Goal: Information Seeking & Learning: Learn about a topic

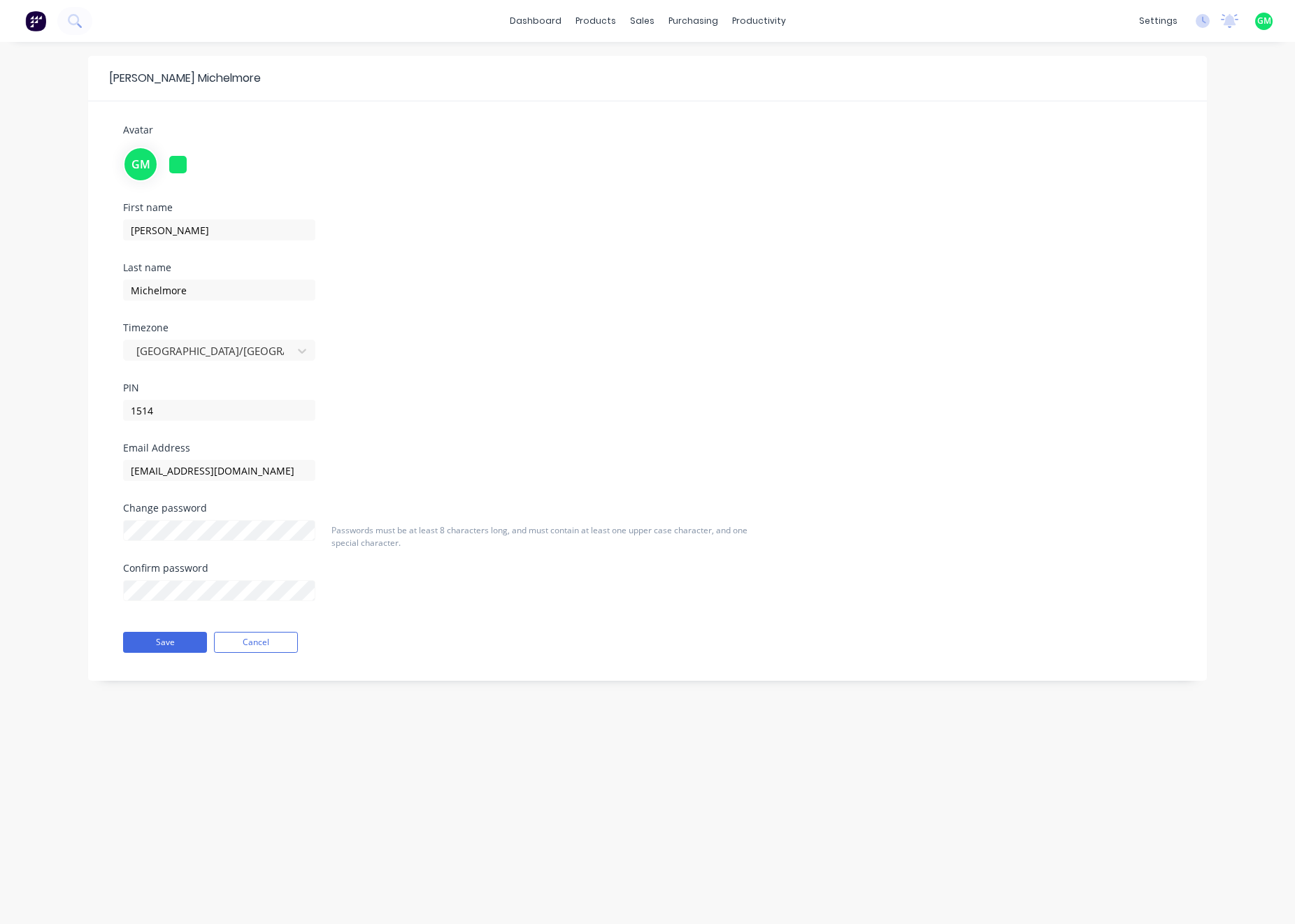
click at [488, 273] on div "First name [PERSON_NAME] Last name [PERSON_NAME] Timezone [GEOGRAPHIC_DATA]/[GE…" at bounding box center [648, 323] width 1070 height 241
click at [1200, 28] on div "settings No new notifications Mark all as read You have no notifications GM Lus…" at bounding box center [1213, 21] width 162 height 21
click at [1204, 18] on icon at bounding box center [1203, 21] width 14 height 14
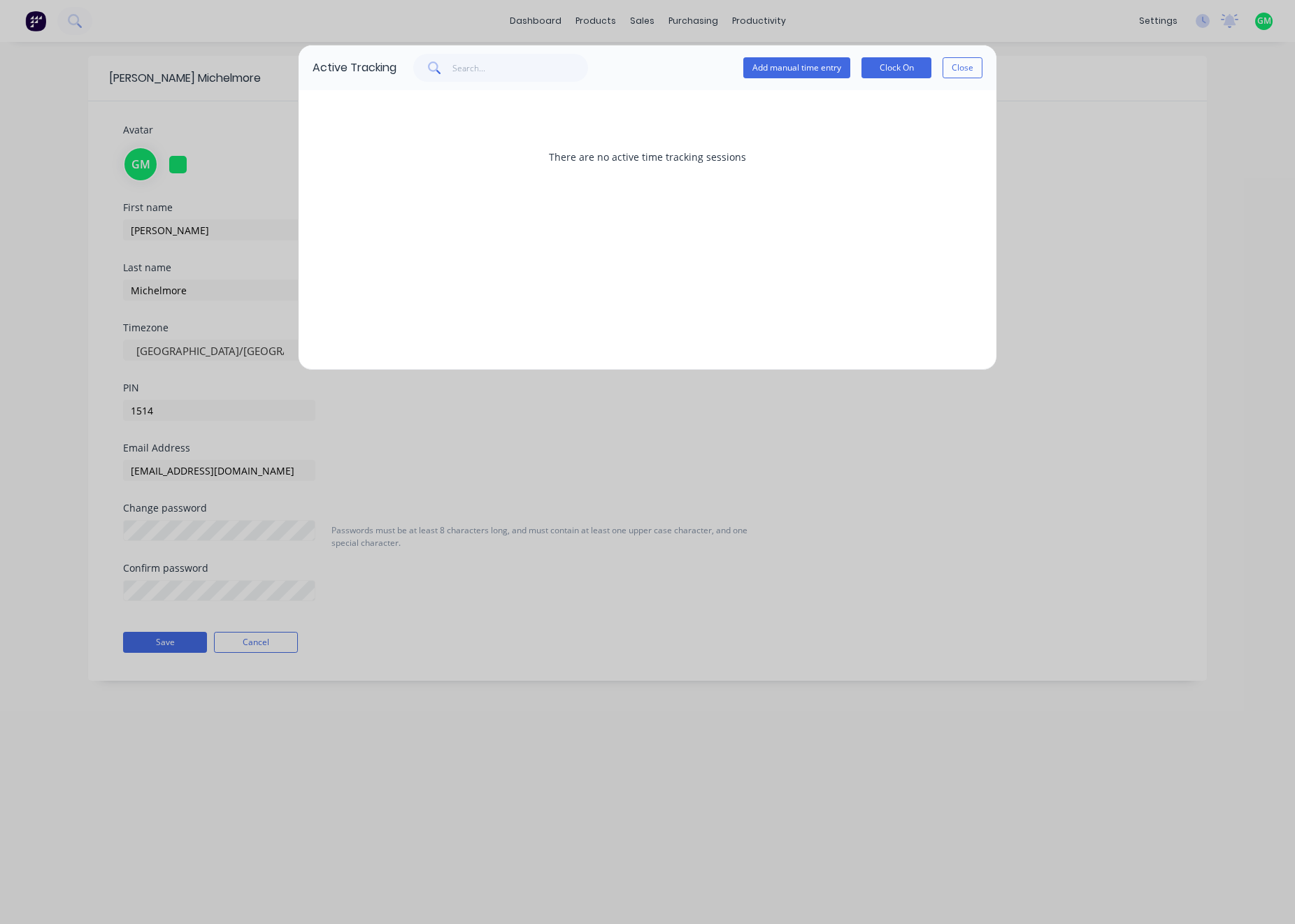
click at [957, 64] on button "Close" at bounding box center [962, 67] width 40 height 21
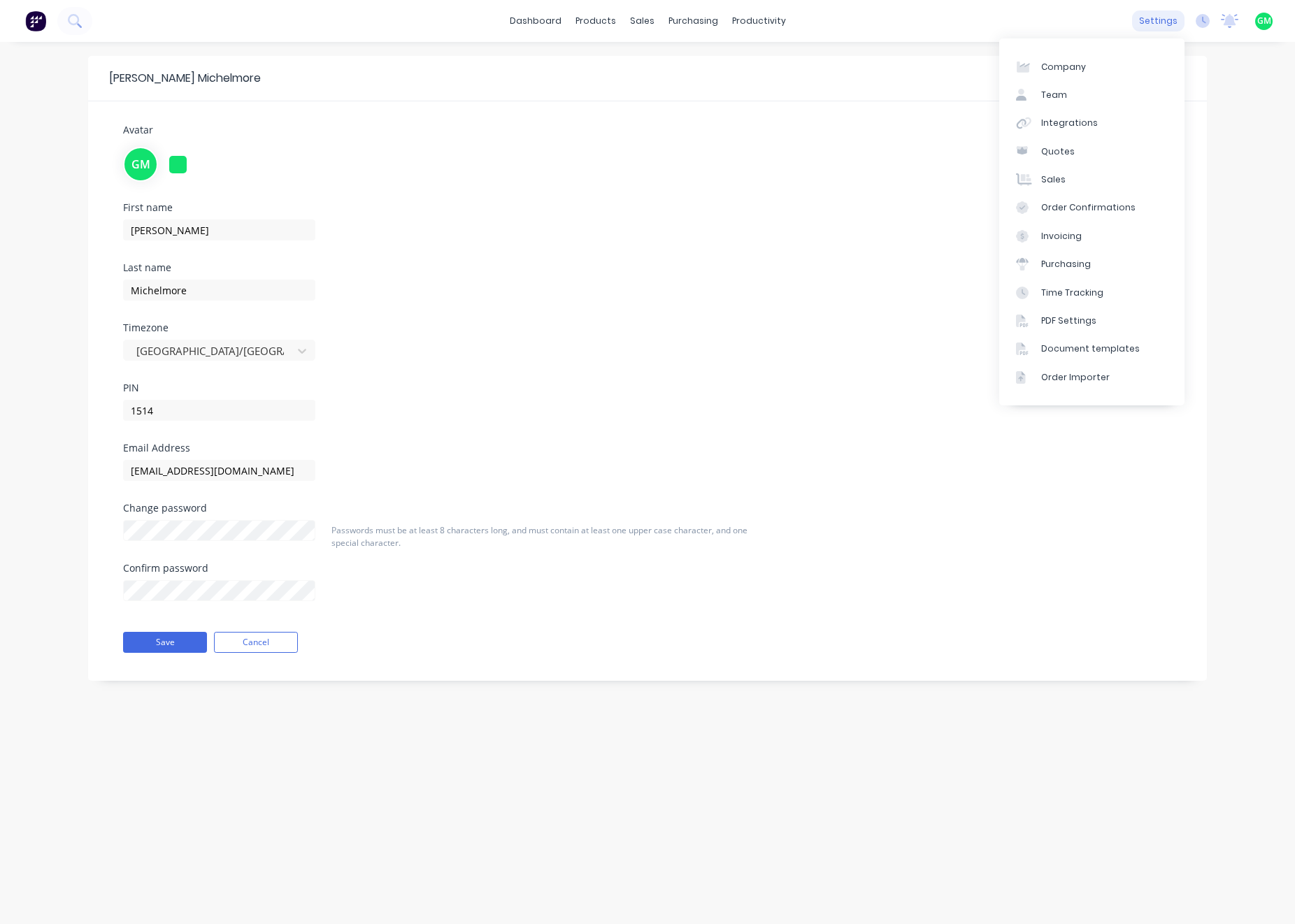
click at [1165, 22] on div "settings" at bounding box center [1158, 21] width 52 height 21
click at [1046, 90] on div "Team" at bounding box center [1054, 94] width 26 height 12
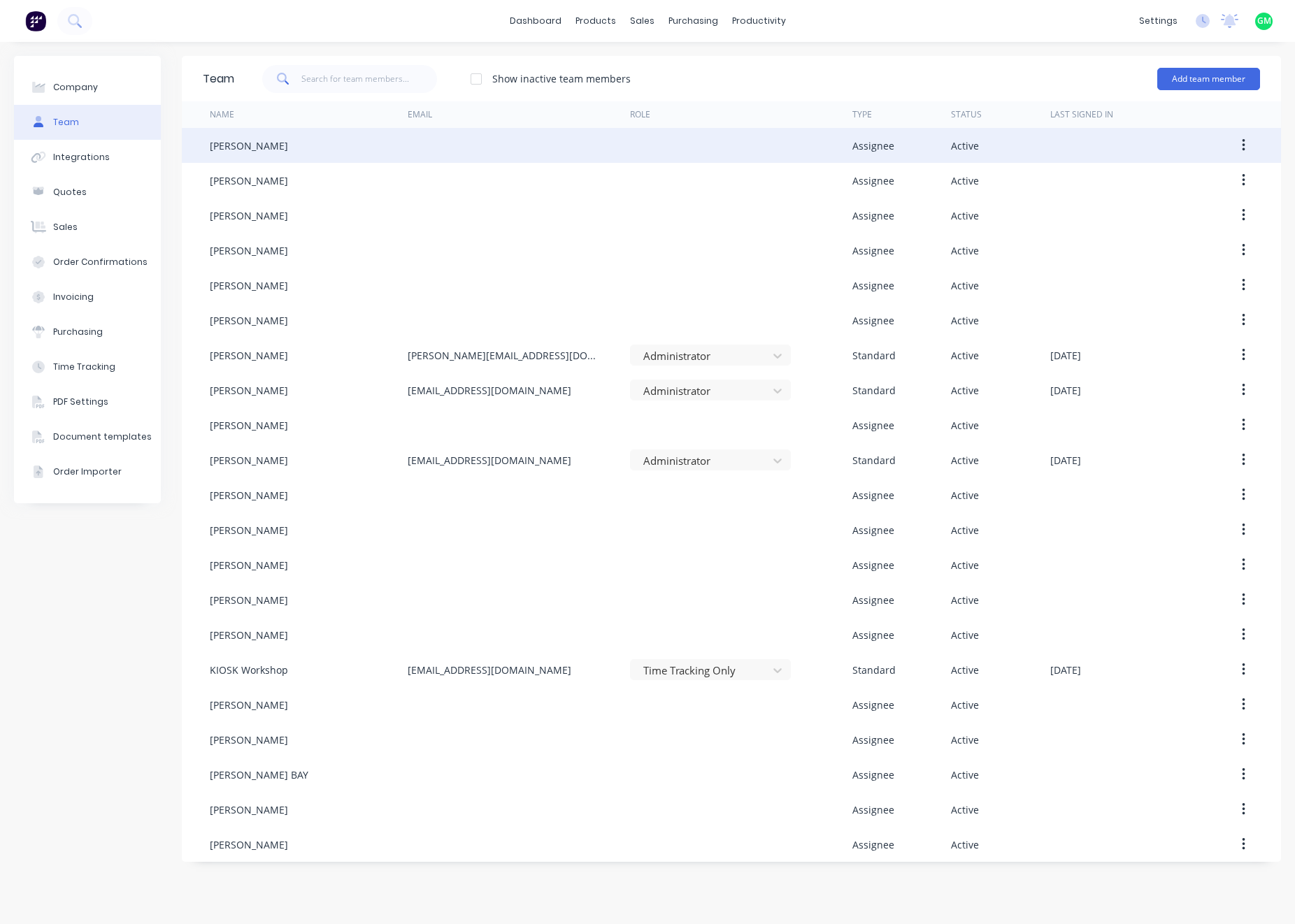
click at [249, 155] on div "BEN TAYLOR" at bounding box center [309, 145] width 198 height 35
click at [244, 144] on div "BEN TAYLOR" at bounding box center [249, 146] width 78 height 15
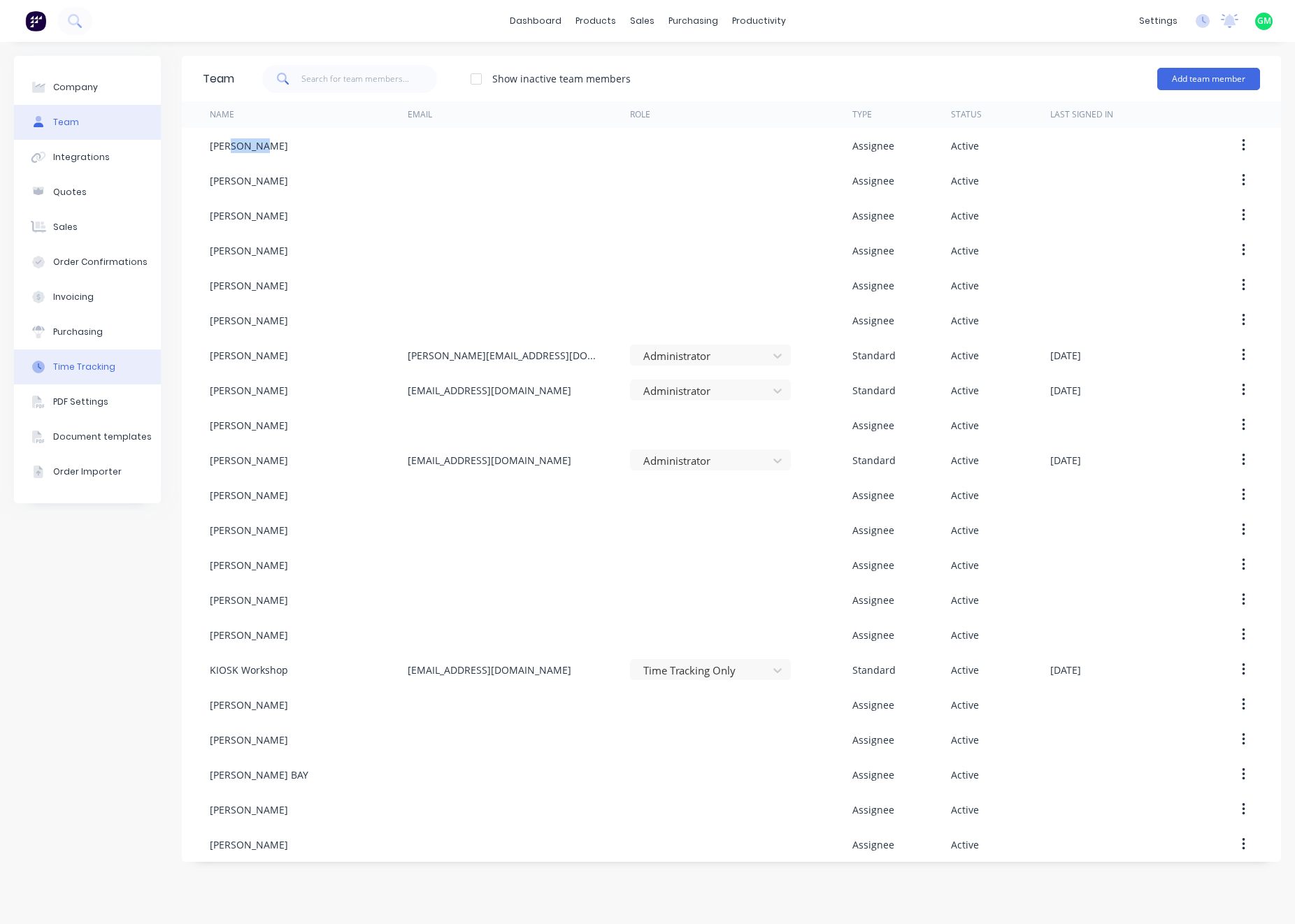
click at [91, 371] on div "Time Tracking" at bounding box center [84, 366] width 63 height 12
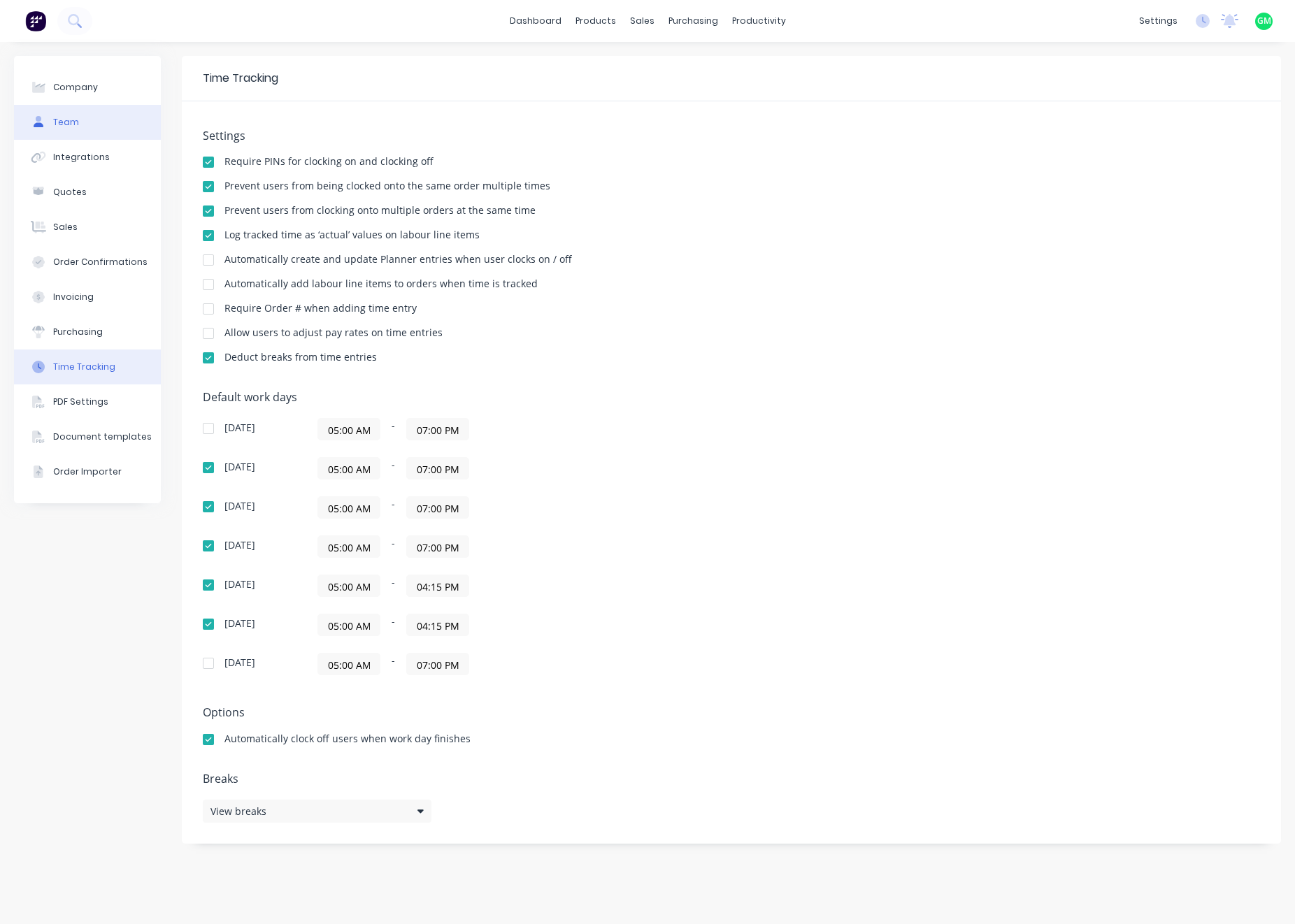
click at [93, 115] on button "Team" at bounding box center [87, 121] width 147 height 35
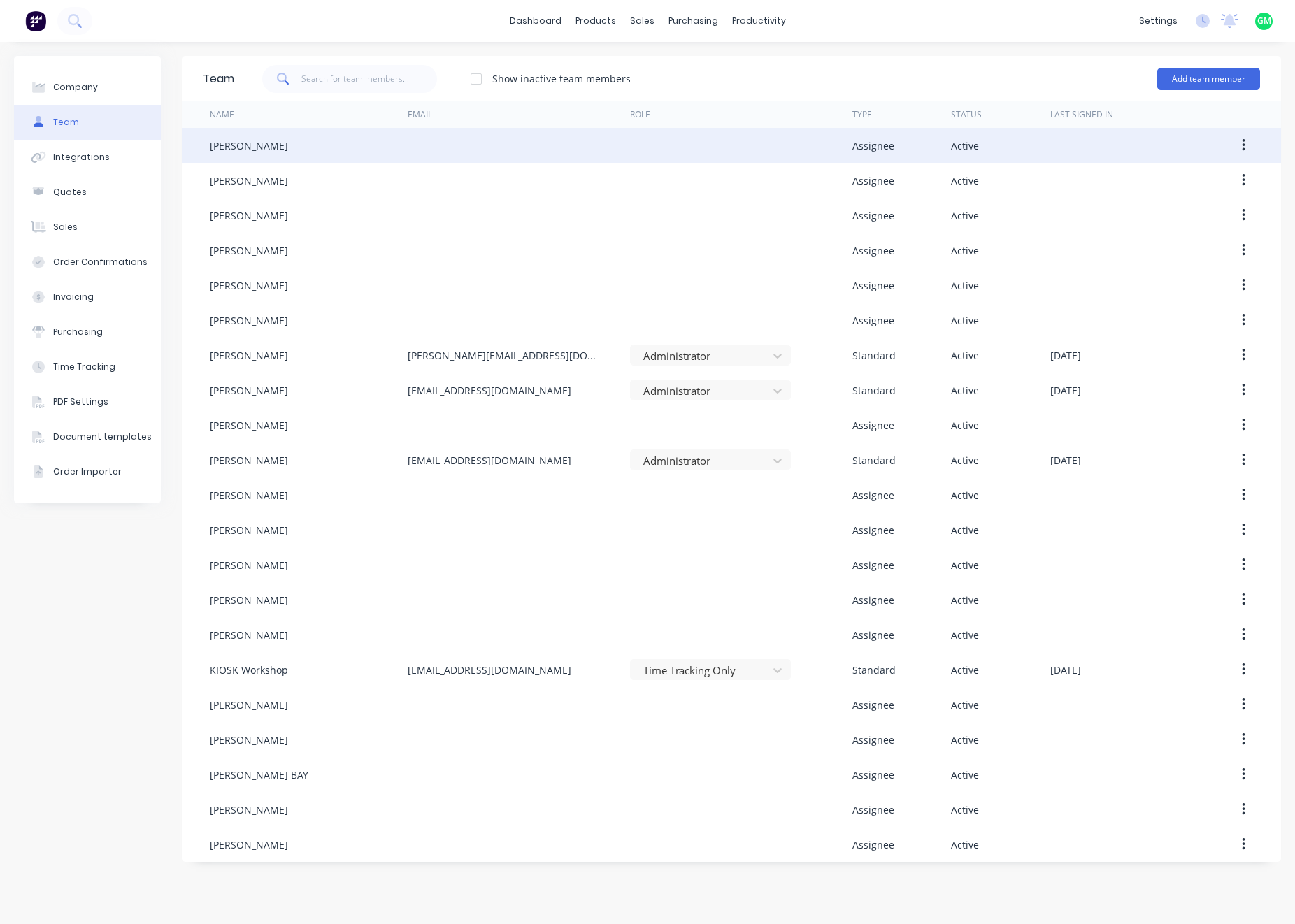
click at [1242, 149] on icon "button" at bounding box center [1244, 146] width 4 height 15
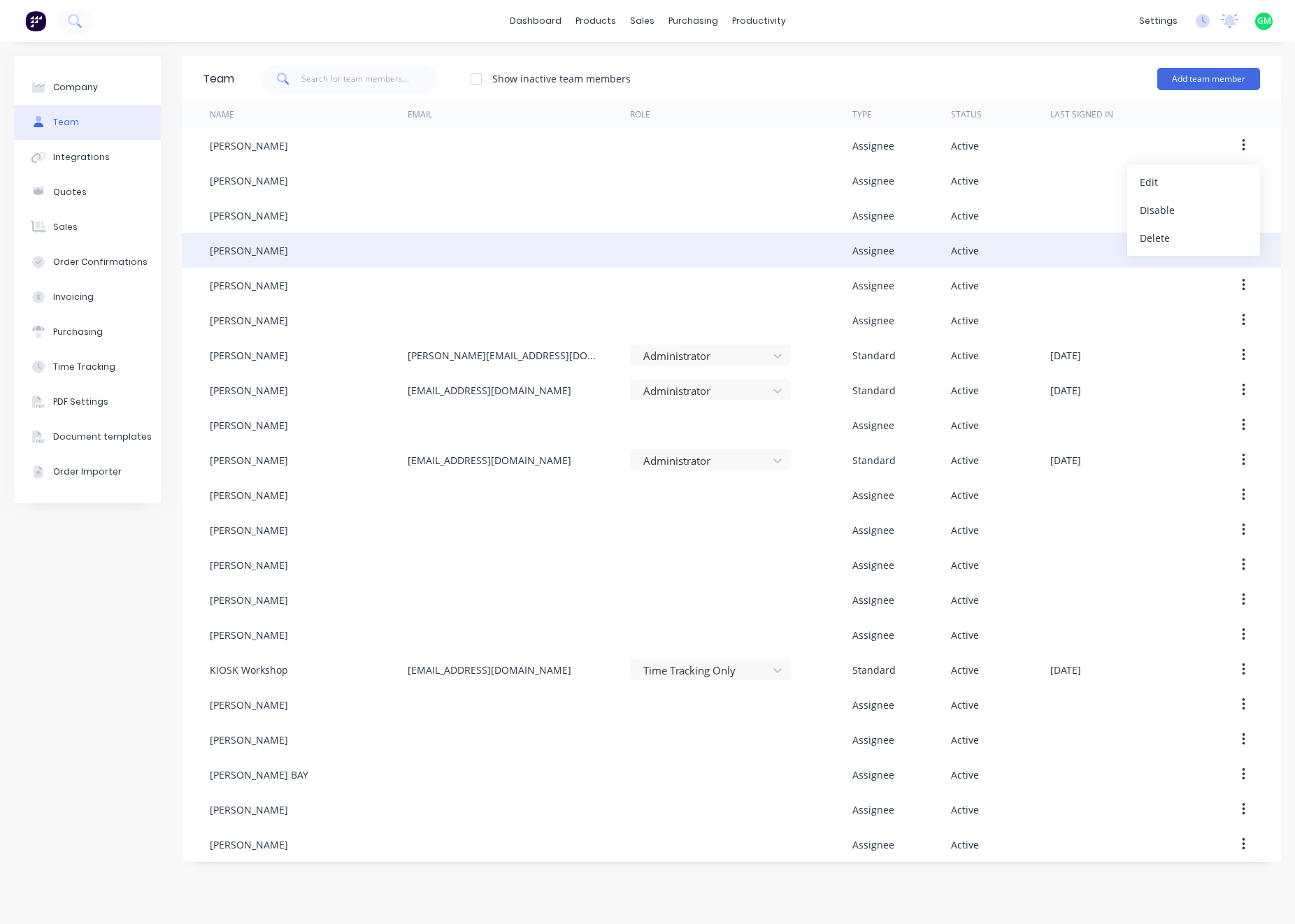
click at [508, 269] on div at bounding box center [519, 285] width 222 height 35
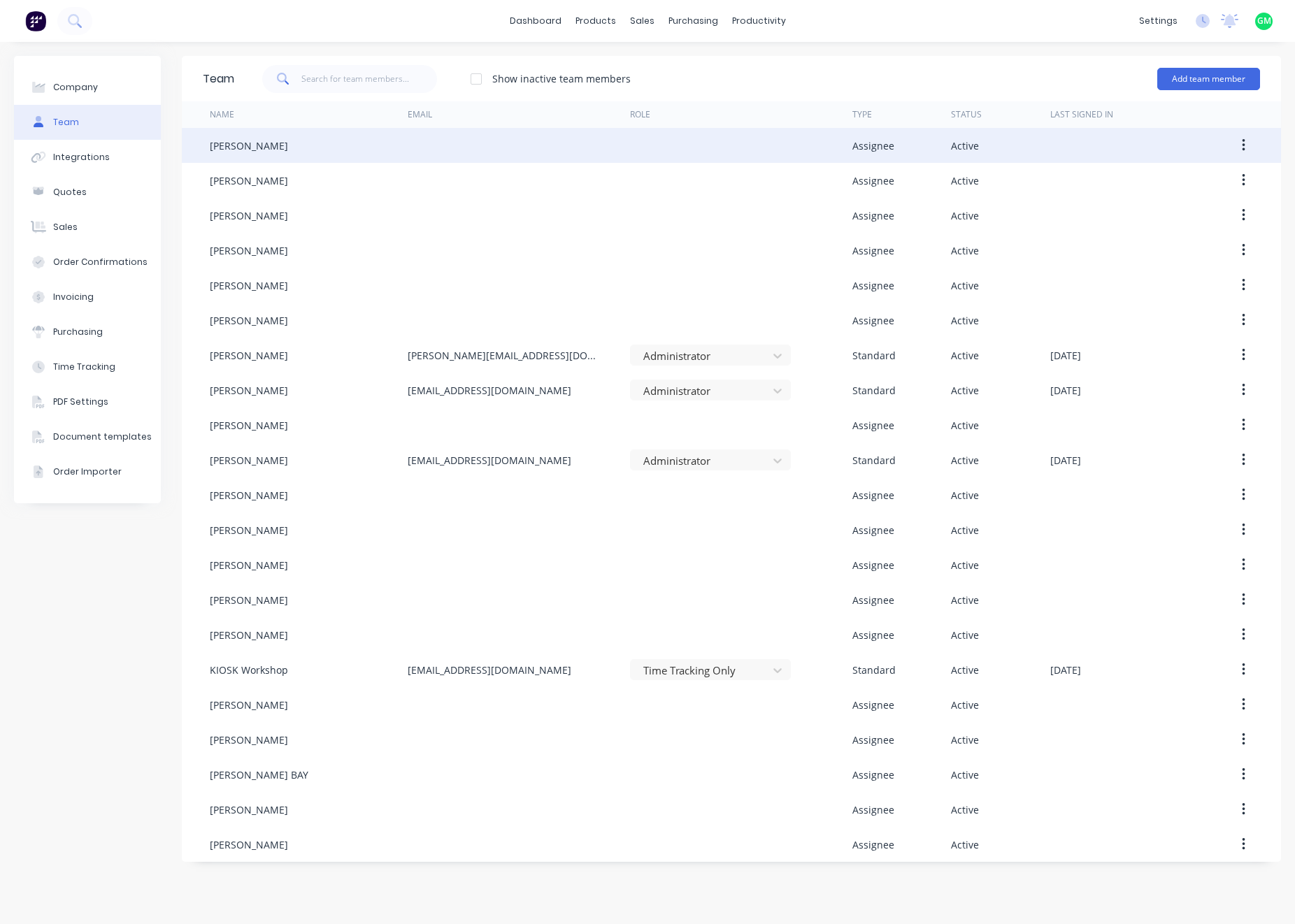
click at [861, 149] on div "Assignee" at bounding box center [873, 146] width 42 height 15
click at [225, 141] on div "BEN TAYLOR" at bounding box center [249, 146] width 78 height 15
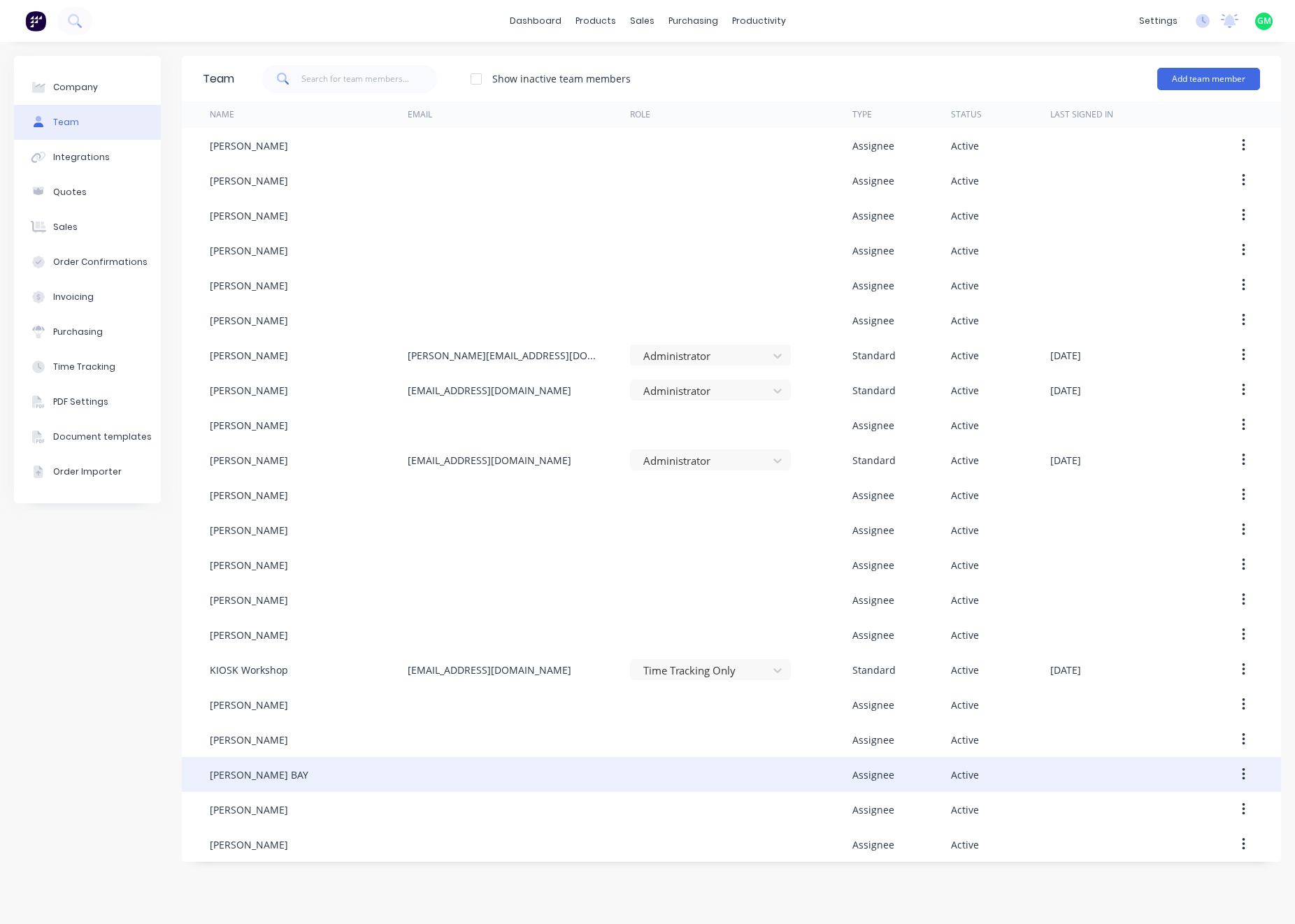
click at [767, 787] on div at bounding box center [741, 774] width 222 height 35
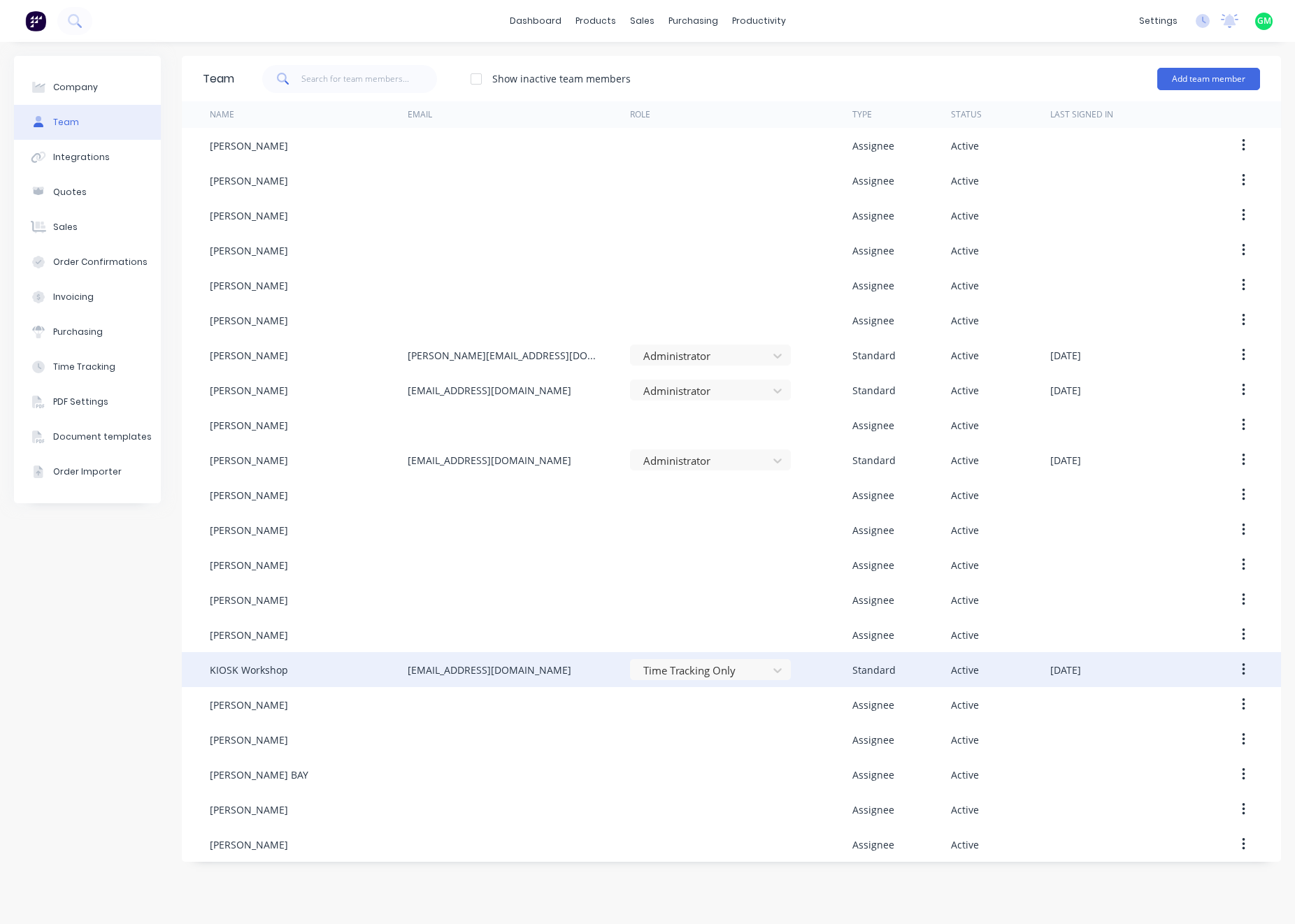
click at [289, 671] on div "KIOSK Workshop" at bounding box center [309, 669] width 198 height 35
click at [232, 659] on div "KIOSK Workshop" at bounding box center [309, 669] width 198 height 35
drag, startPoint x: 232, startPoint y: 659, endPoint x: 196, endPoint y: 674, distance: 39.0
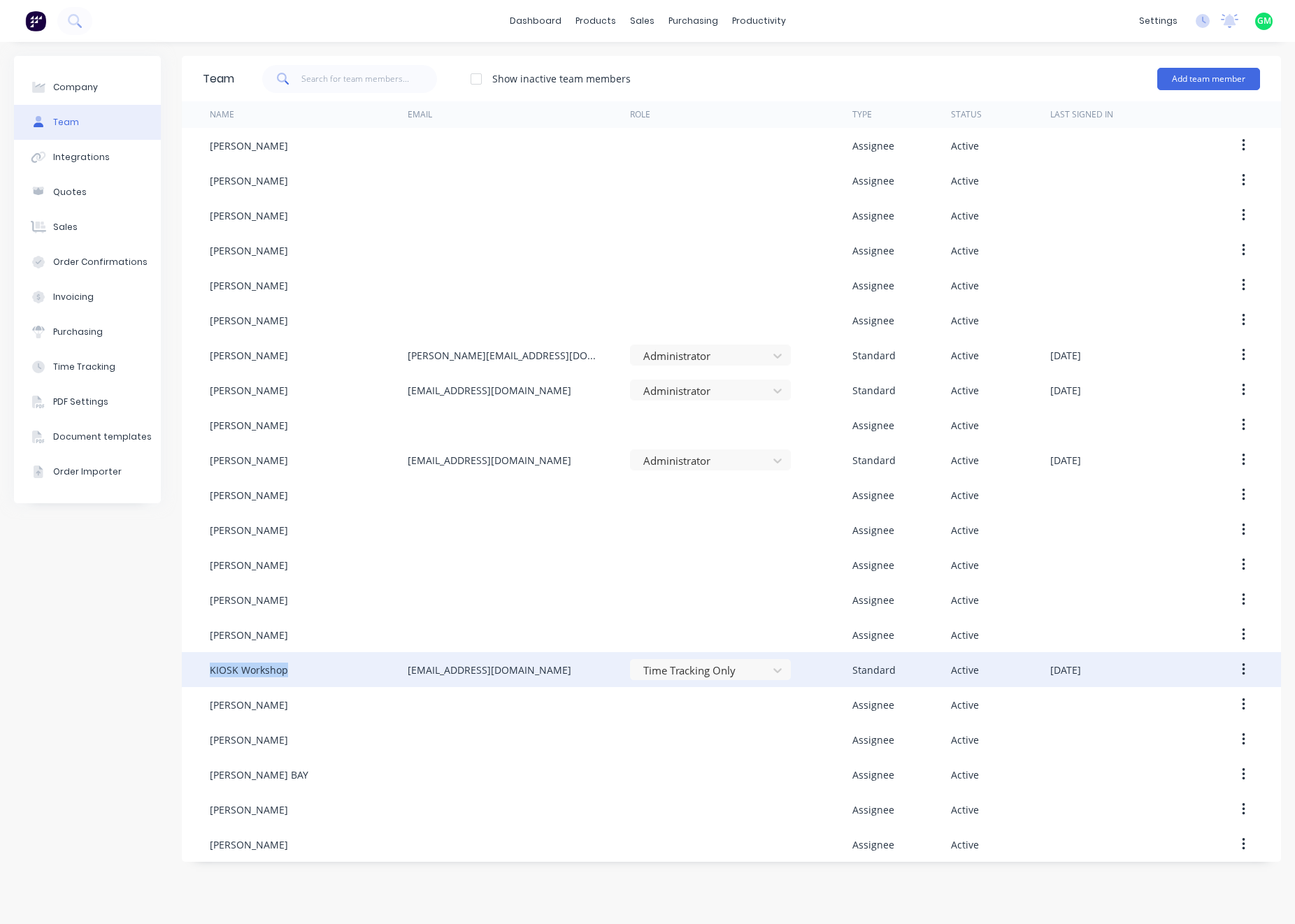
click at [196, 674] on div "KIOSK Workshop lustecgate@gmail.com Time Tracking Only Standard Active Septembe…" at bounding box center [731, 669] width 1099 height 35
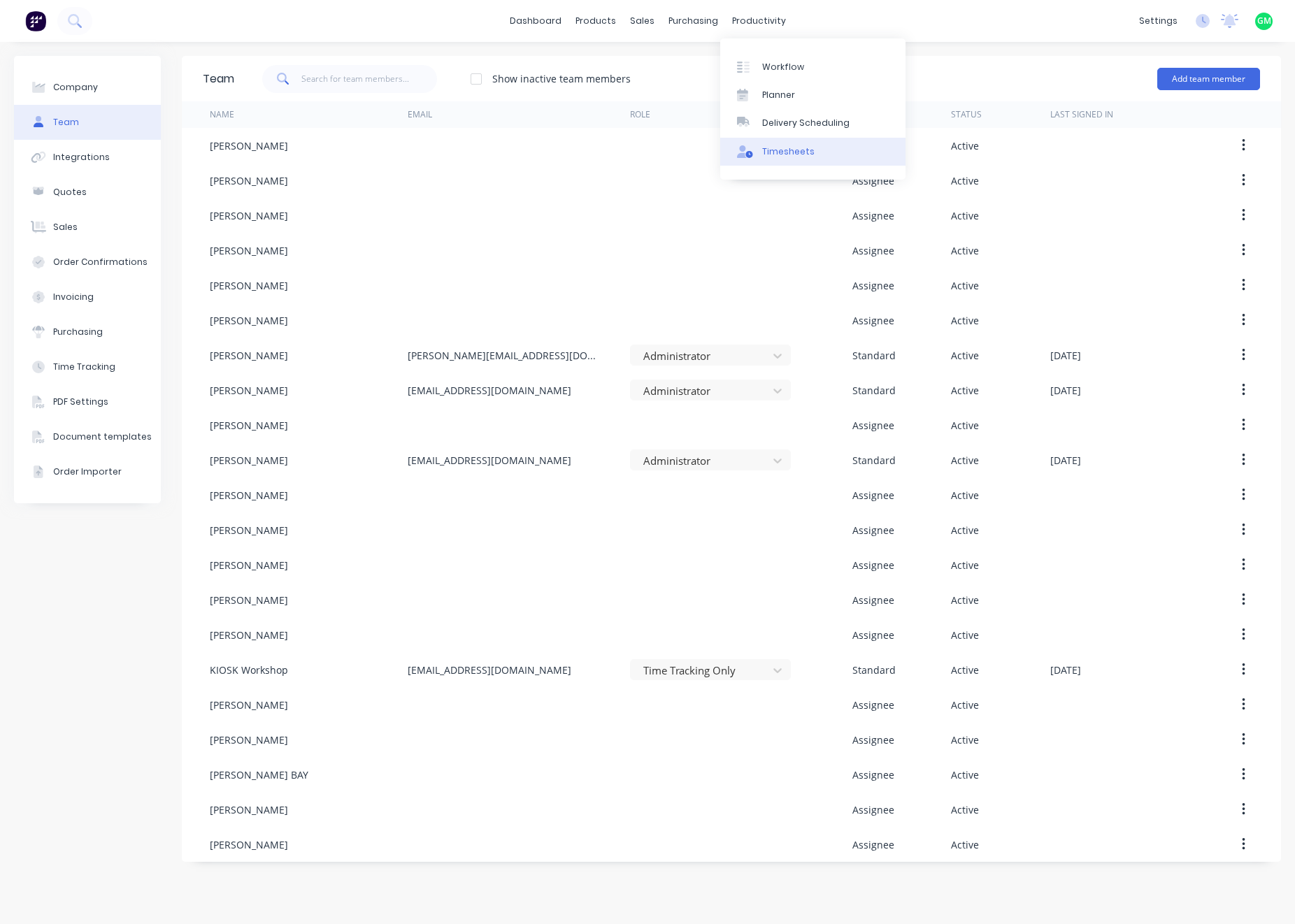
click at [783, 154] on div "Timesheets" at bounding box center [788, 151] width 52 height 12
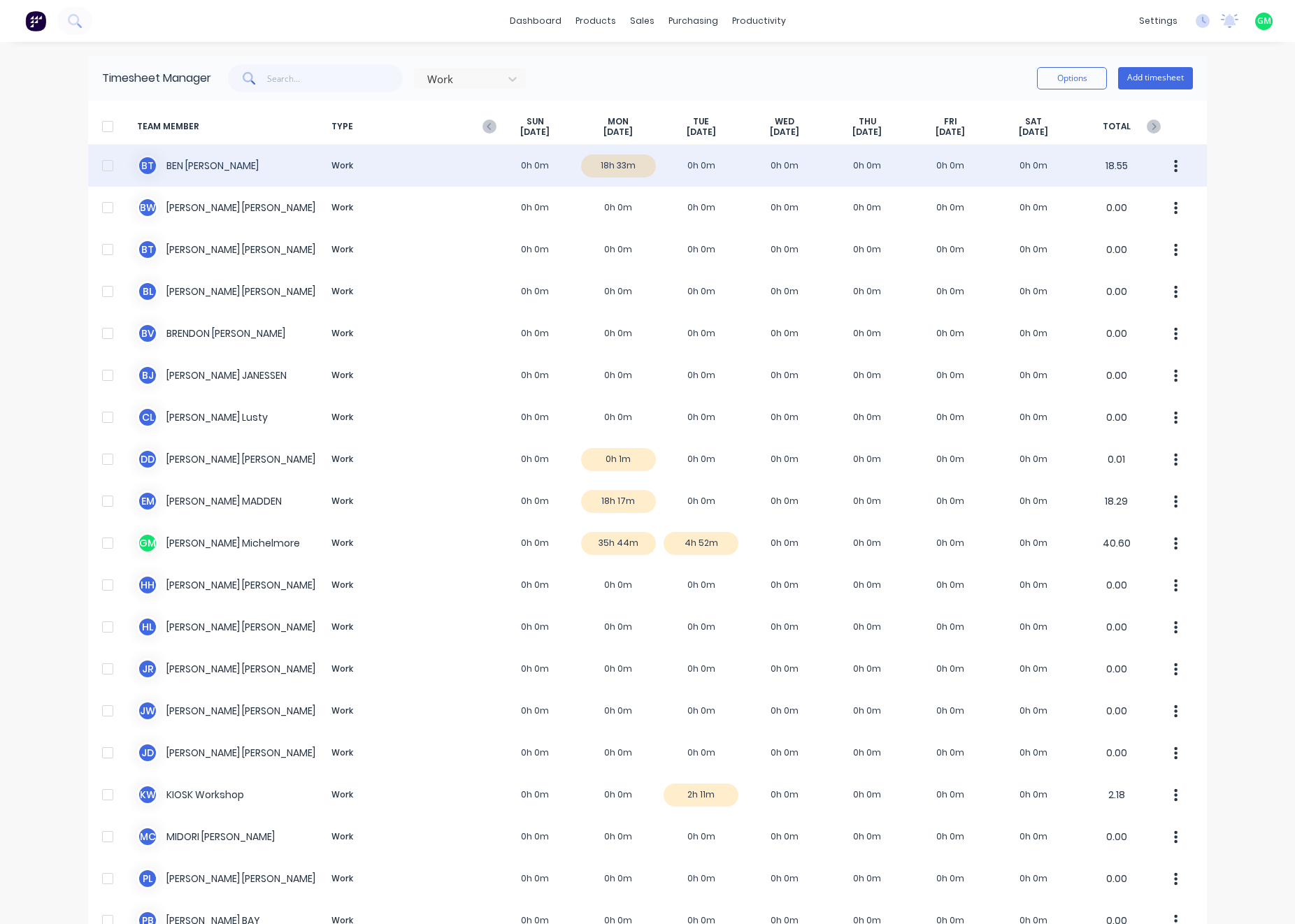
click at [612, 174] on div "B T BEN TAYLOR Work 0h 0m 18h 33m 0h 0m 0h 0m 0h 0m 0h 0m 0h 0m 18.55" at bounding box center [647, 165] width 1119 height 42
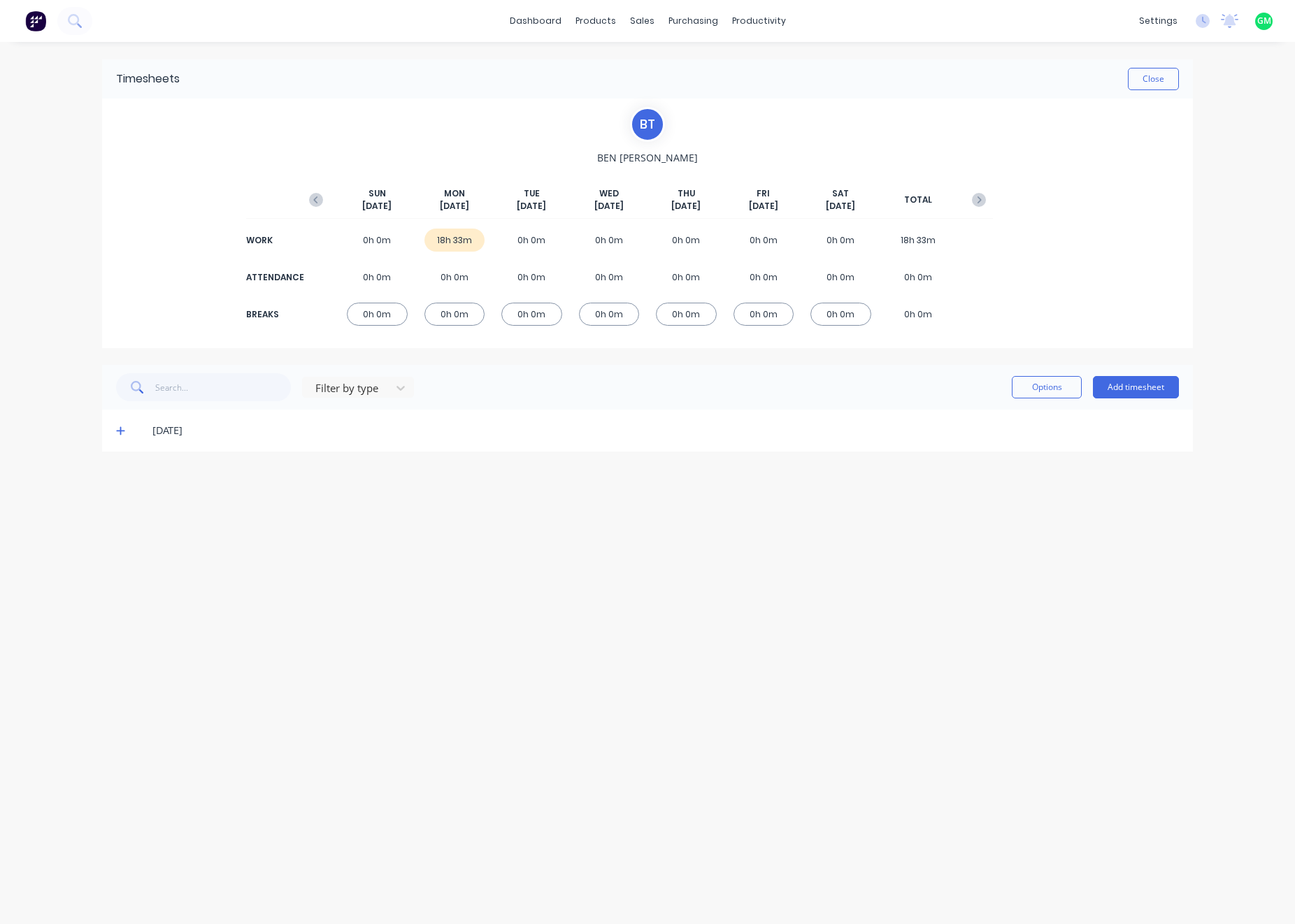
click at [462, 244] on div "18h 33m" at bounding box center [455, 240] width 61 height 23
click at [388, 280] on div "0h 0m" at bounding box center [376, 277] width 61 height 23
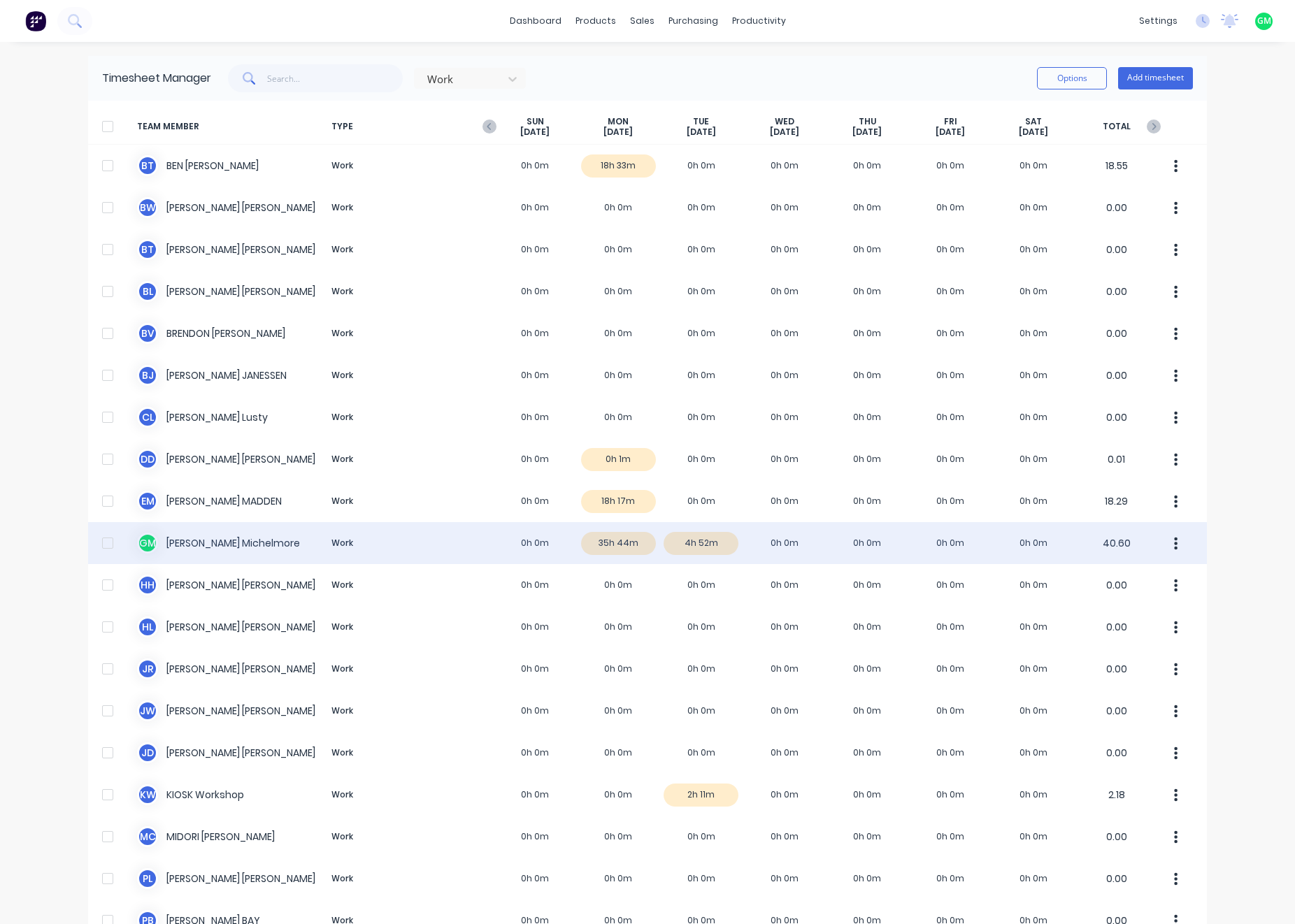
click at [612, 539] on div "G M Glenn Michelmore Work 0h 0m 35h 44m 4h 52m 0h 0m 0h 0m 0h 0m 0h 0m 40.60" at bounding box center [647, 542] width 1119 height 42
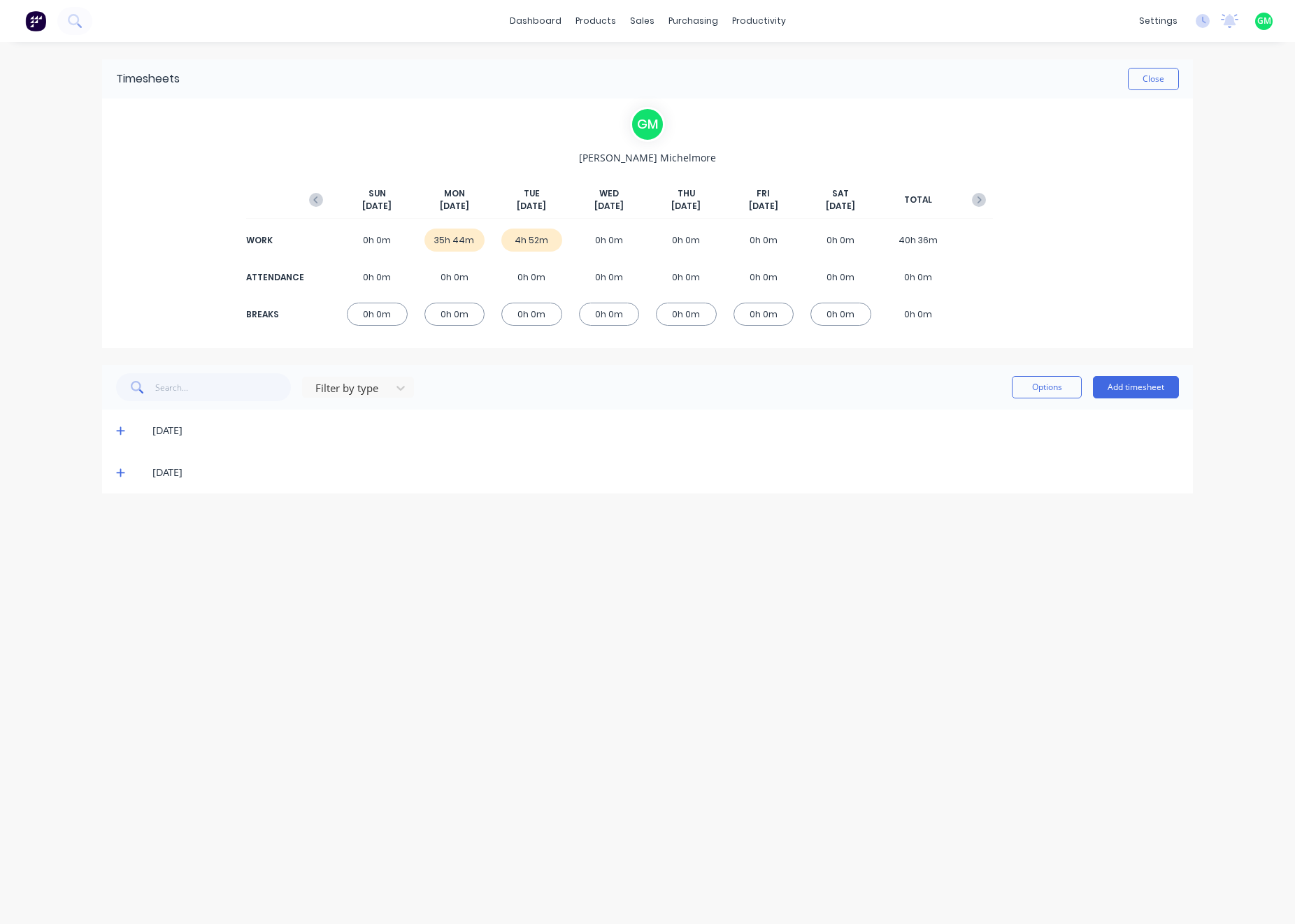
click at [450, 245] on div "35h 44m" at bounding box center [455, 240] width 61 height 23
click at [534, 238] on div "4h 52m" at bounding box center [531, 240] width 61 height 23
click at [460, 245] on div "35h 44m" at bounding box center [455, 240] width 61 height 23
drag, startPoint x: 435, startPoint y: 243, endPoint x: 482, endPoint y: 244, distance: 47.0
click at [482, 244] on div "35h 44m" at bounding box center [455, 240] width 61 height 23
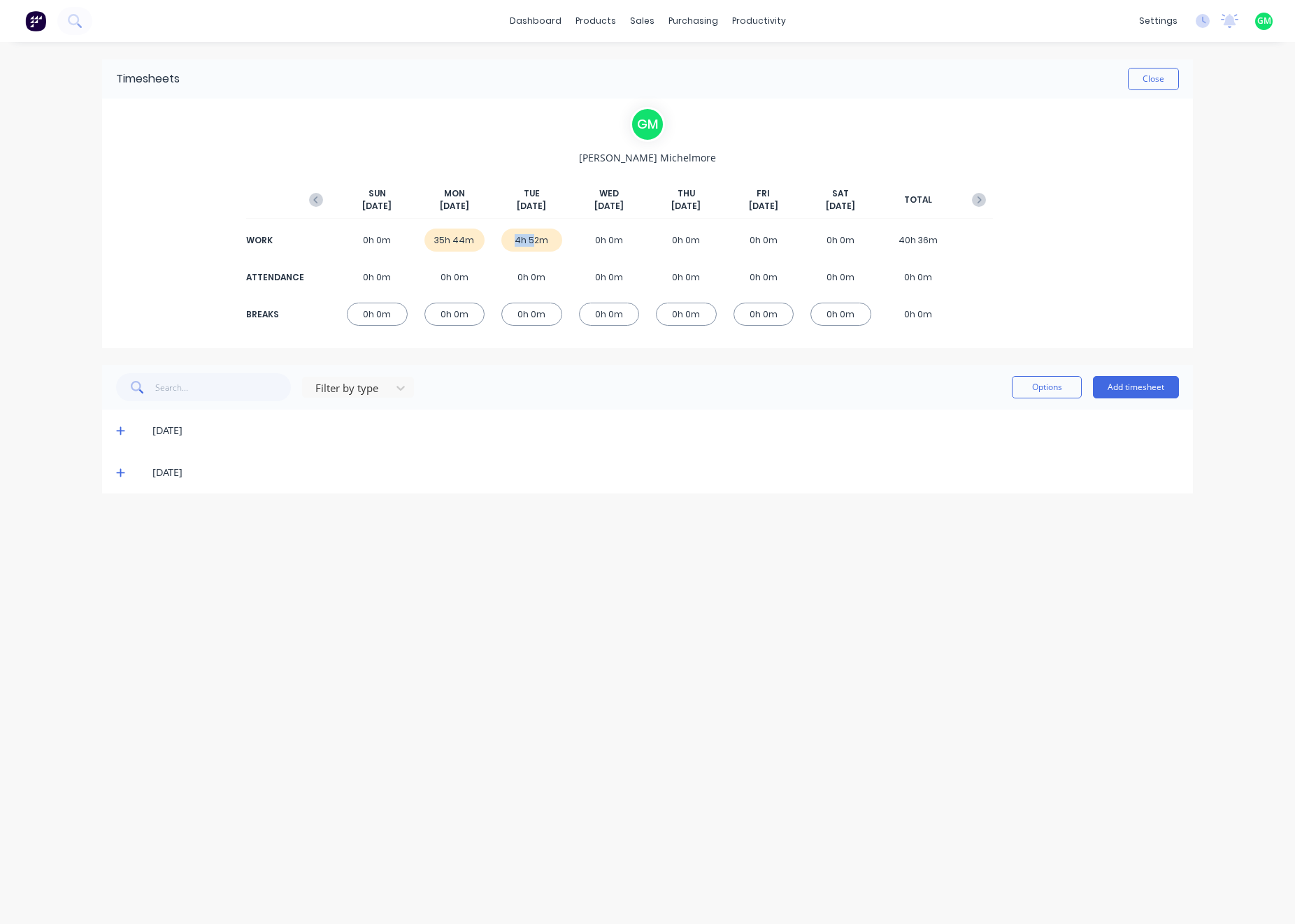
drag, startPoint x: 482, startPoint y: 244, endPoint x: 500, endPoint y: 238, distance: 19.0
click at [500, 238] on div "WORK 0h 0m 35h 44m 4h 52m 0h 0m 0h 0m 0h 0m 0h 0m 40h 36m" at bounding box center [647, 240] width 691 height 32
drag, startPoint x: 500, startPoint y: 238, endPoint x: 445, endPoint y: 238, distance: 55.0
click at [445, 238] on div "35h 44m" at bounding box center [455, 240] width 61 height 23
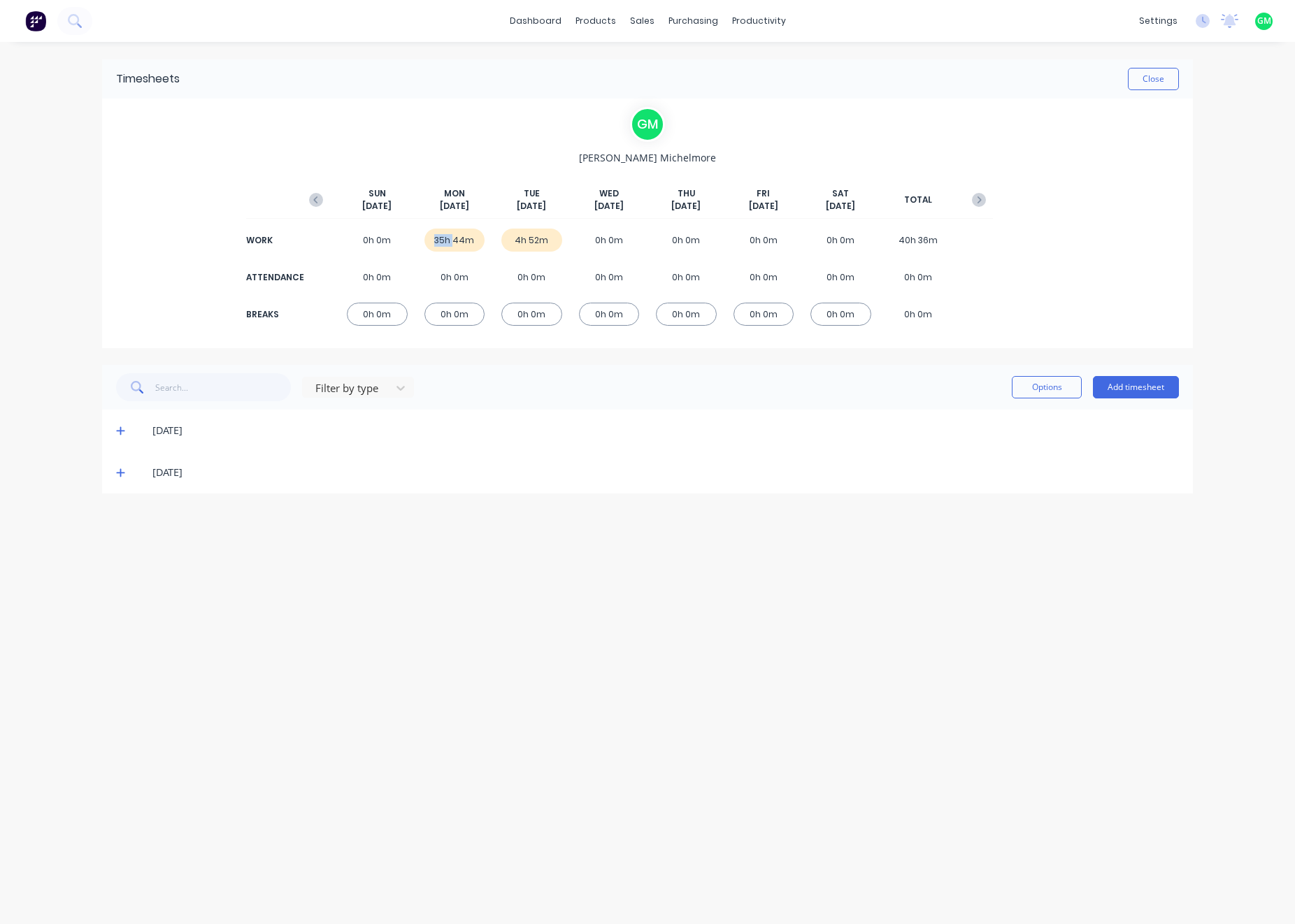
click at [445, 238] on div "35h 44m" at bounding box center [455, 240] width 61 height 23
drag, startPoint x: 445, startPoint y: 238, endPoint x: 645, endPoint y: 581, distance: 397.1
click at [653, 595] on div "Timesheets Close G M Glenn Michelmore SUN Sep 21st MON Sep 22nd TUE Sep 23rd WE…" at bounding box center [647, 469] width 1119 height 854
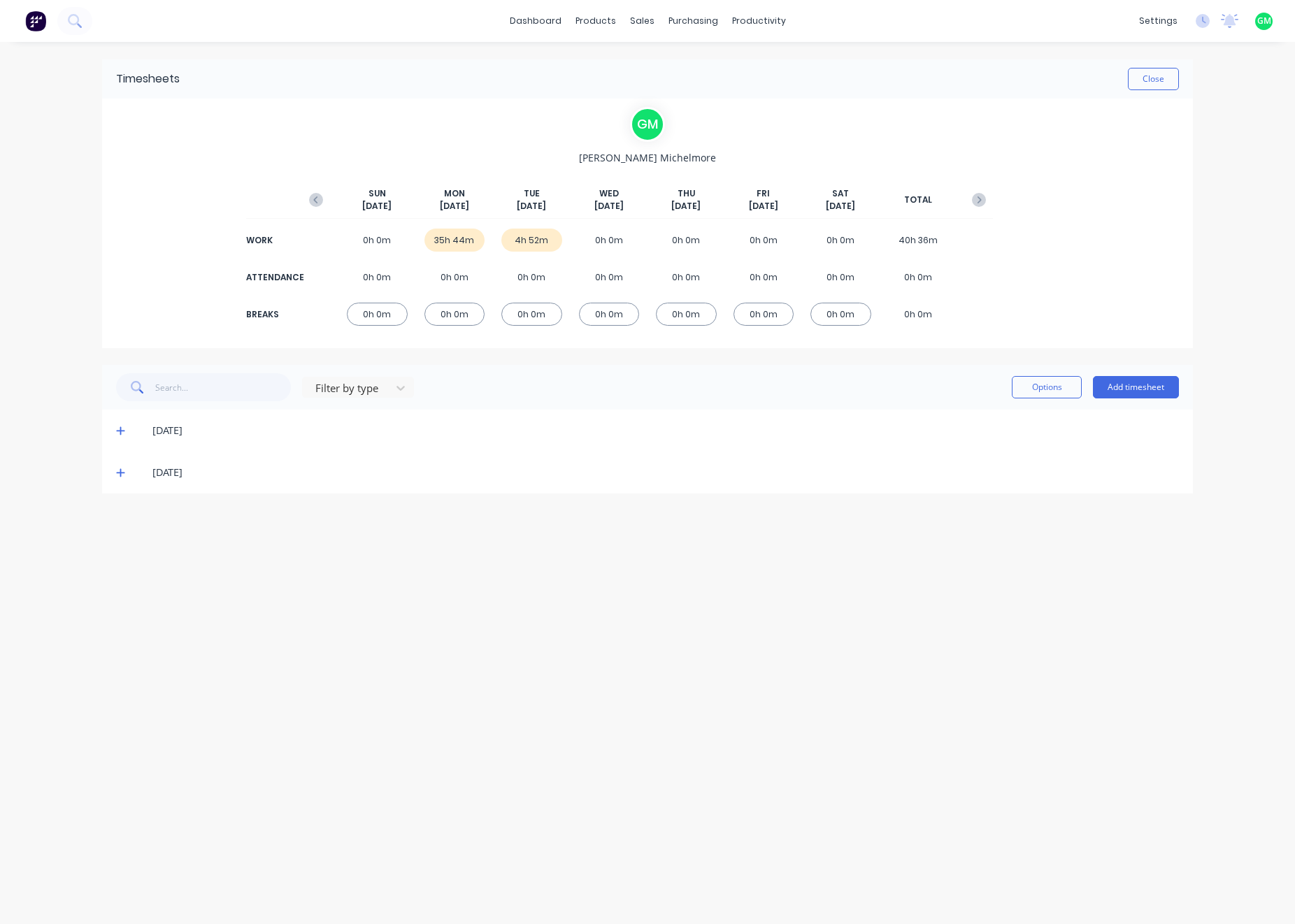
click at [123, 476] on icon at bounding box center [120, 472] width 9 height 9
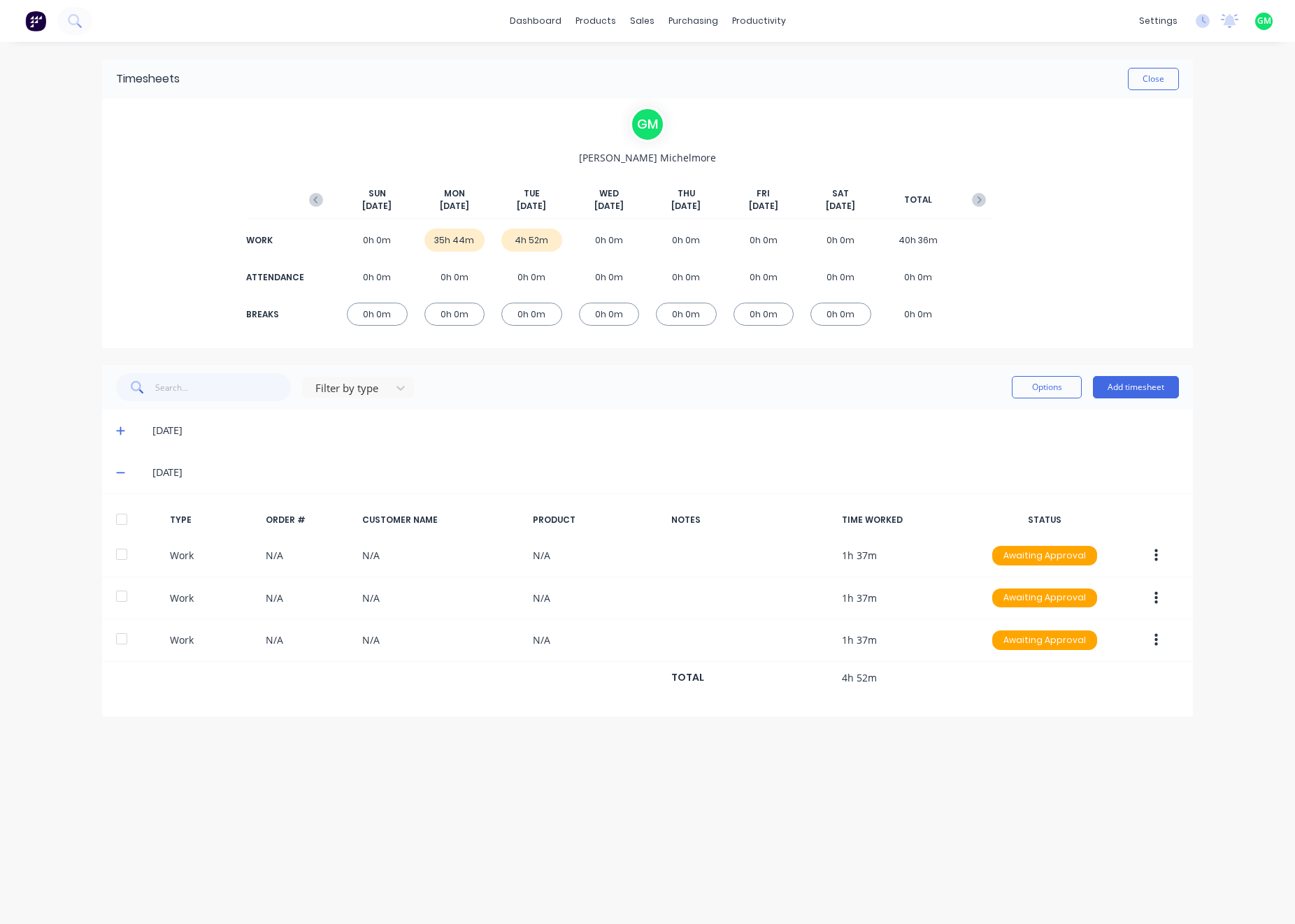
click at [120, 433] on icon at bounding box center [120, 431] width 8 height 8
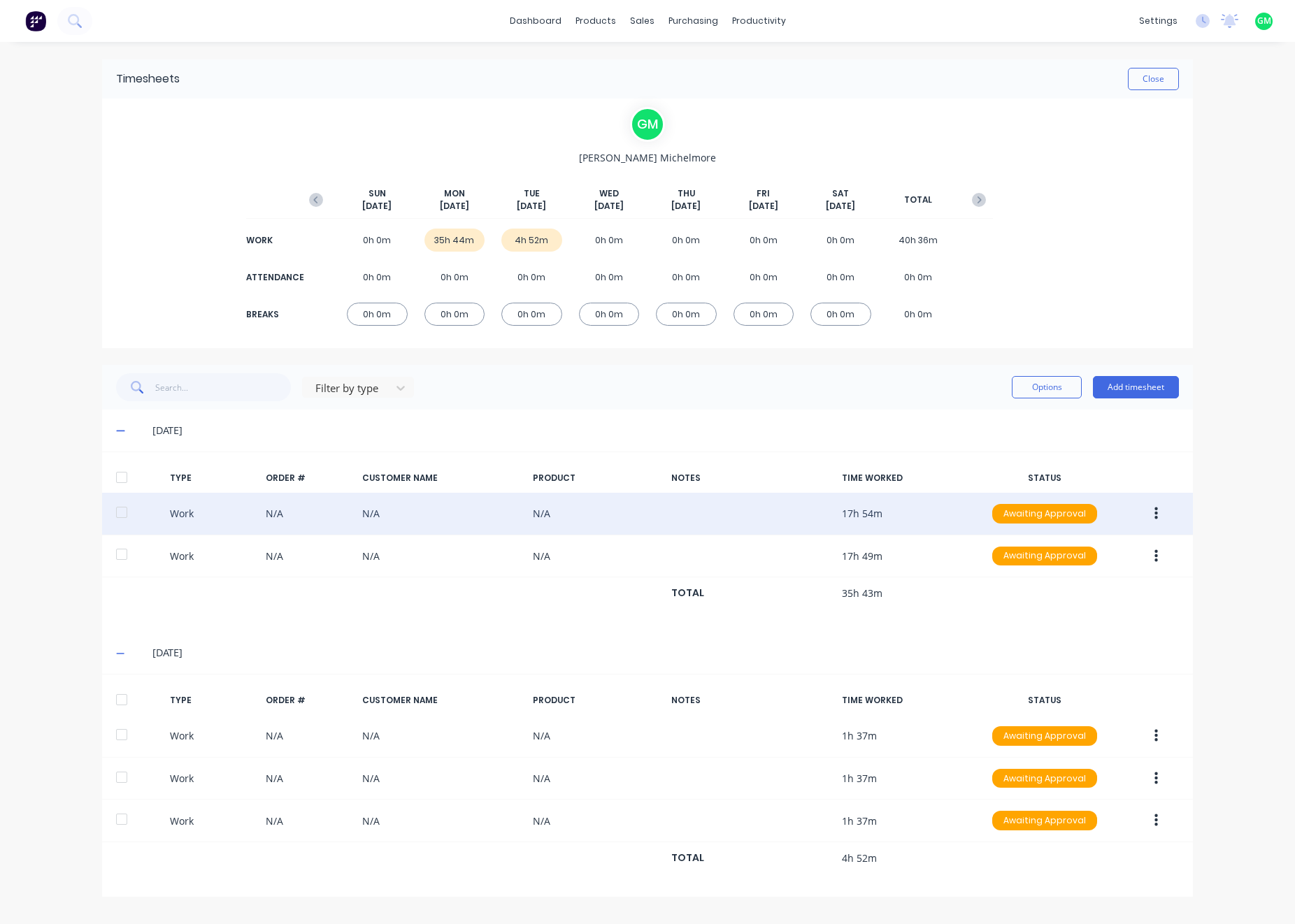
click at [663, 515] on div "Work N/A N/A N/A 17h 54m Awaiting Approval" at bounding box center [647, 514] width 1091 height 43
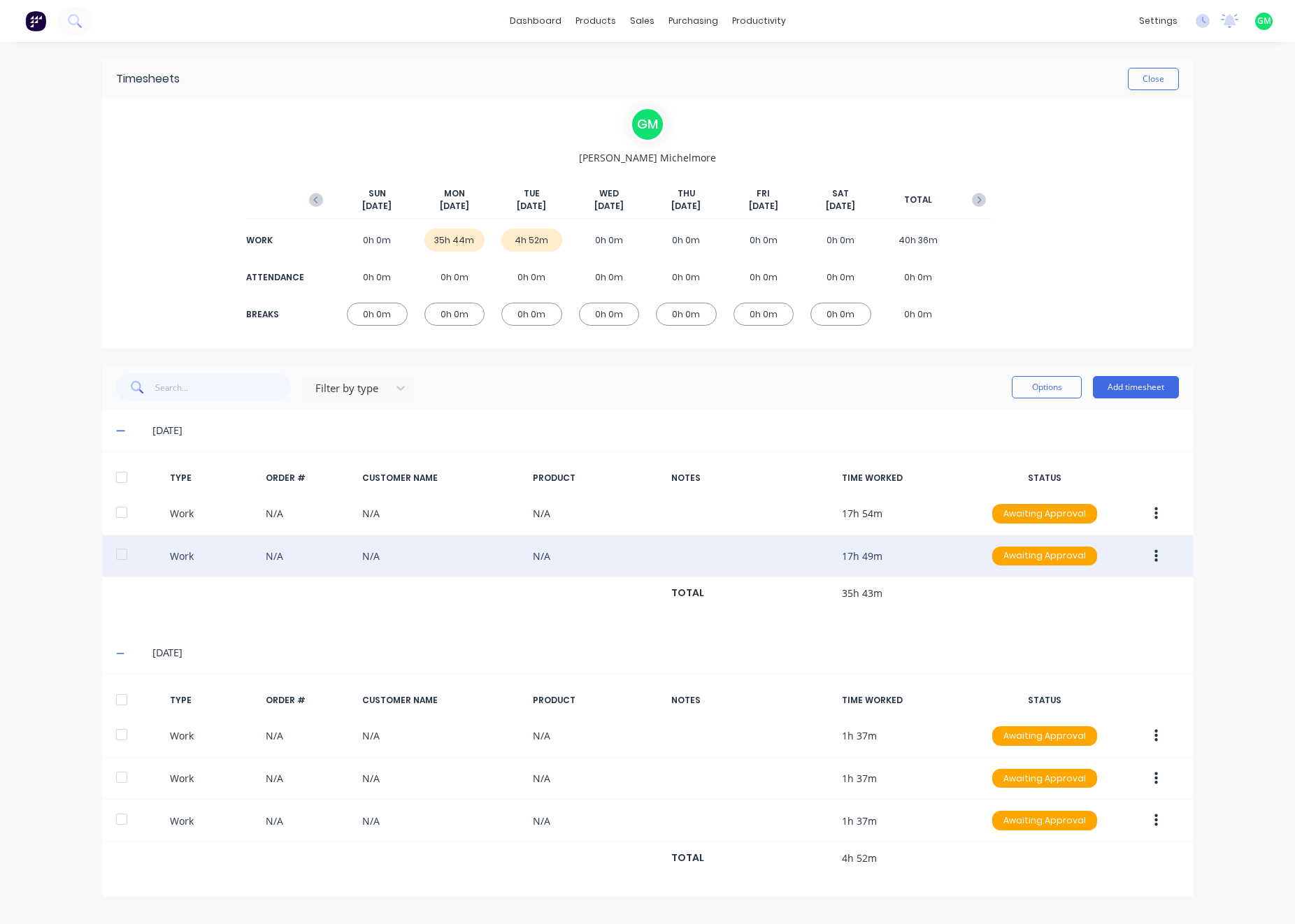
click at [540, 553] on div "Work N/A N/A N/A 17h 49m Awaiting Approval" at bounding box center [647, 557] width 1091 height 43
click at [293, 548] on div "Work N/A N/A N/A 17h 49m Awaiting Approval" at bounding box center [647, 557] width 1091 height 43
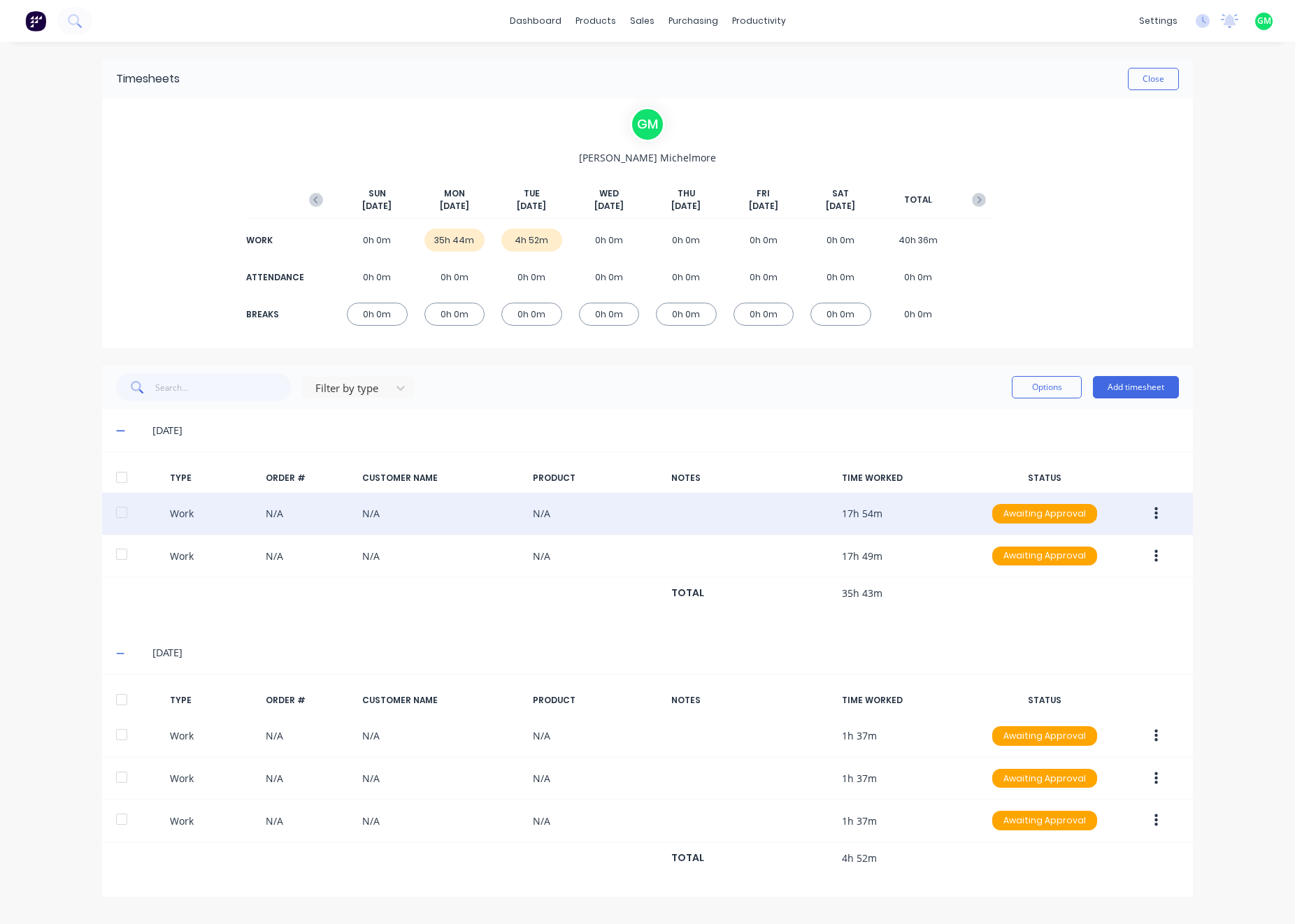
click at [188, 509] on div "Work N/A N/A N/A 17h 54m Awaiting Approval" at bounding box center [647, 514] width 1091 height 43
click at [1161, 509] on button "button" at bounding box center [1156, 513] width 33 height 25
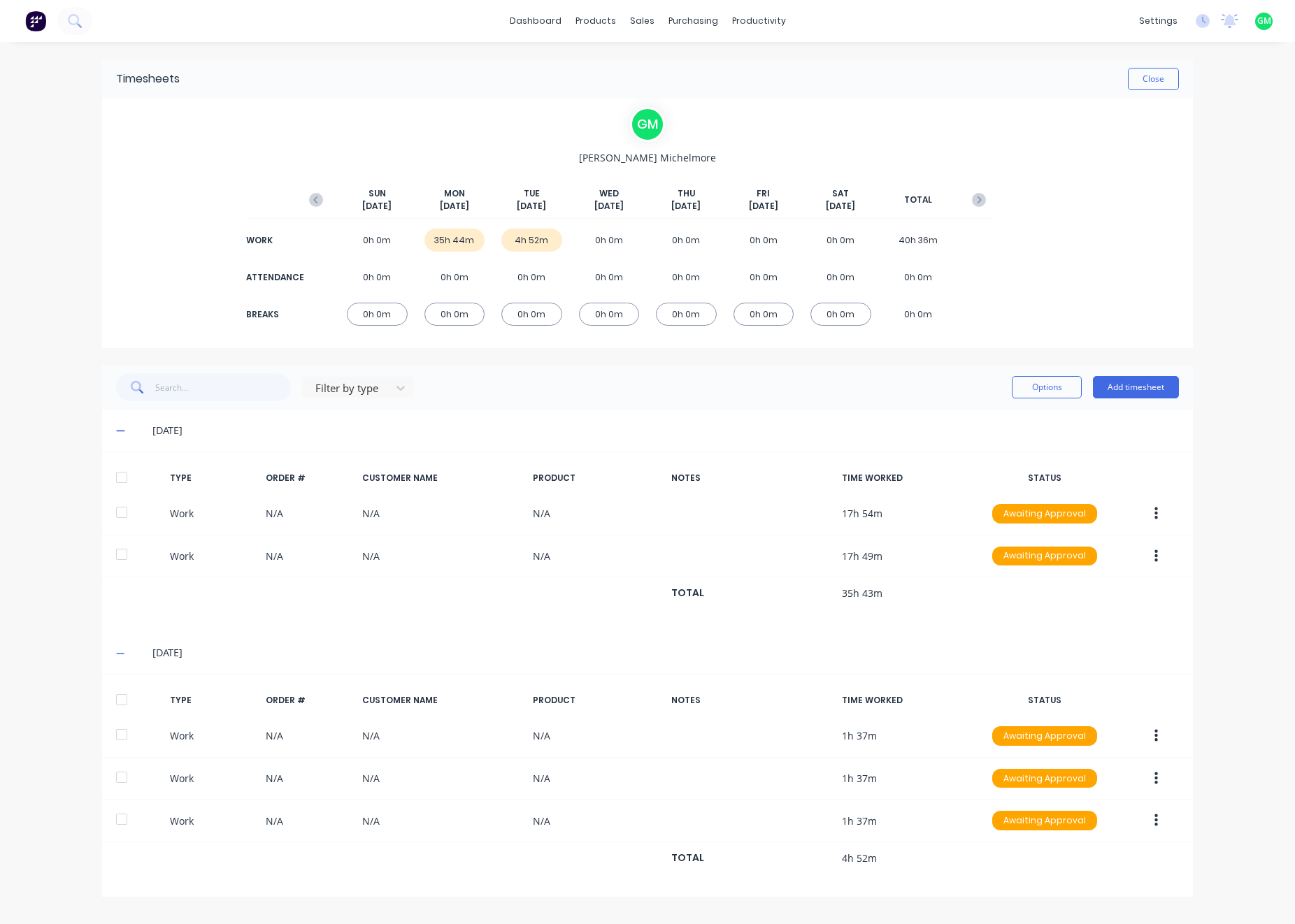
click at [965, 643] on div "23/09/25" at bounding box center [647, 652] width 1091 height 42
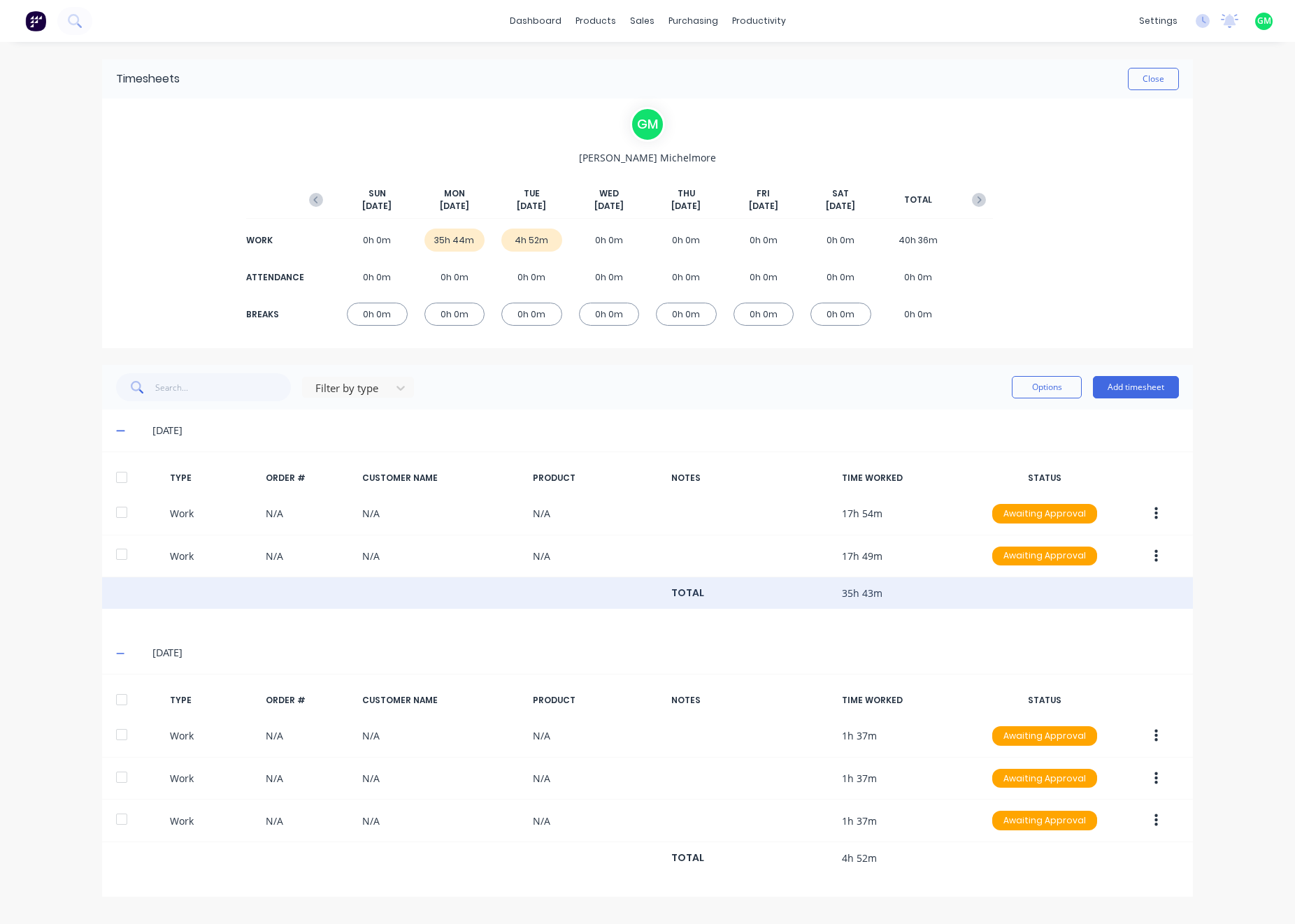
click at [876, 597] on div "TOTAL 35h 43m" at bounding box center [647, 594] width 1091 height 32
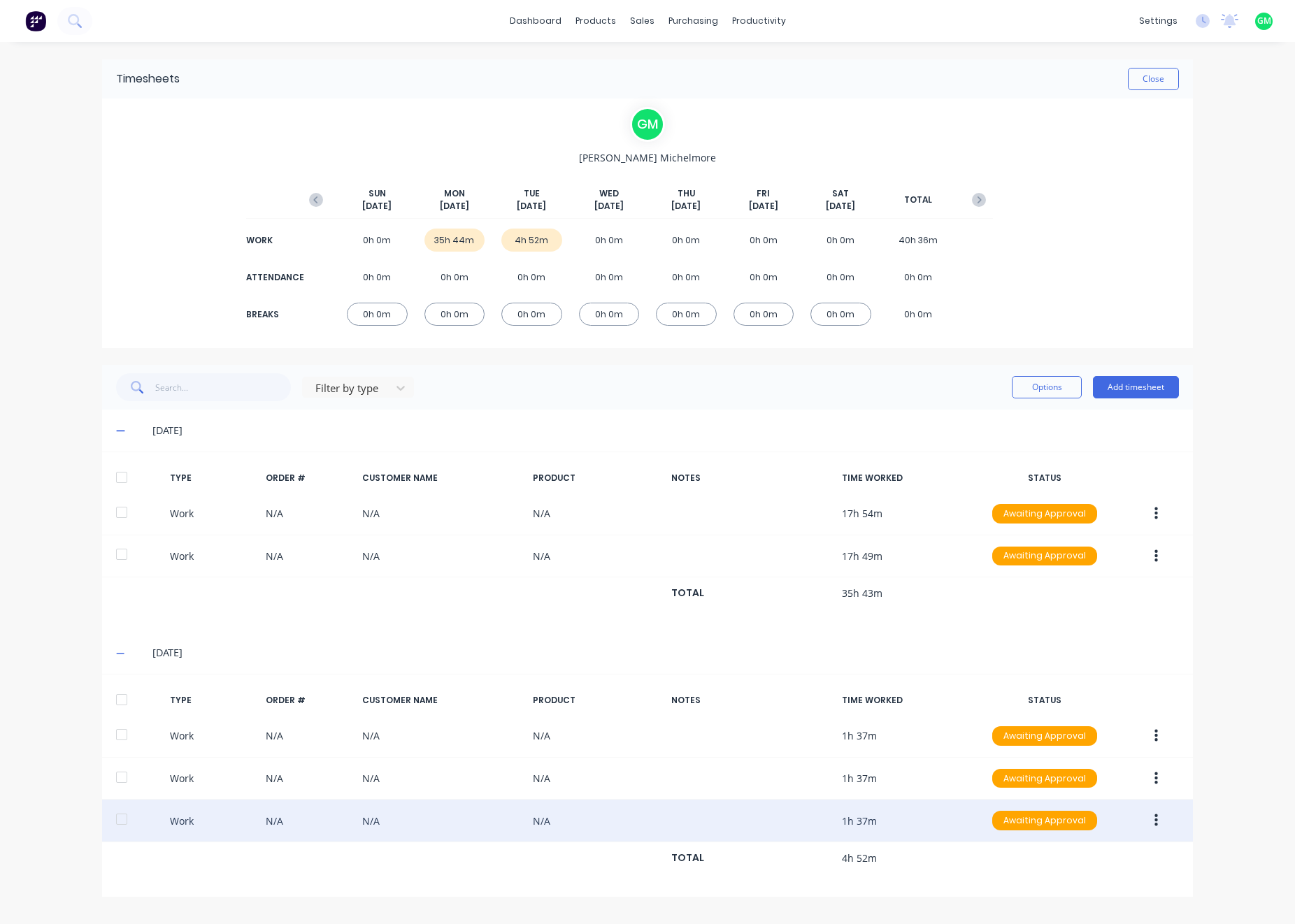
click at [1156, 819] on icon "button" at bounding box center [1156, 820] width 4 height 15
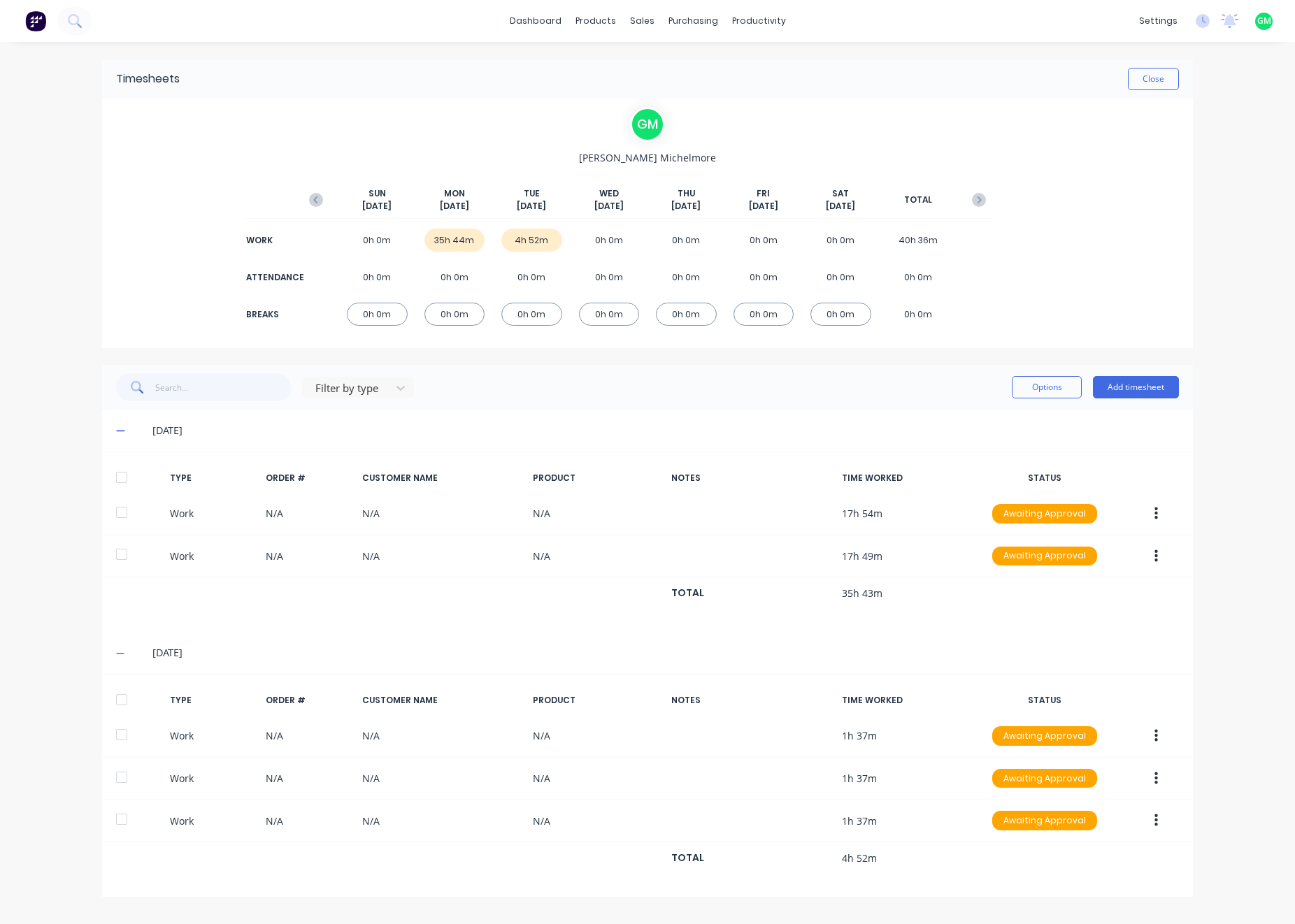
click at [768, 626] on div "TYPE ORDER # CUSTOMER NAME PRODUCT NOTES TIME WORKED STATUS Work N/A N/A N/A 17…" at bounding box center [647, 541] width 1091 height 180
click at [266, 264] on div "G M Glenn Michelmore SUN Sep 21st MON Sep 22nd TUE Sep 23rd WED Sep 24th THU Se…" at bounding box center [647, 223] width 1091 height 249
click at [1156, 72] on button "Close" at bounding box center [1153, 79] width 51 height 22
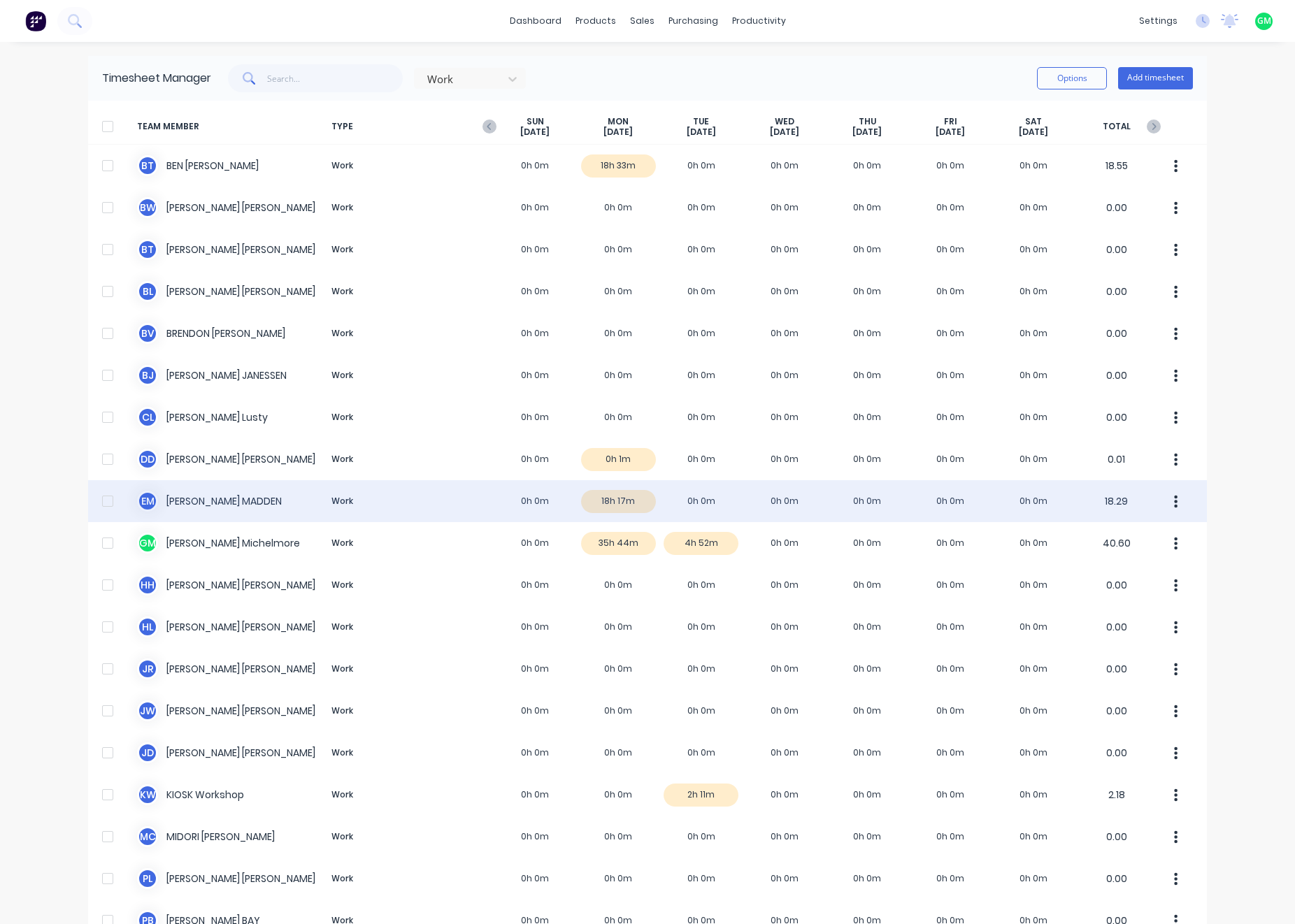
click at [617, 507] on div "E M ETHAN MADDEN Work 0h 0m 18h 17m 0h 0m 0h 0m 0h 0m 0h 0m 0h 0m 18.29" at bounding box center [647, 500] width 1119 height 42
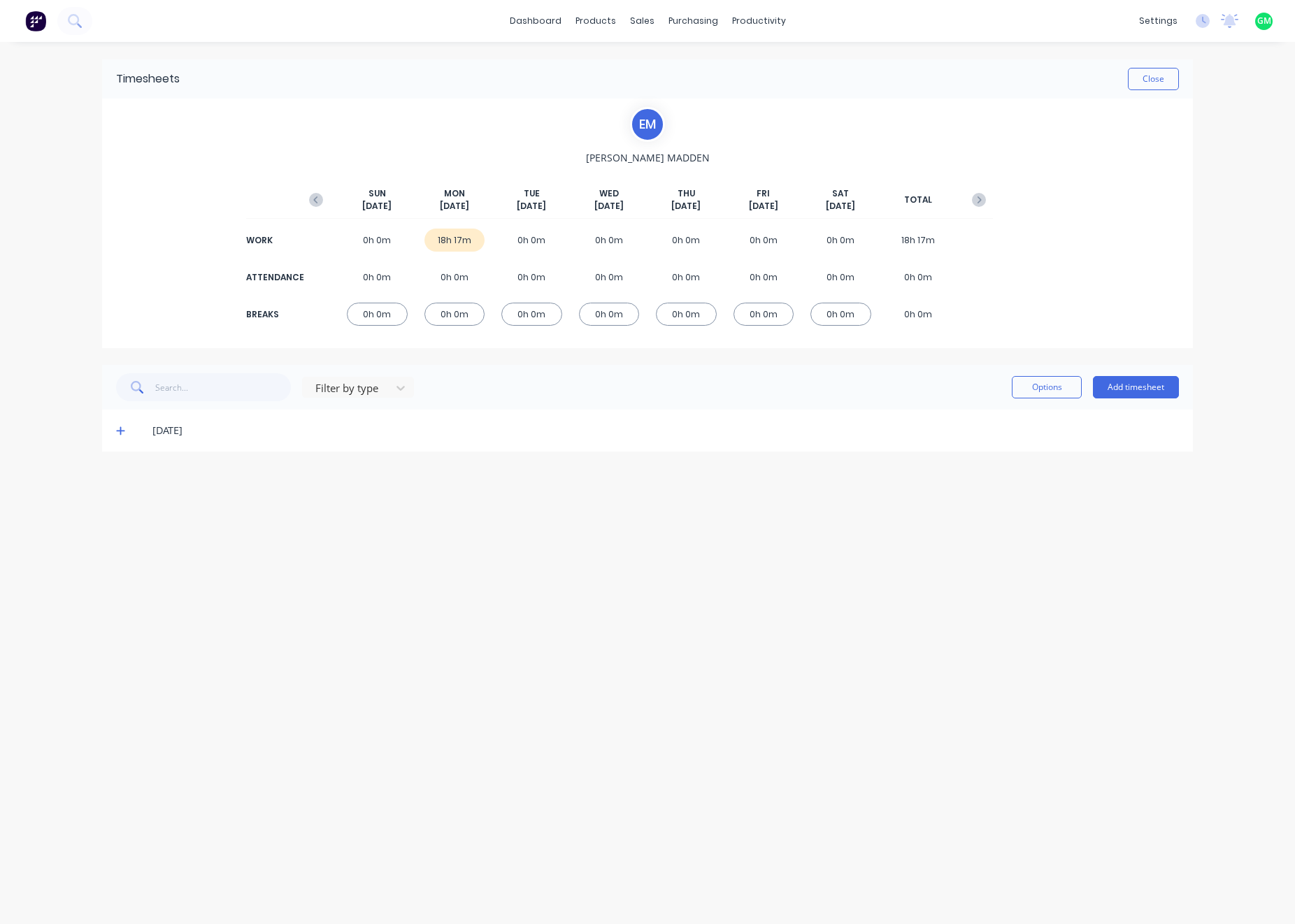
click at [124, 427] on span at bounding box center [122, 430] width 14 height 14
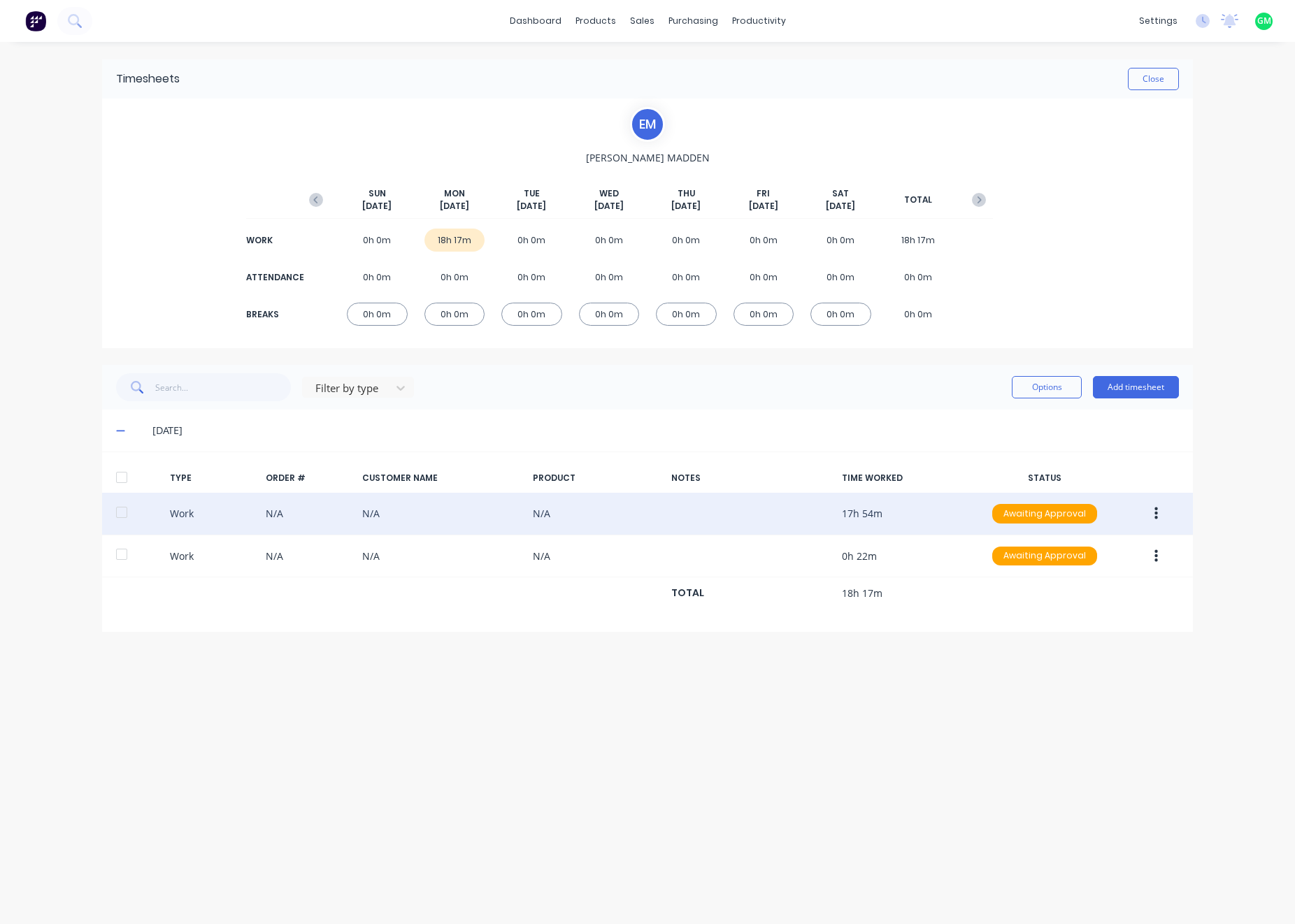
click at [859, 511] on div "Work N/A N/A N/A 17h 54m Awaiting Approval" at bounding box center [647, 514] width 1091 height 43
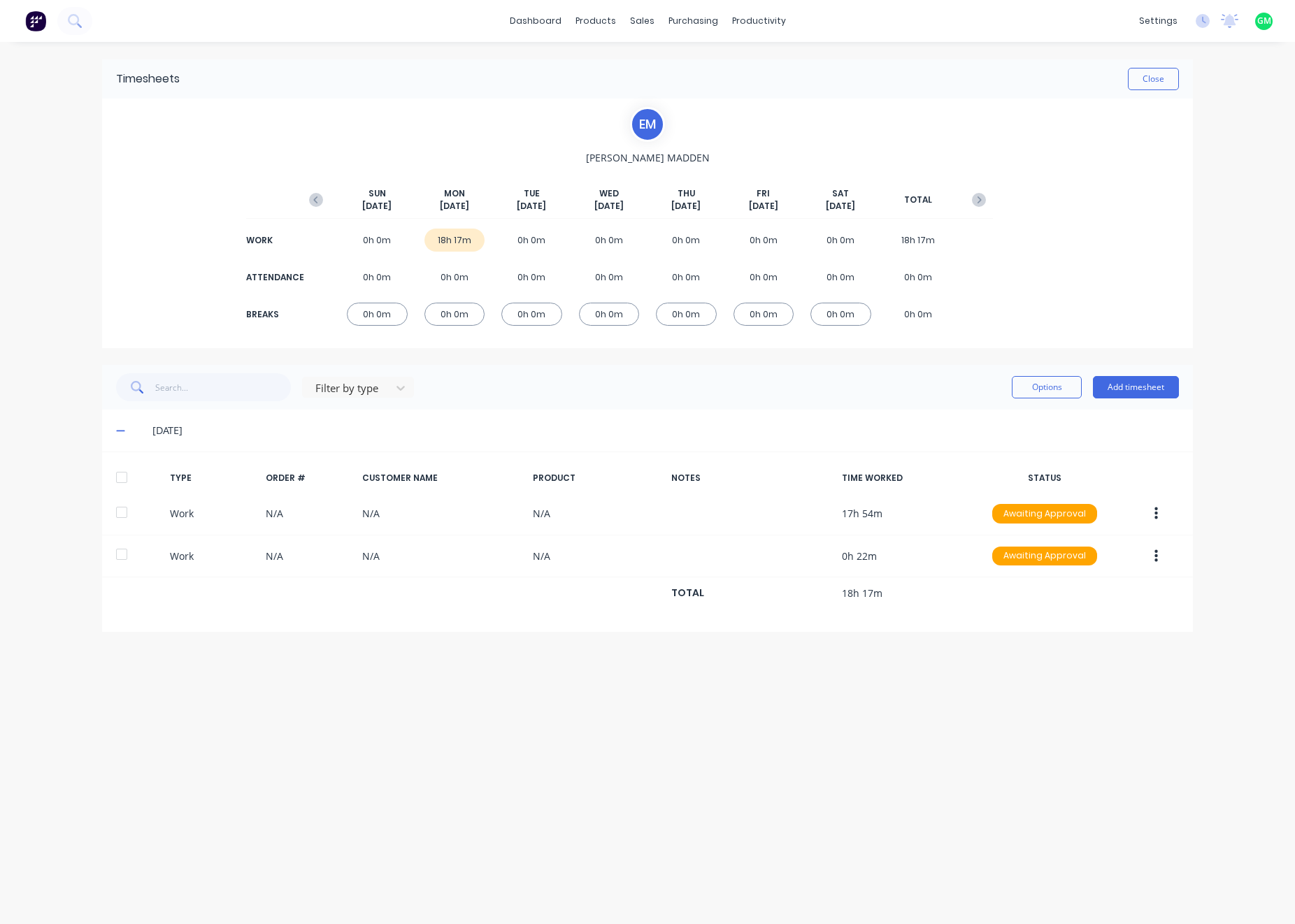
click at [914, 749] on div "Timesheets Close E M ETHAN MADDEN SUN Sep 21st MON Sep 22nd TUE Sep 23rd WED Se…" at bounding box center [647, 469] width 1119 height 854
click at [369, 116] on div "E M ETHAN MADDEN SUN Sep 21st MON Sep 22nd TUE Sep 23rd WED Sep 24th THU Sep 25…" at bounding box center [647, 223] width 691 height 232
click at [754, 117] on div "E M ETHAN MADDEN SUN Sep 21st MON Sep 22nd TUE Sep 23rd WED Sep 24th THU Sep 25…" at bounding box center [647, 223] width 691 height 232
click at [633, 411] on div "22/09/25" at bounding box center [647, 430] width 1091 height 42
drag, startPoint x: 431, startPoint y: 238, endPoint x: 458, endPoint y: 238, distance: 27.0
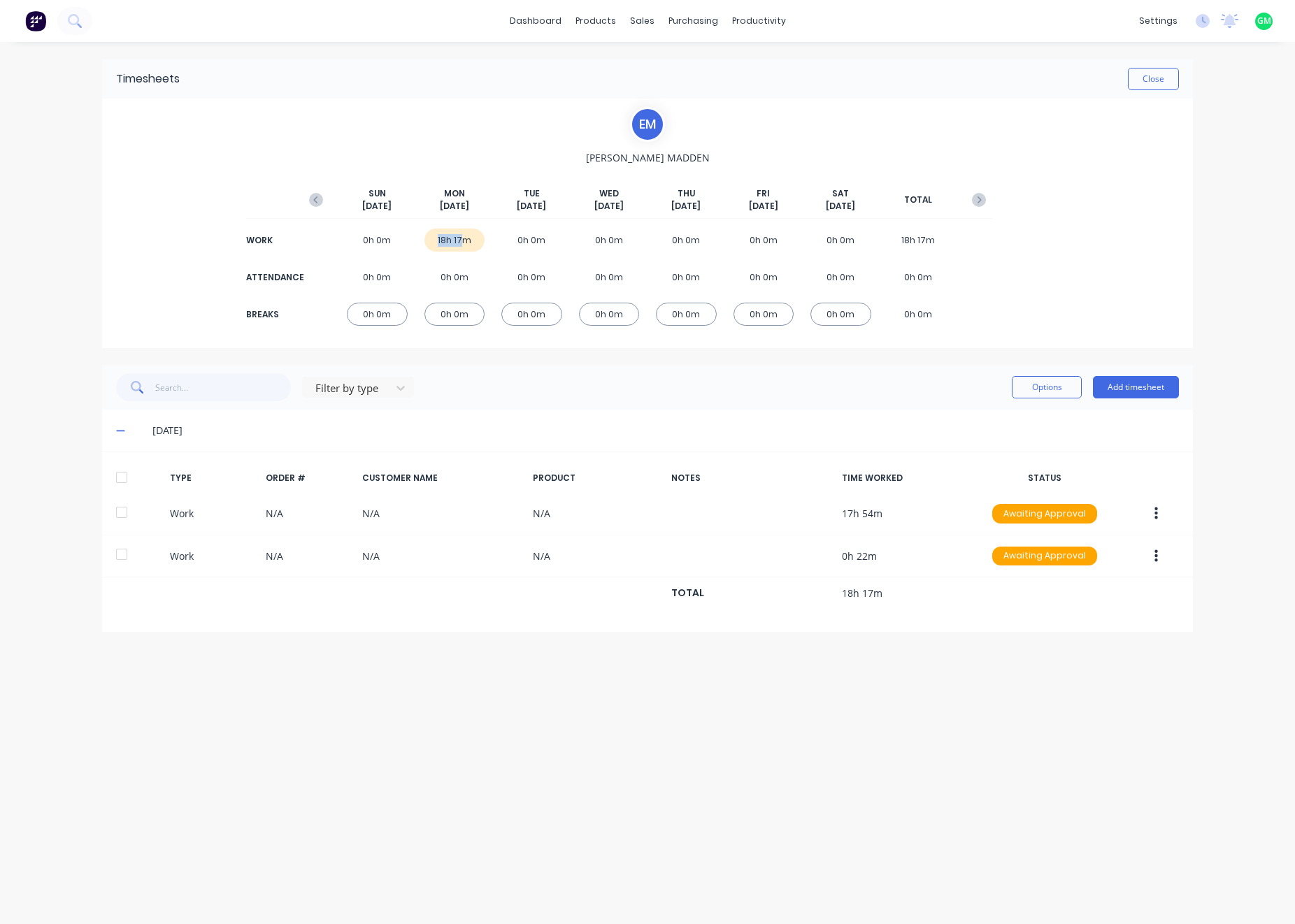
click at [458, 238] on div "18h 17m" at bounding box center [455, 240] width 61 height 23
click at [678, 433] on div "22/09/25" at bounding box center [665, 430] width 1026 height 15
click at [515, 398] on div "Filter by type Options Add timesheet" at bounding box center [647, 387] width 1063 height 28
click at [341, 655] on div "Timesheets Close E M ETHAN MADDEN SUN Sep 21st MON Sep 22nd TUE Sep 23rd WED Se…" at bounding box center [647, 469] width 1119 height 854
click at [188, 425] on div "22/09/25" at bounding box center [665, 430] width 1026 height 15
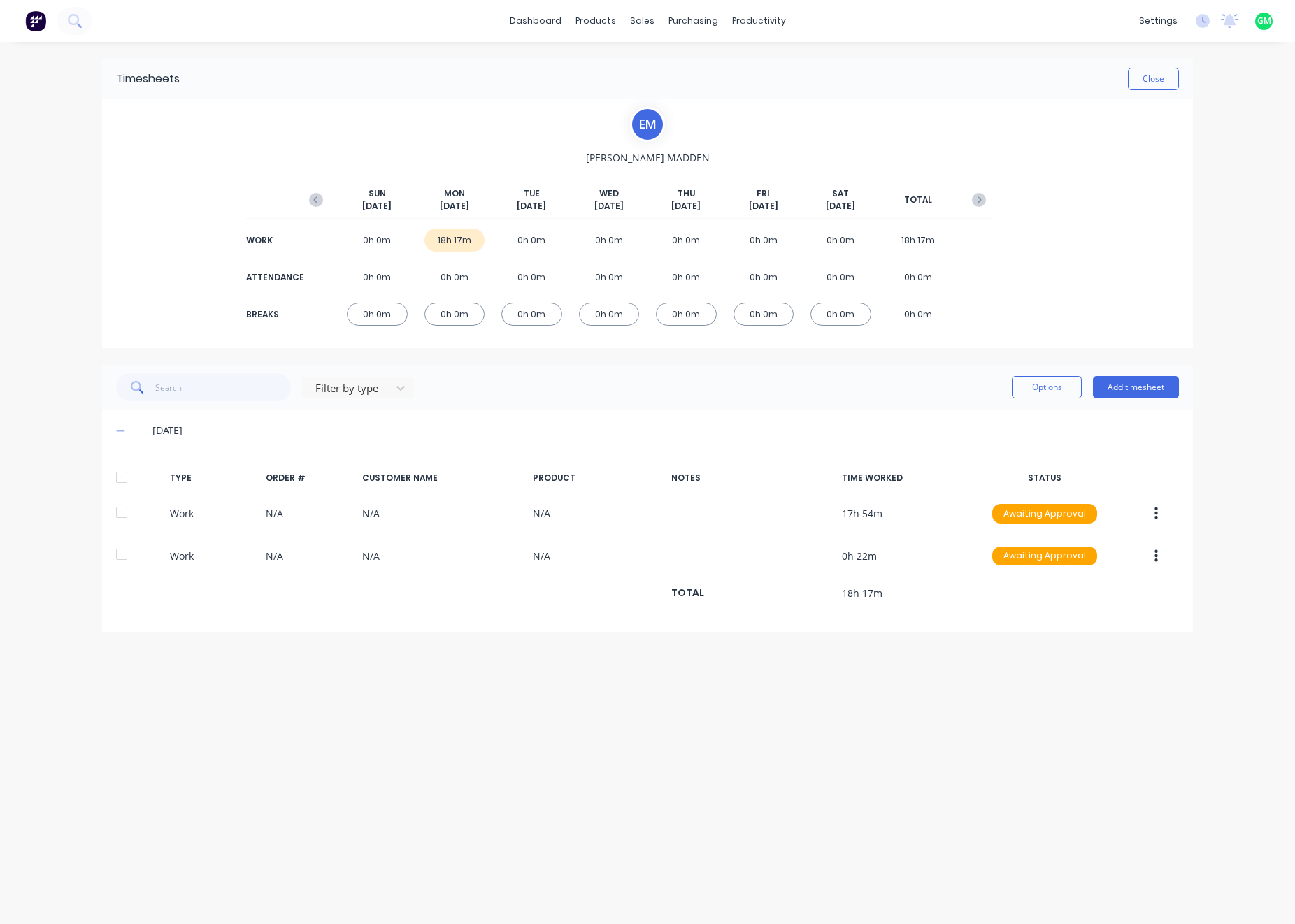
click at [405, 719] on div "Timesheets Close E M ETHAN MADDEN SUN Sep 21st MON Sep 22nd TUE Sep 23rd WED Se…" at bounding box center [647, 469] width 1119 height 854
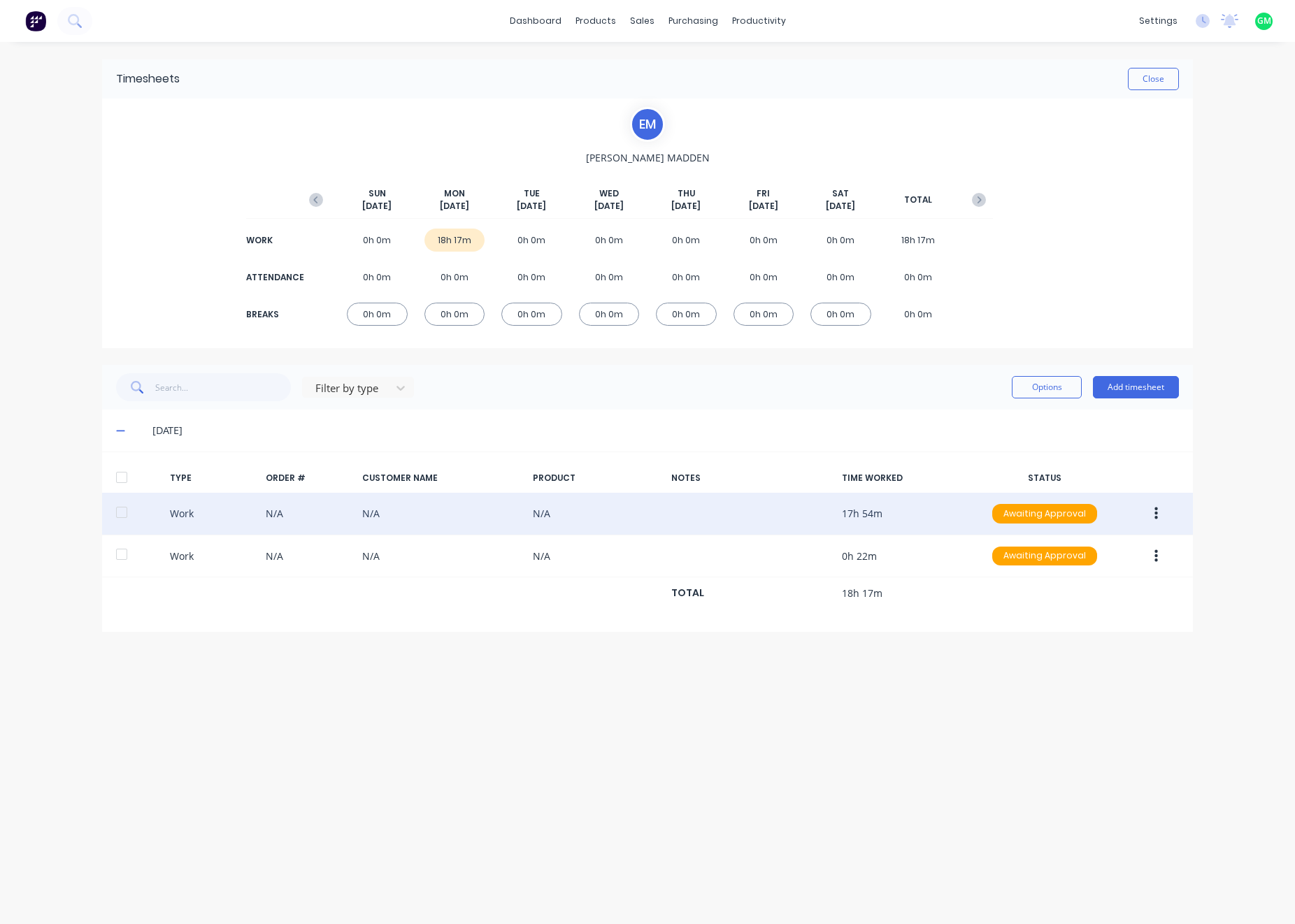
click at [532, 514] on div "Work N/A N/A N/A 17h 54m Awaiting Approval" at bounding box center [647, 514] width 1091 height 43
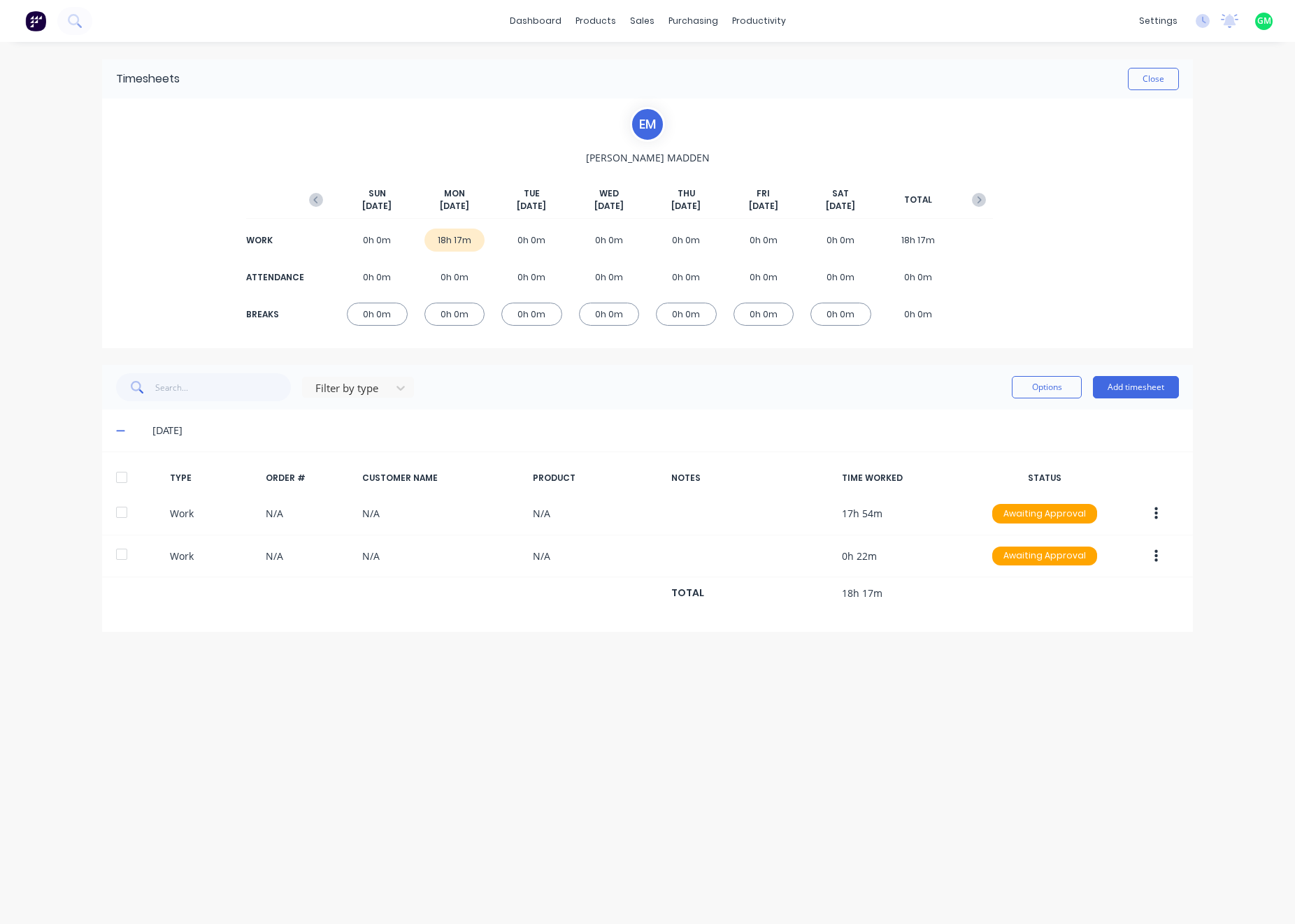
click at [590, 725] on div "Timesheets Close E M ETHAN MADDEN SUN Sep 21st MON Sep 22nd TUE Sep 23rd WED Se…" at bounding box center [647, 469] width 1119 height 854
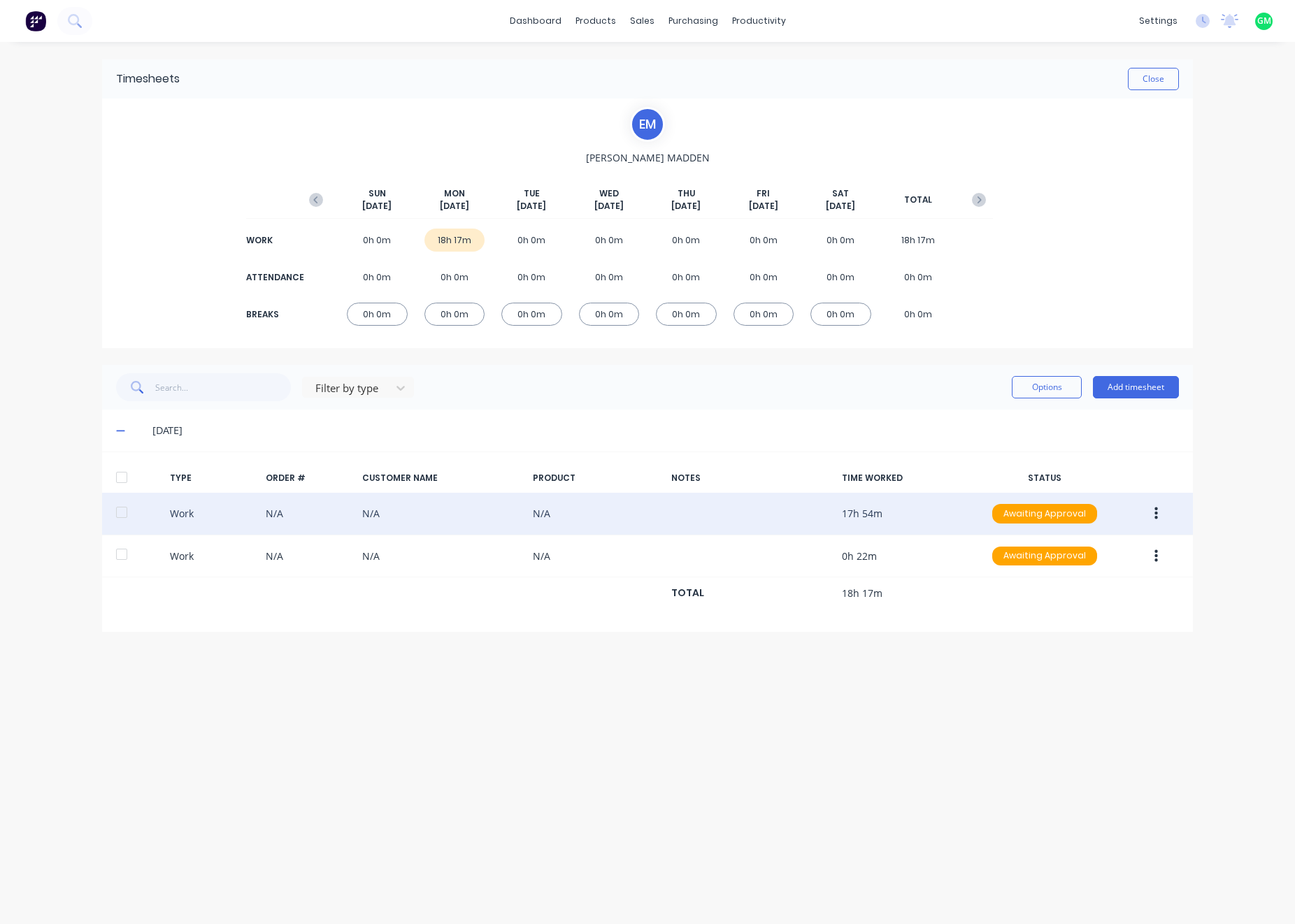
click at [551, 513] on div "Work N/A N/A N/A 17h 54m Awaiting Approval" at bounding box center [647, 514] width 1091 height 43
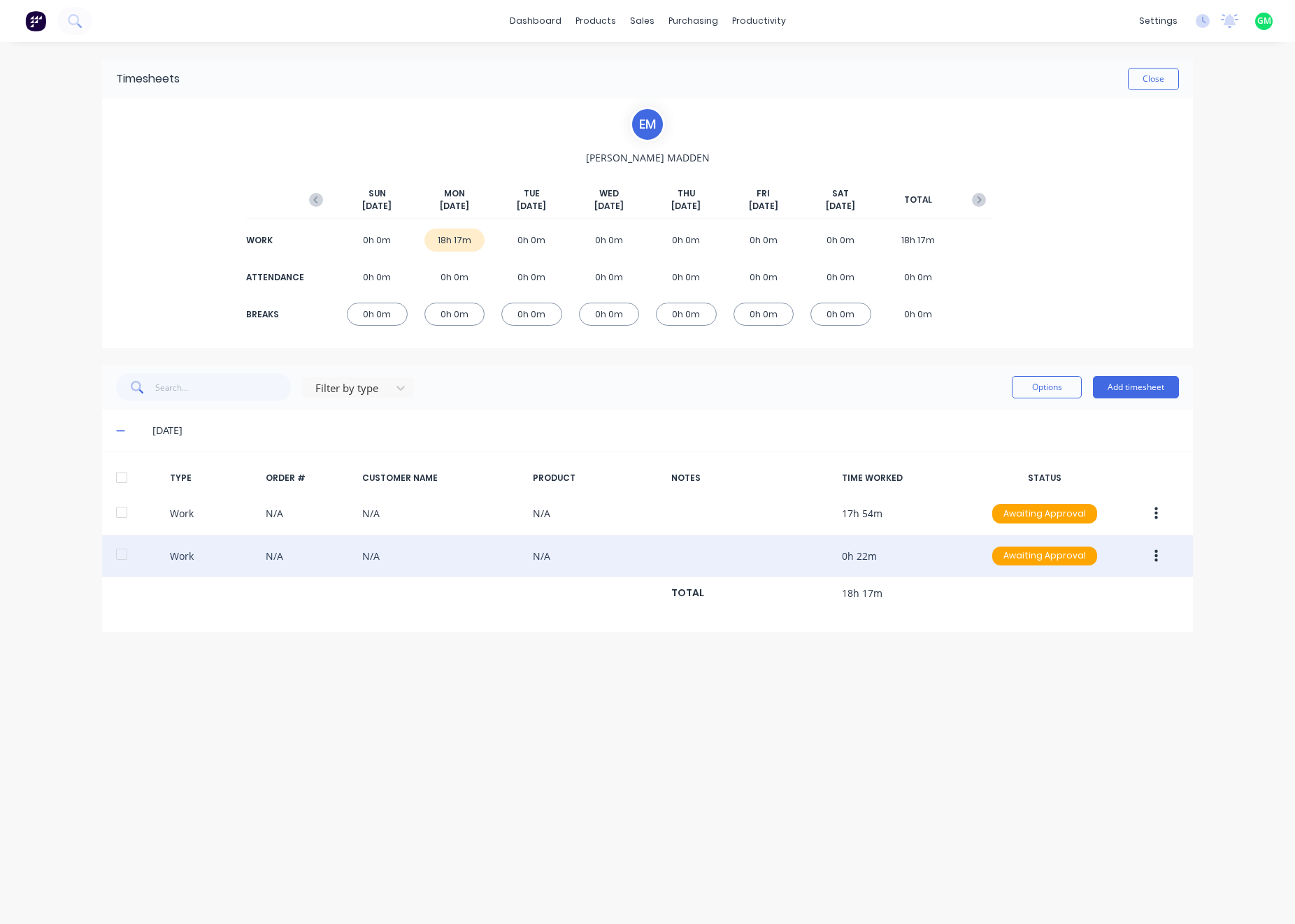
click at [537, 563] on div "Work N/A N/A N/A 0h 22m Awaiting Approval" at bounding box center [647, 557] width 1091 height 43
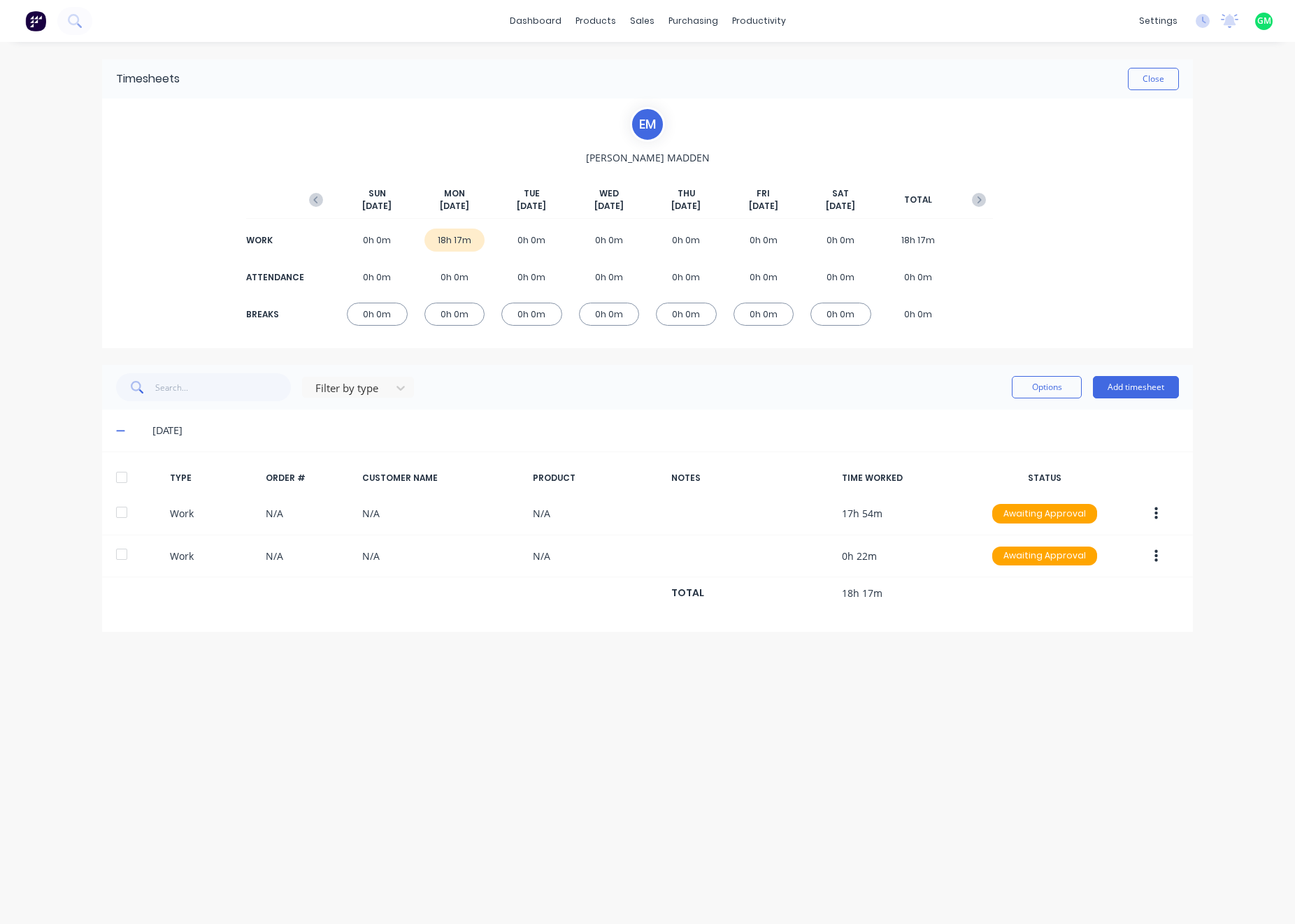
drag, startPoint x: 739, startPoint y: 777, endPoint x: 517, endPoint y: 273, distance: 550.7
click at [743, 761] on div "Timesheets Close E M ETHAN MADDEN SUN Sep 21st MON Sep 22nd TUE Sep 23rd WED Se…" at bounding box center [647, 469] width 1119 height 854
click at [1171, 171] on div "E M ETHAN MADDEN SUN Sep 21st MON Sep 22nd TUE Sep 23rd WED Sep 24th THU Sep 25…" at bounding box center [647, 223] width 1091 height 249
click at [1209, 21] on div "settings No new notifications Mark all as read You have no notifications GM Lus…" at bounding box center [1213, 21] width 162 height 21
click at [1202, 21] on icon at bounding box center [1203, 21] width 14 height 14
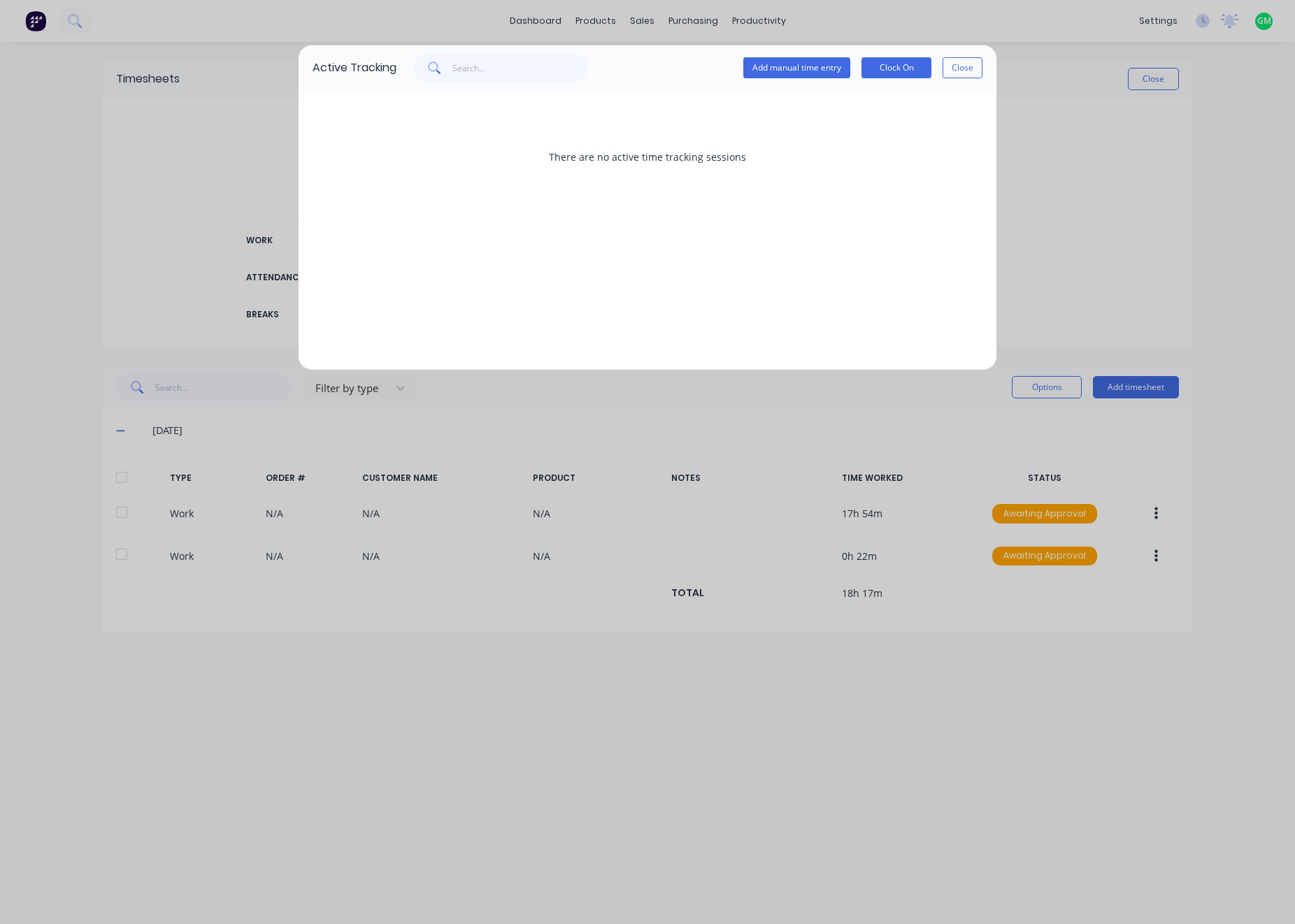
click at [1043, 1] on div "Active Tracking Add manual time entry Clock On Close There are no active time t…" at bounding box center [647, 462] width 1295 height 924
click at [962, 65] on button "Close" at bounding box center [962, 67] width 40 height 21
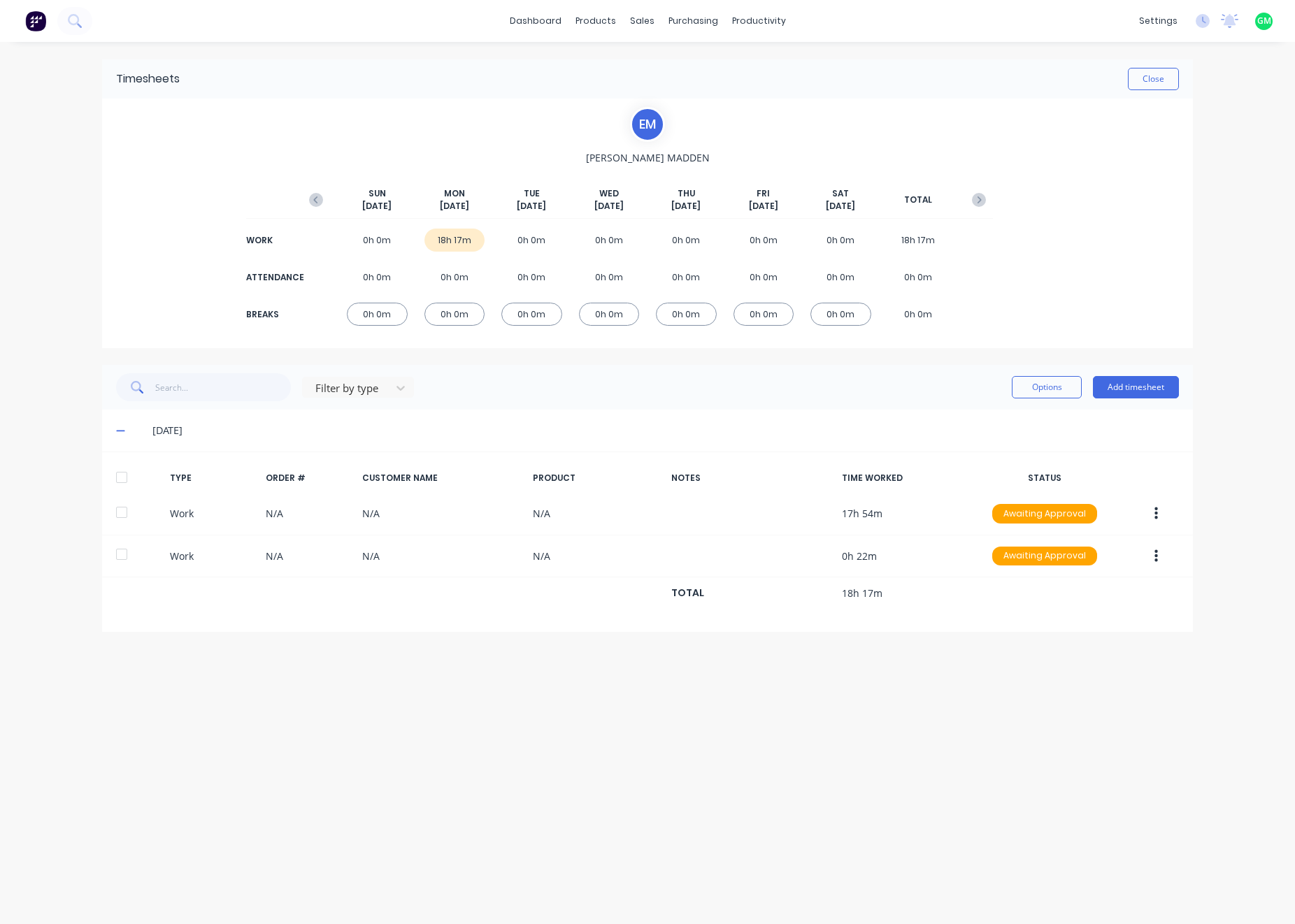
click at [1267, 898] on div "dashboard products sales purchasing productivity dashboard products Product Cat…" at bounding box center [647, 462] width 1295 height 924
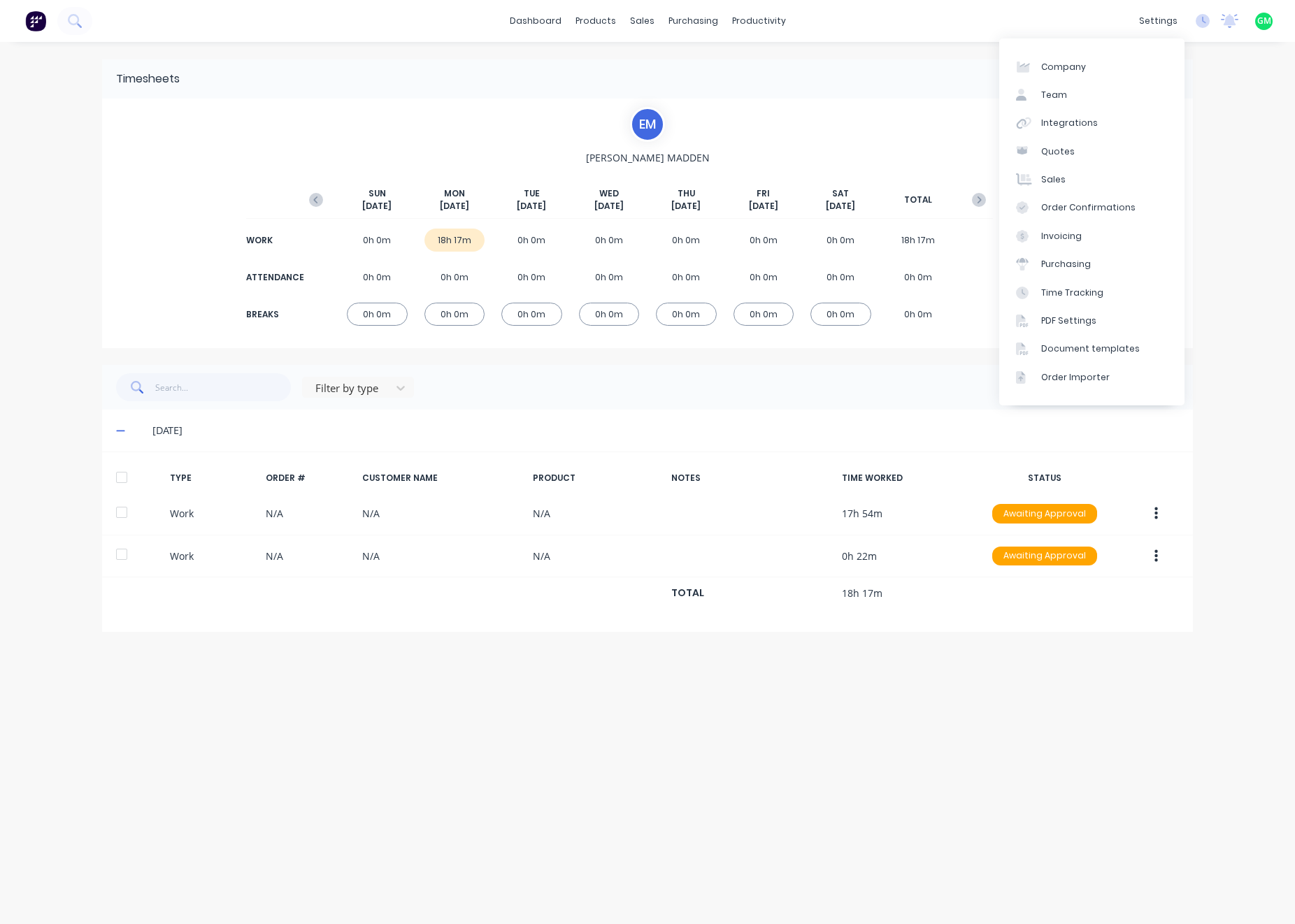
click at [1242, 886] on div "dashboard products sales purchasing productivity dashboard products Product Cat…" at bounding box center [647, 462] width 1295 height 924
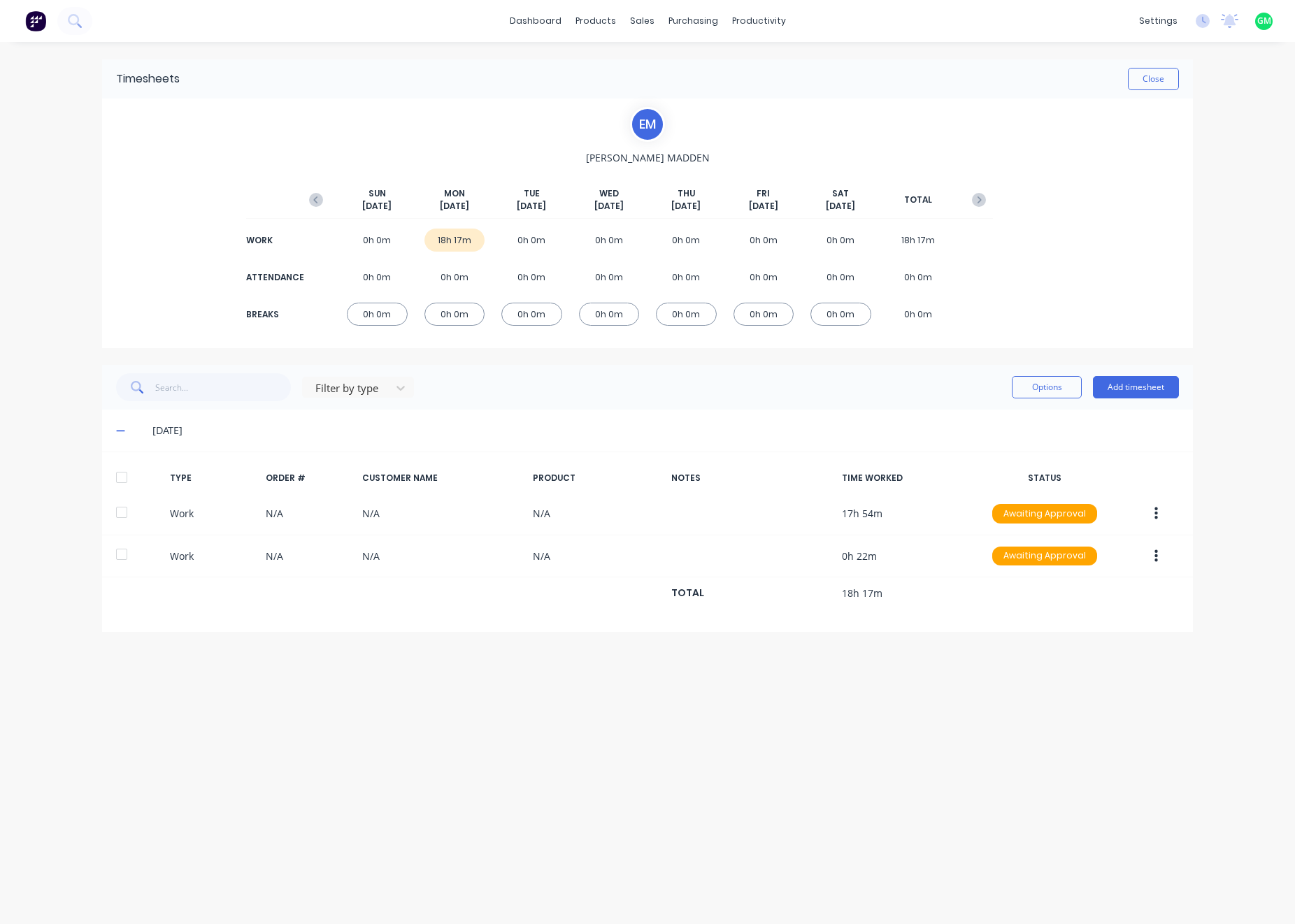
drag, startPoint x: 1147, startPoint y: 911, endPoint x: 1137, endPoint y: 875, distance: 37.4
click at [1145, 908] on div "dashboard products sales purchasing productivity dashboard products Product Cat…" at bounding box center [647, 462] width 1295 height 924
drag, startPoint x: 1107, startPoint y: 739, endPoint x: 1133, endPoint y: 630, distance: 112.1
click at [1106, 733] on div "Timesheets Close E M ETHAN MADDEN SUN Sep 21st MON Sep 22nd TUE Sep 23rd WED Se…" at bounding box center [647, 469] width 1119 height 854
click at [1052, 726] on div "Timesheets Close E M ETHAN MADDEN SUN Sep 21st MON Sep 22nd TUE Sep 23rd WED Se…" at bounding box center [647, 469] width 1119 height 854
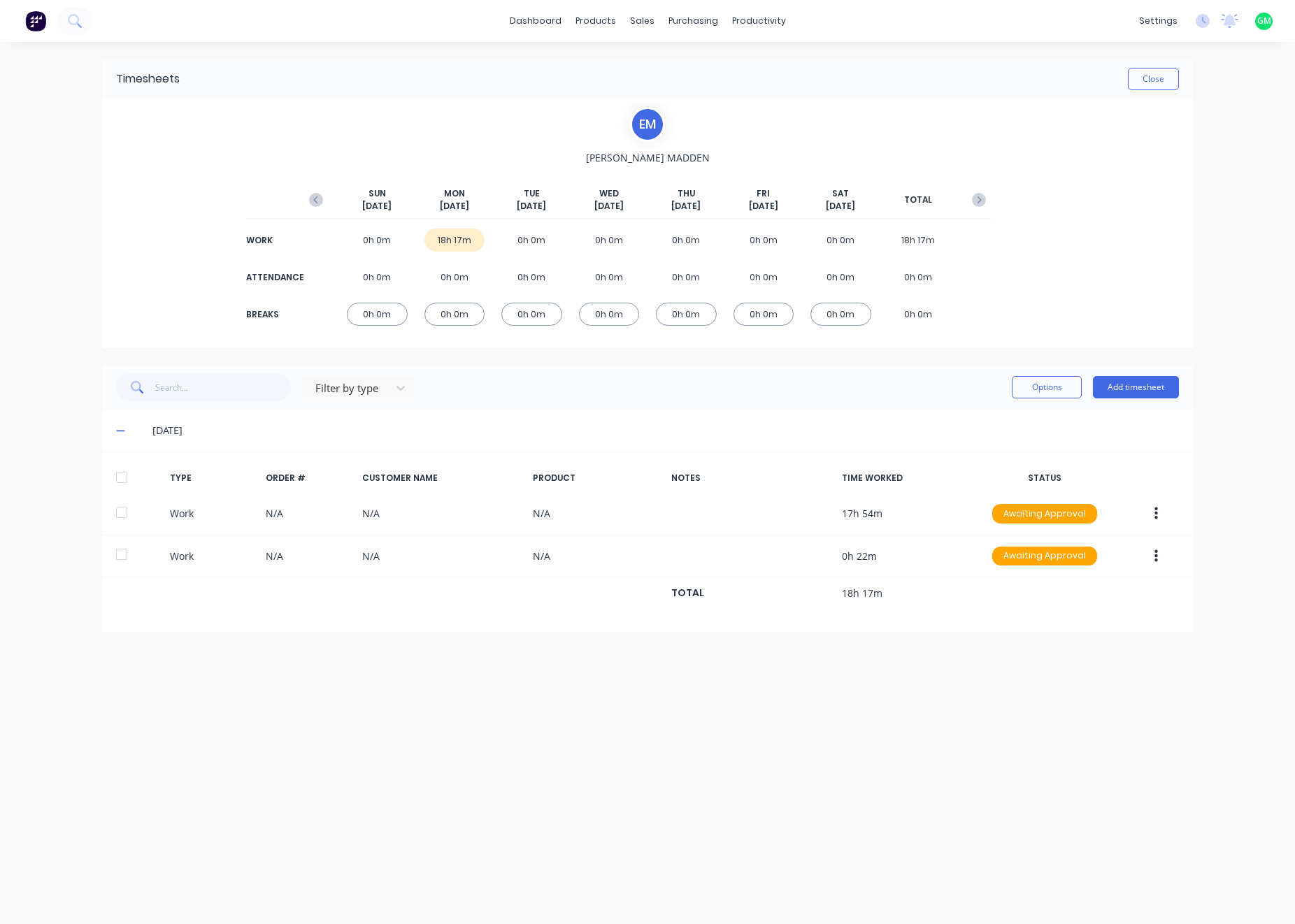
click at [1271, 21] on span "GM" at bounding box center [1263, 21] width 14 height 12
click at [1267, 18] on span "GM" at bounding box center [1263, 21] width 14 height 12
click at [1232, 25] on icon at bounding box center [1229, 21] width 18 height 14
click at [1202, 21] on icon at bounding box center [1203, 21] width 14 height 14
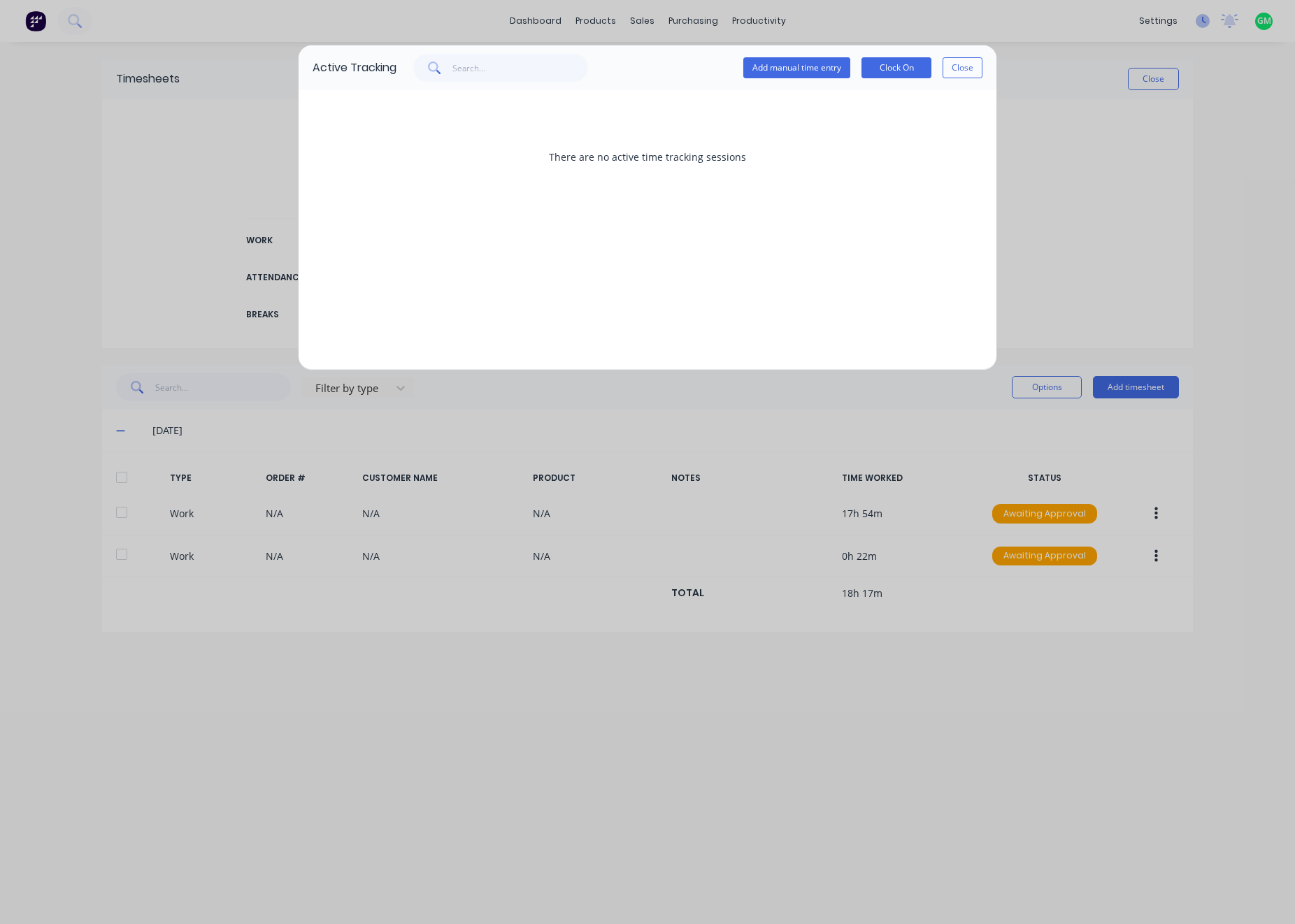
click at [1202, 21] on div "Active Tracking Add manual time entry Clock On Close There are no active time t…" at bounding box center [647, 462] width 1295 height 924
click at [966, 65] on button "Close" at bounding box center [962, 67] width 40 height 21
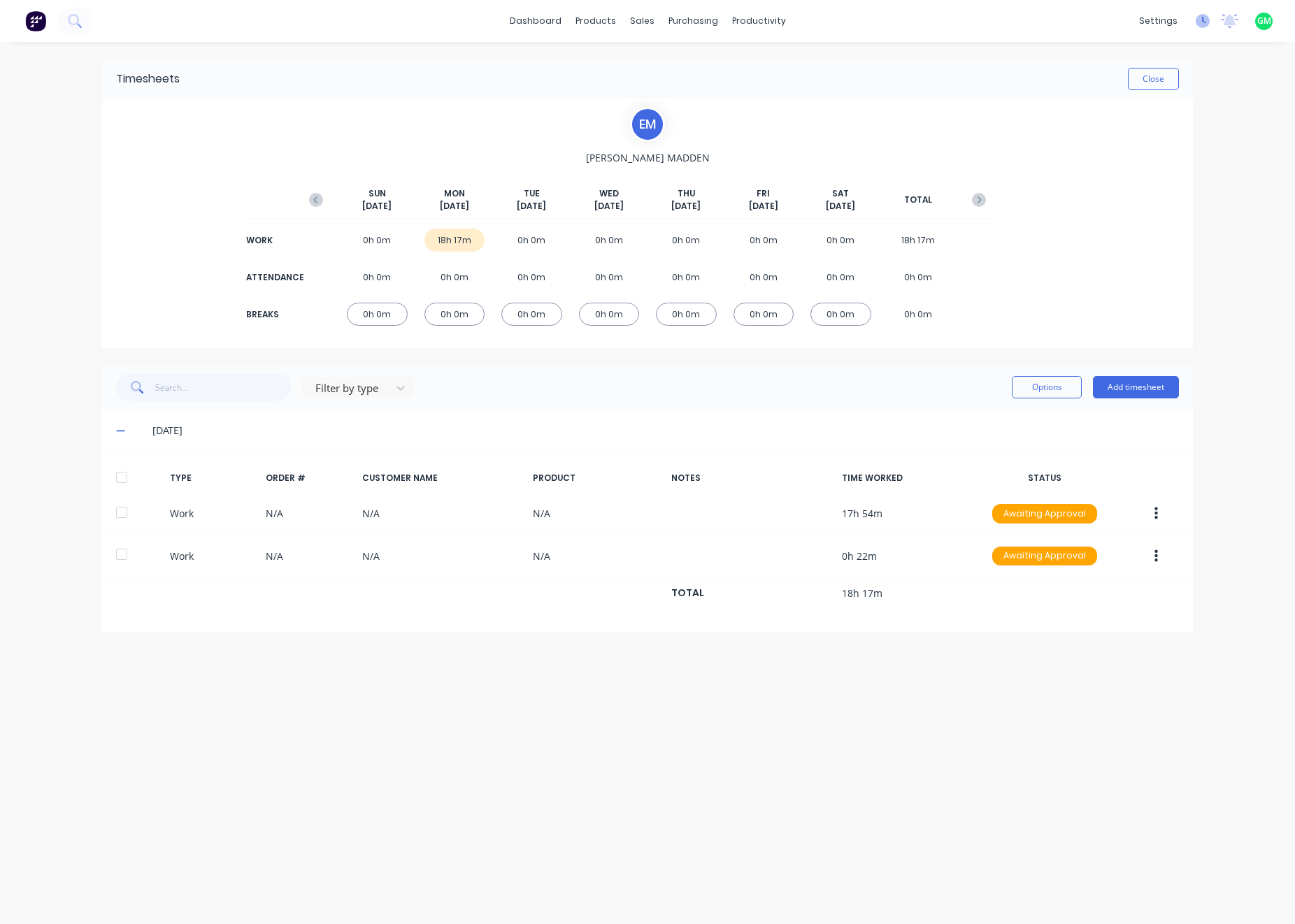
click at [1202, 21] on icon at bounding box center [1203, 21] width 14 height 14
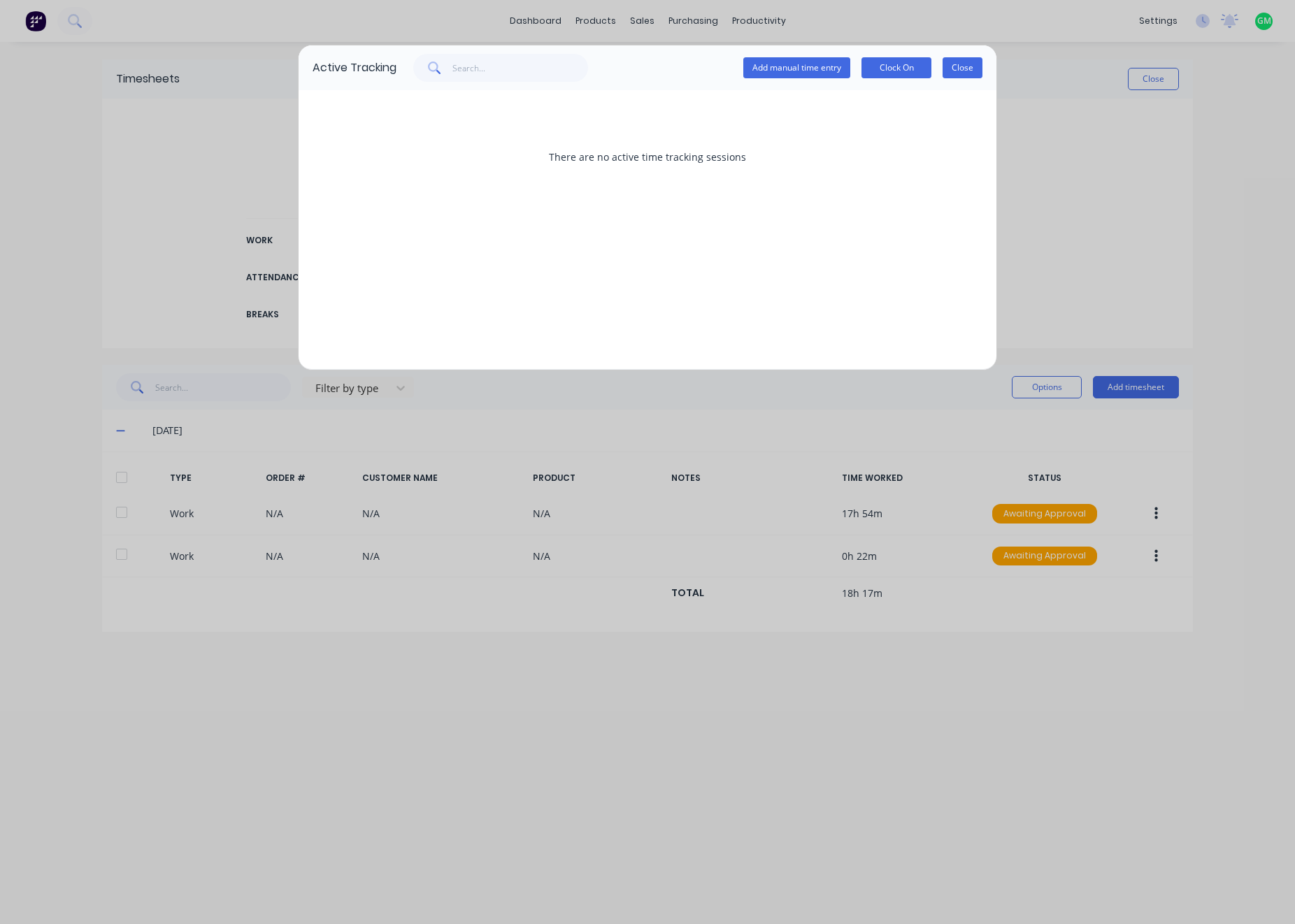
click at [978, 70] on button "Close" at bounding box center [962, 67] width 40 height 21
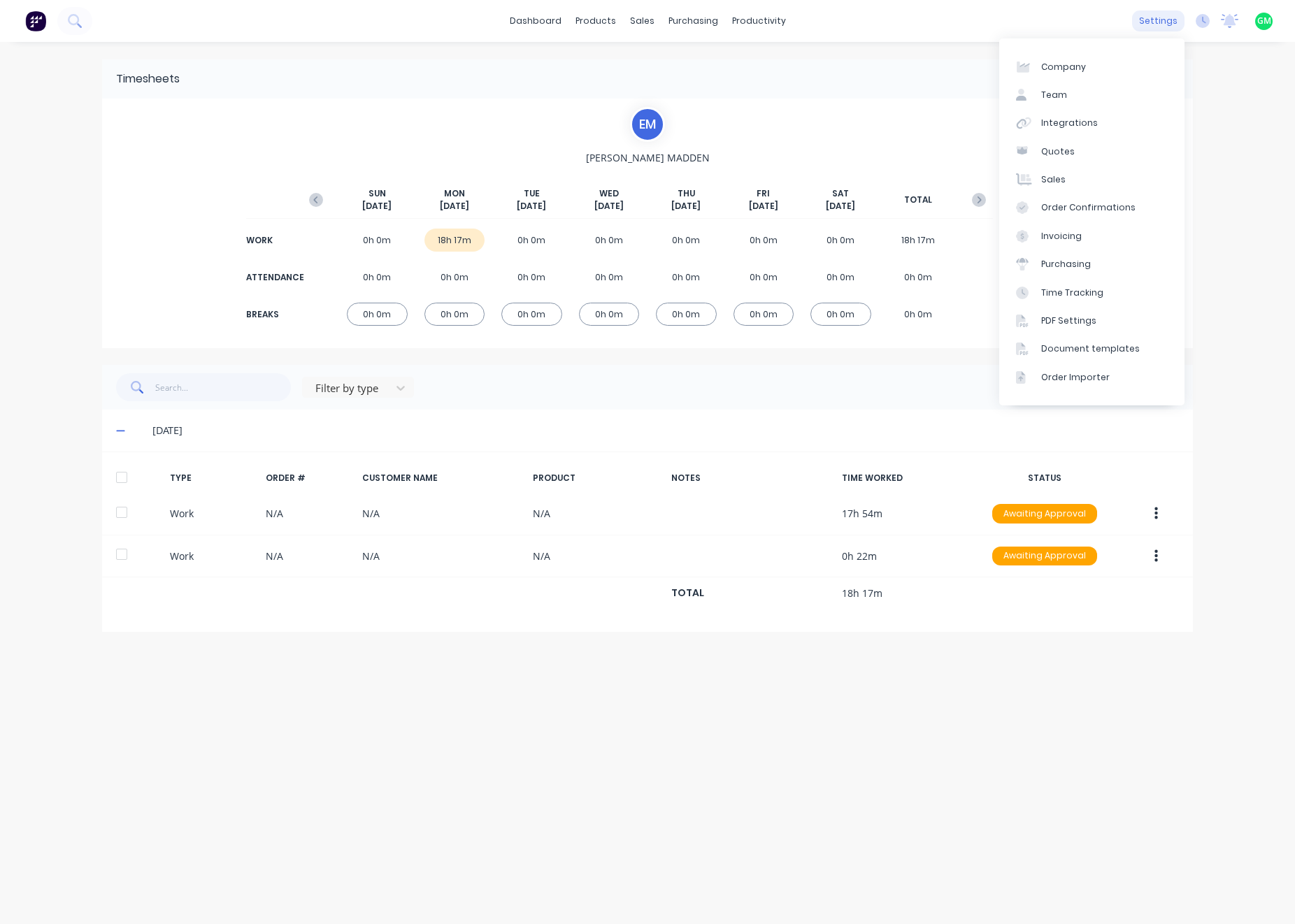
click at [1159, 15] on div "settings" at bounding box center [1158, 21] width 52 height 21
click at [1112, 76] on link "Company" at bounding box center [1091, 66] width 185 height 28
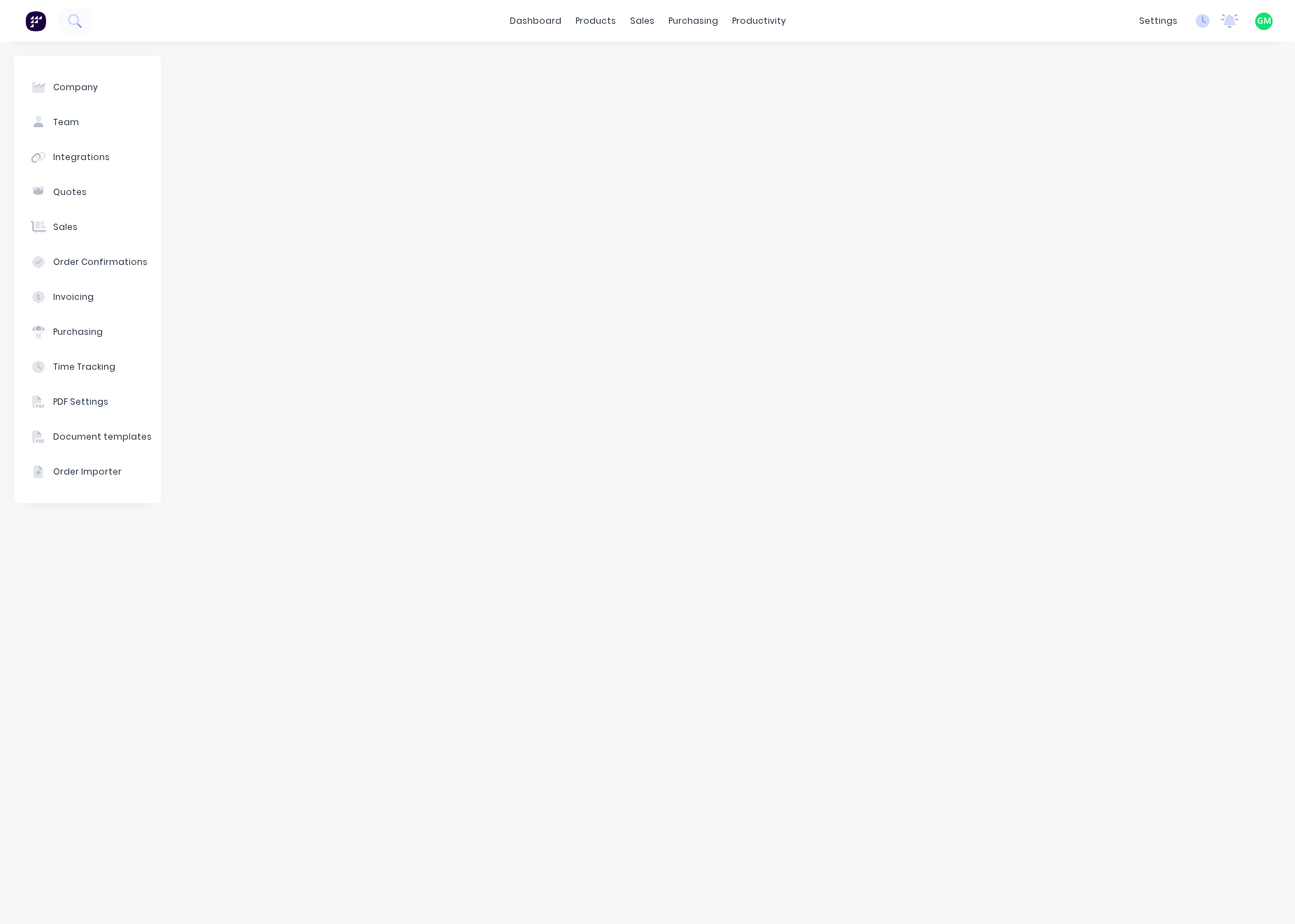
select select "AU"
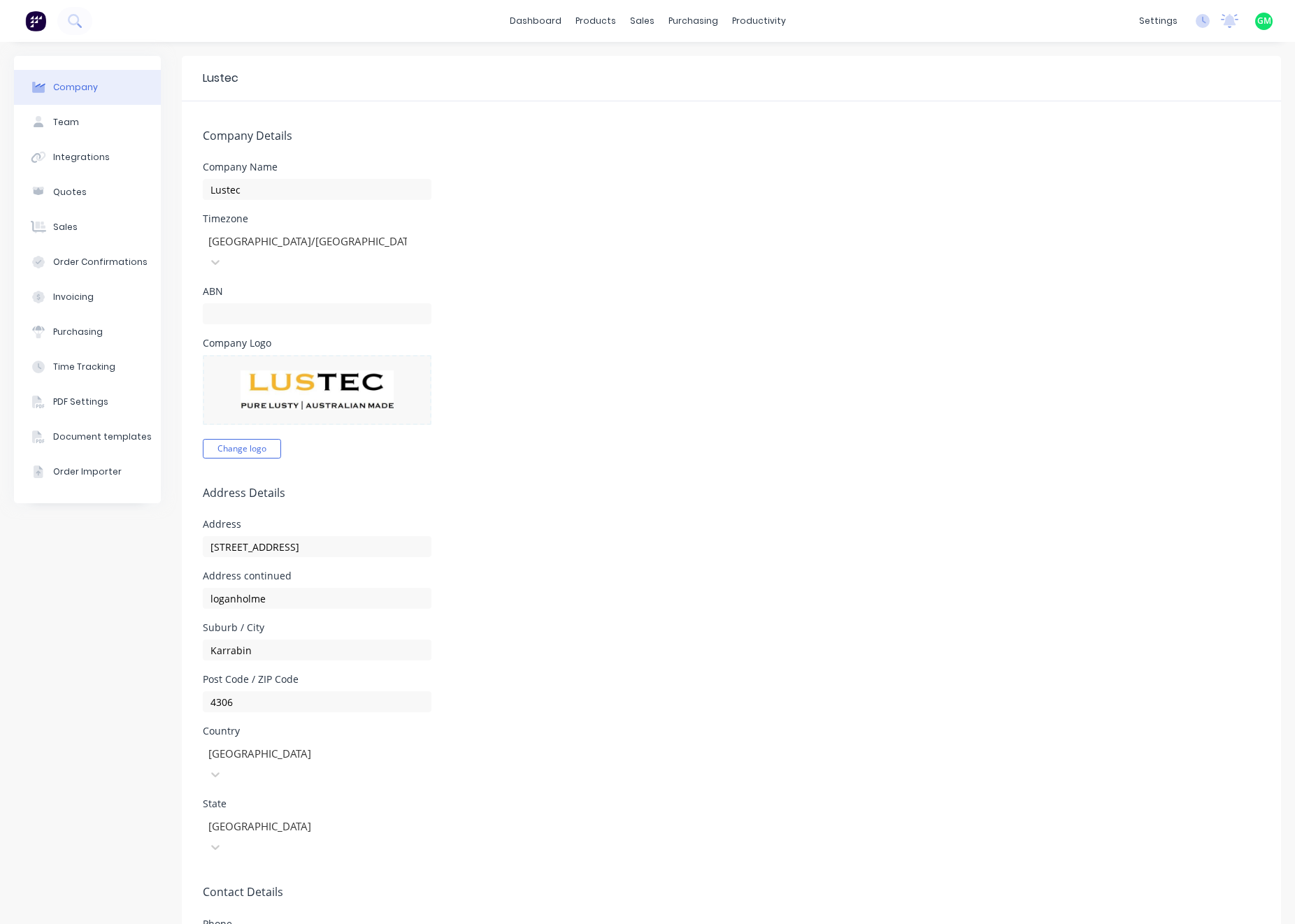
click at [1116, 430] on div "Company Logo Change logo" at bounding box center [731, 398] width 1057 height 120
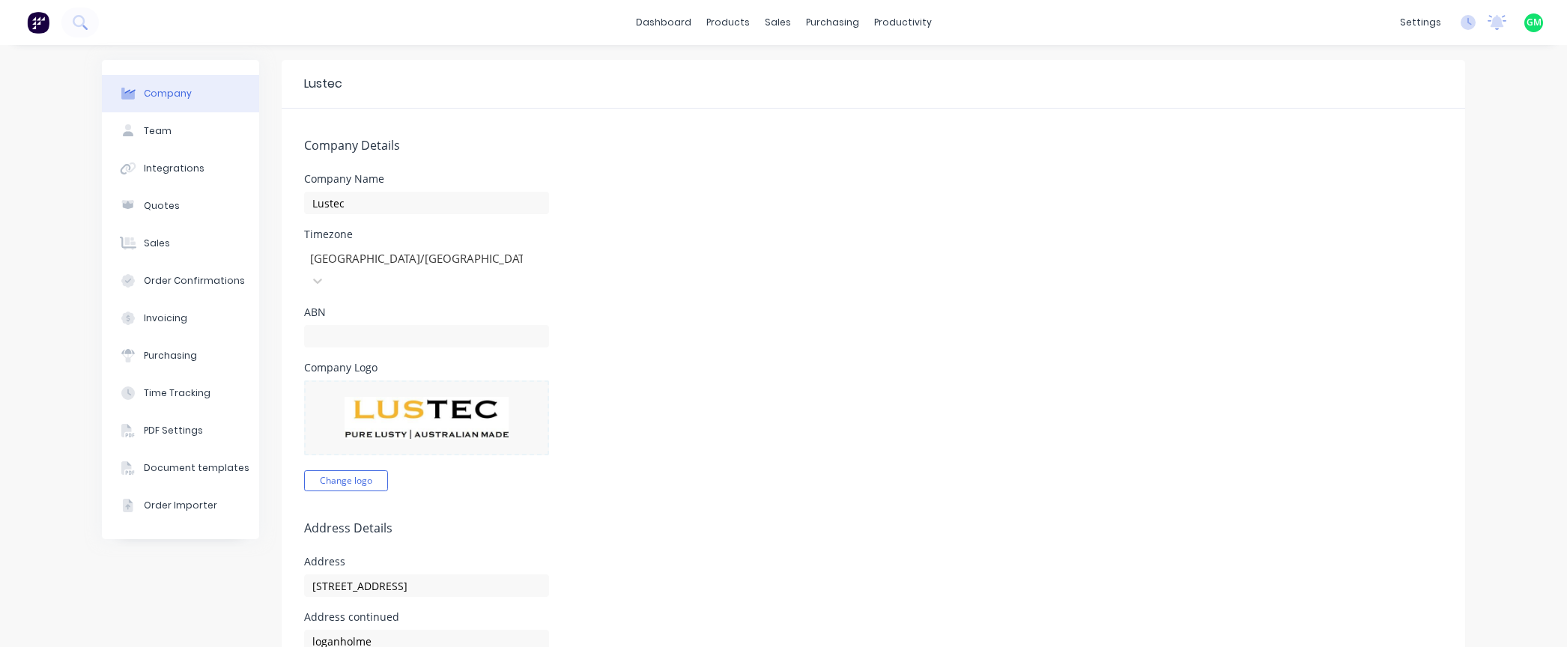
drag, startPoint x: 137, startPoint y: 7, endPoint x: 124, endPoint y: 16, distance: 15.8
click at [133, 9] on div "dashboard products sales purchasing productivity dashboard products Product Cat…" at bounding box center [783, 22] width 1567 height 45
click at [34, 22] on img at bounding box center [38, 22] width 22 height 22
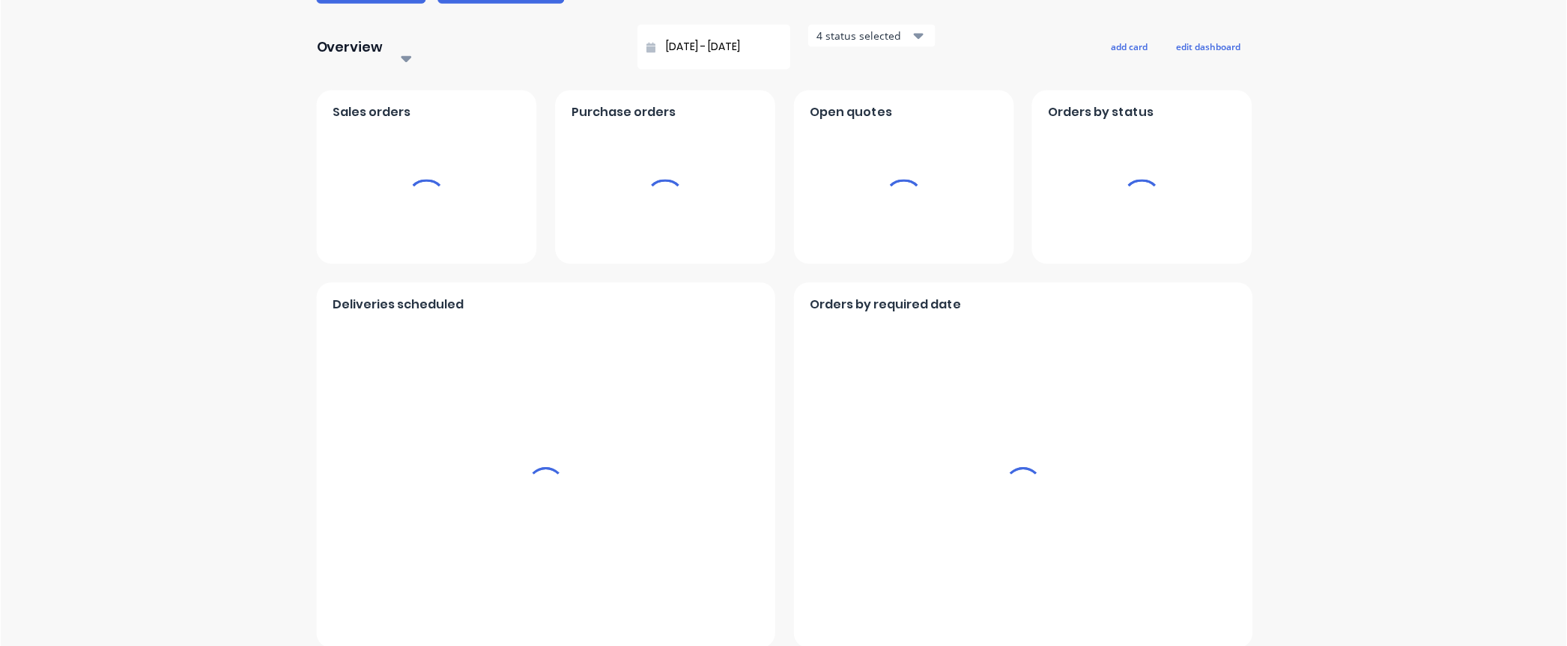
scroll to position [210, 0]
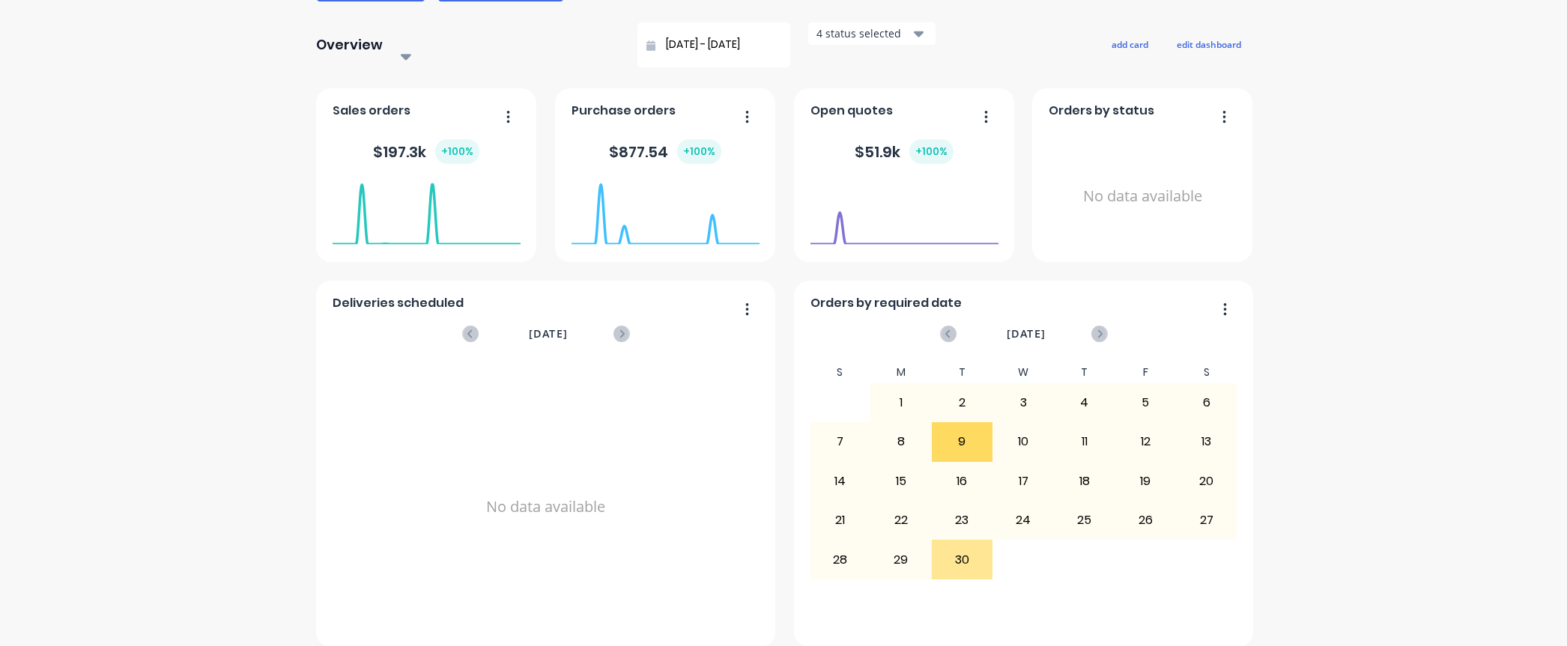
click at [1386, 621] on div "Lustec Create sales order Create purchase order Overview Select... 24/08/25 - 2…" at bounding box center [783, 248] width 1567 height 797
drag, startPoint x: 1510, startPoint y: 621, endPoint x: 1498, endPoint y: 612, distance: 15.0
click at [1386, 612] on div "Lustec Create sales order Create purchase order Overview Select... 24/08/25 - 2…" at bounding box center [783, 248] width 1567 height 797
drag, startPoint x: 1498, startPoint y: 612, endPoint x: 1404, endPoint y: 482, distance: 160.9
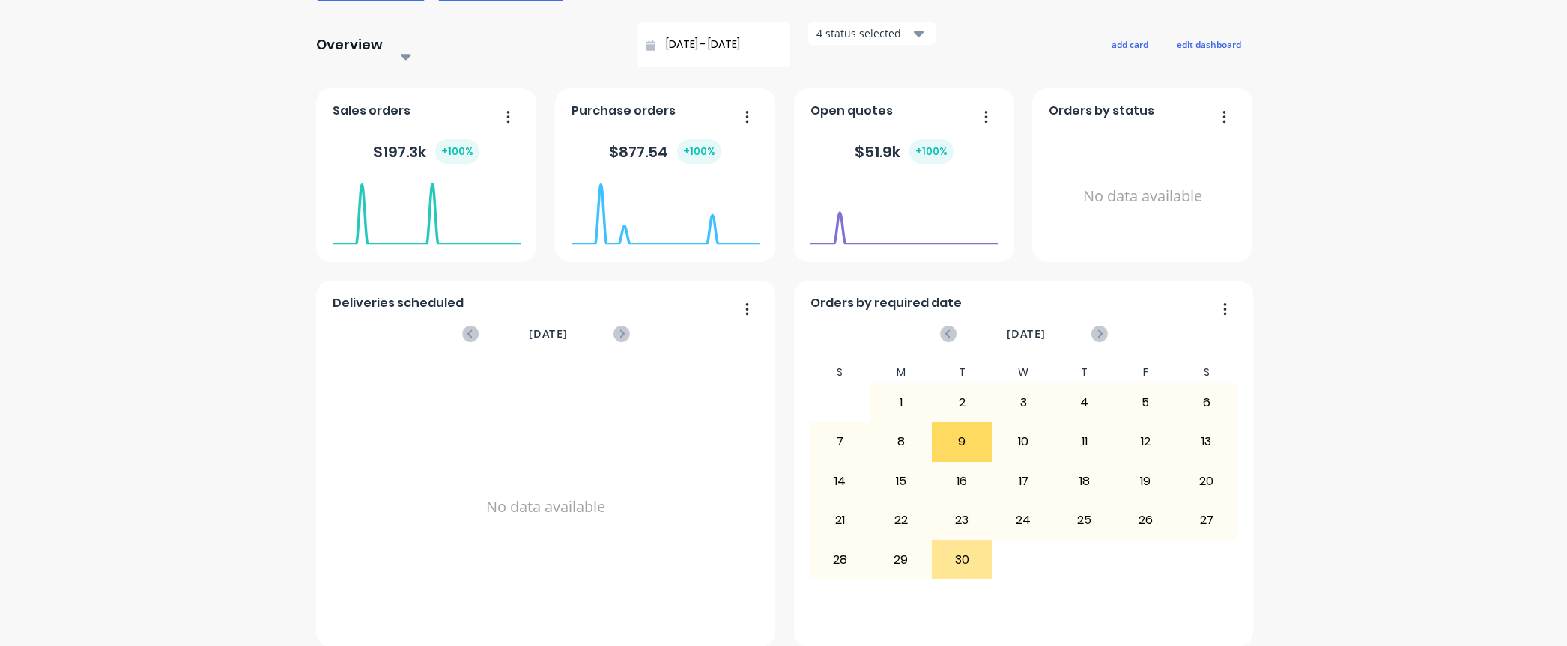
click at [1386, 482] on div "Lustec Create sales order Create purchase order Overview Select... 24/08/25 - 2…" at bounding box center [783, 248] width 1567 height 797
drag, startPoint x: 1467, startPoint y: 0, endPoint x: 1396, endPoint y: 153, distance: 168.5
click at [1386, 231] on div "Lustec Create sales order Create purchase order Overview Select... 24/08/25 - 2…" at bounding box center [783, 248] width 1567 height 797
click at [1386, 157] on div "Lustec Create sales order Create purchase order Overview Select... 24/08/25 - 2…" at bounding box center [783, 248] width 1567 height 797
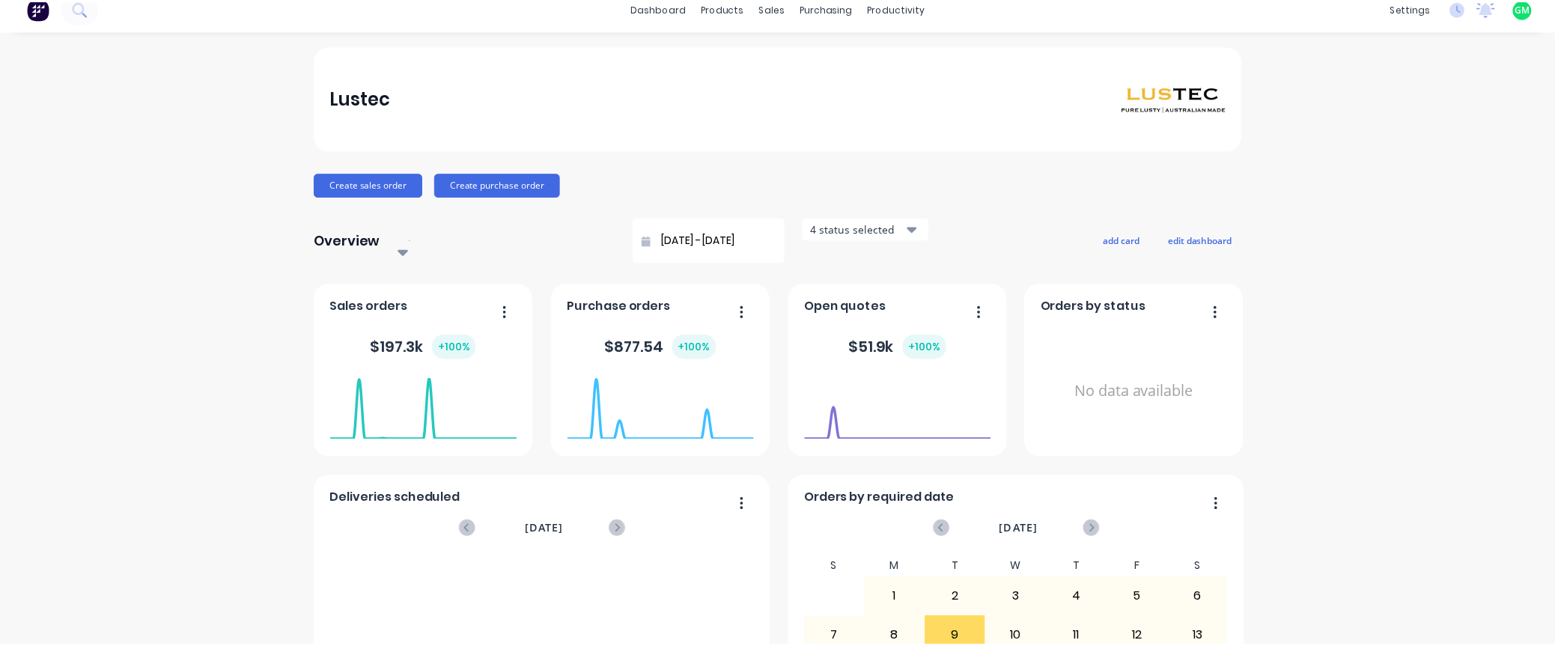
scroll to position [0, 0]
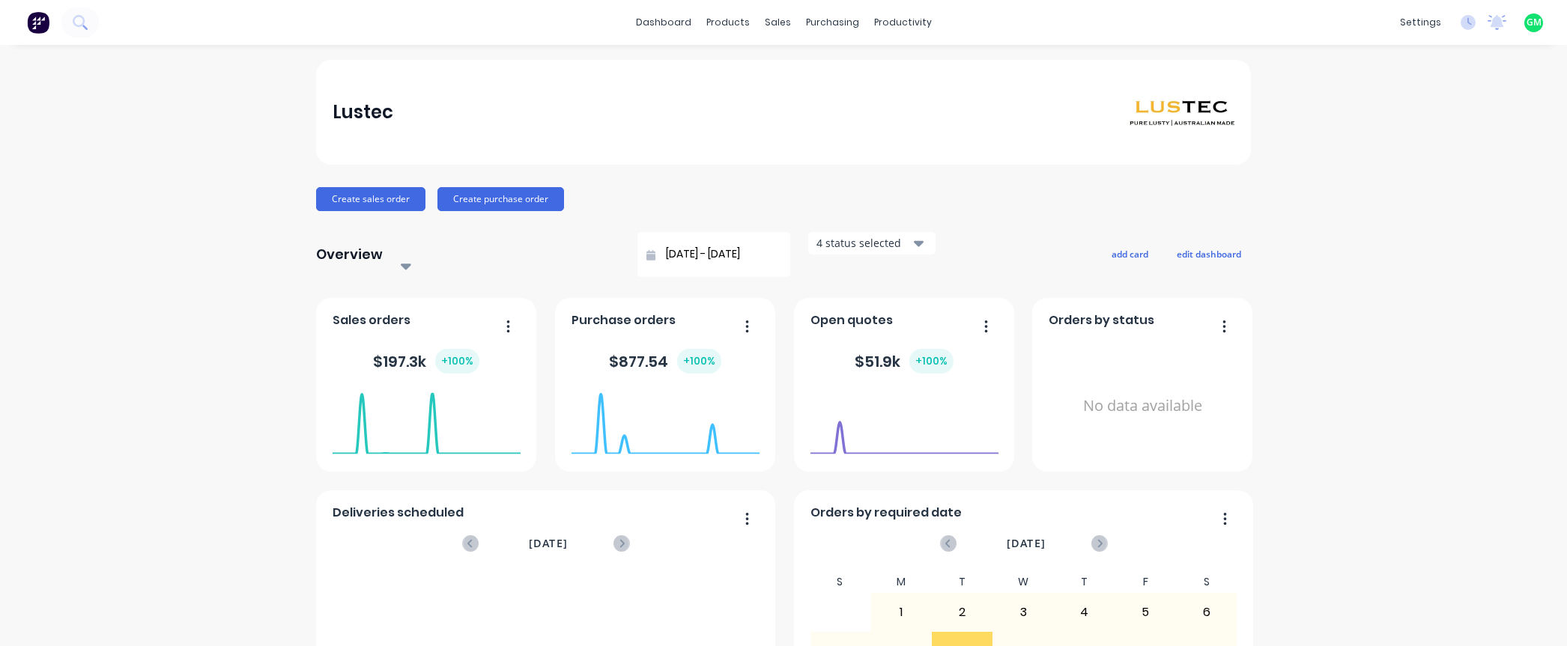
click at [1386, 23] on span "GM" at bounding box center [1533, 22] width 15 height 13
click at [1386, 156] on div "Profile" at bounding box center [1402, 157] width 30 height 13
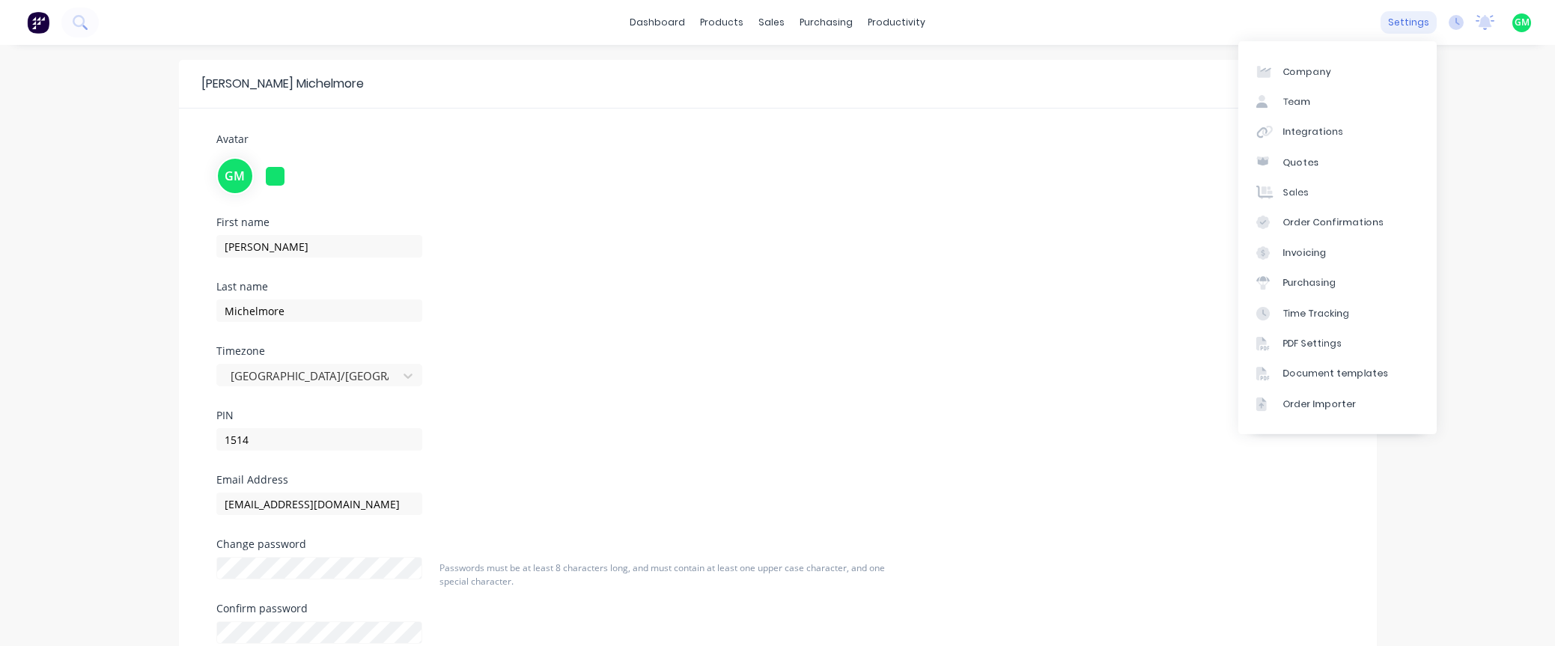
click at [1386, 25] on div "settings" at bounding box center [1409, 22] width 56 height 22
click at [1386, 23] on div "settings" at bounding box center [1409, 22] width 56 height 22
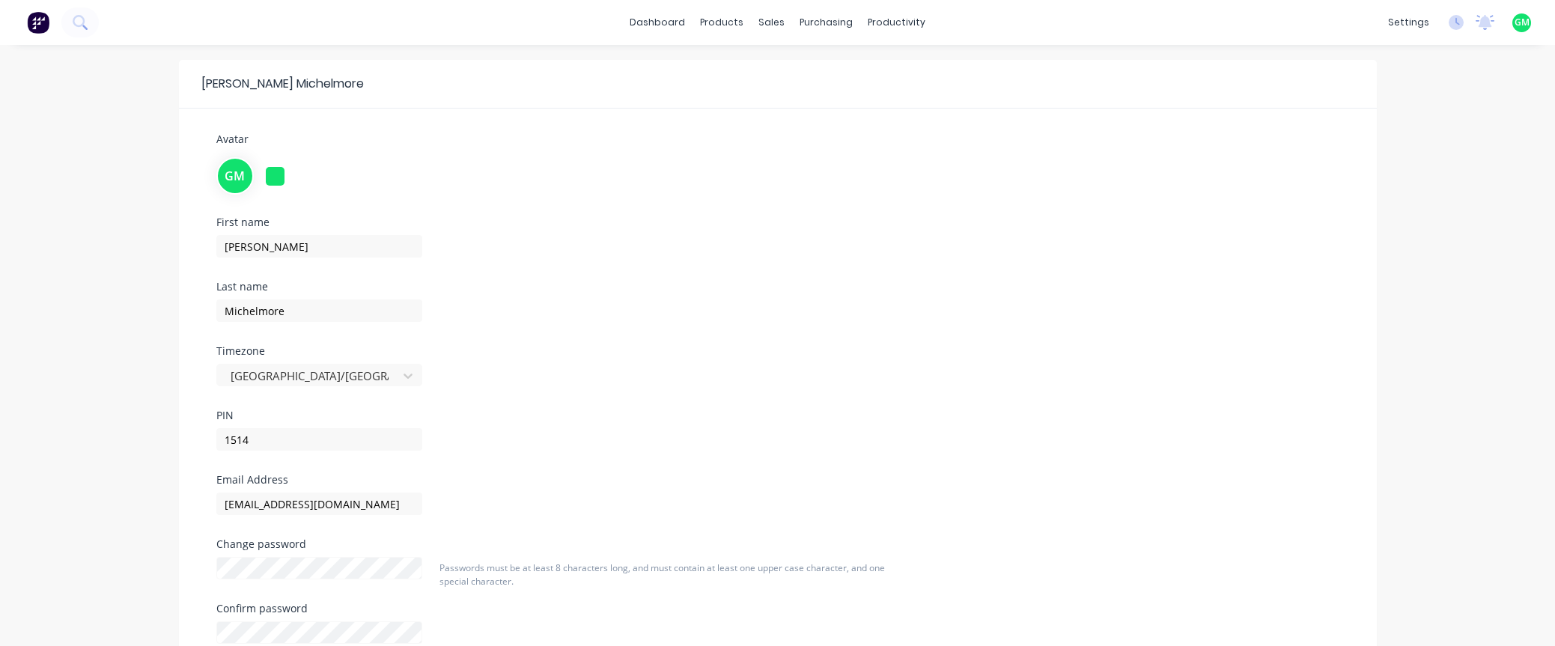
click at [1137, 571] on div "Change password Confirm password Passwords must be at least 8 characters long, …" at bounding box center [778, 603] width 1146 height 129
click at [1220, 300] on div "First name [PERSON_NAME] Last name [PERSON_NAME] Timezone [GEOGRAPHIC_DATA]/[GE…" at bounding box center [778, 346] width 1146 height 258
click at [94, 34] on div at bounding box center [49, 22] width 99 height 30
click at [81, 29] on icon at bounding box center [80, 22] width 14 height 14
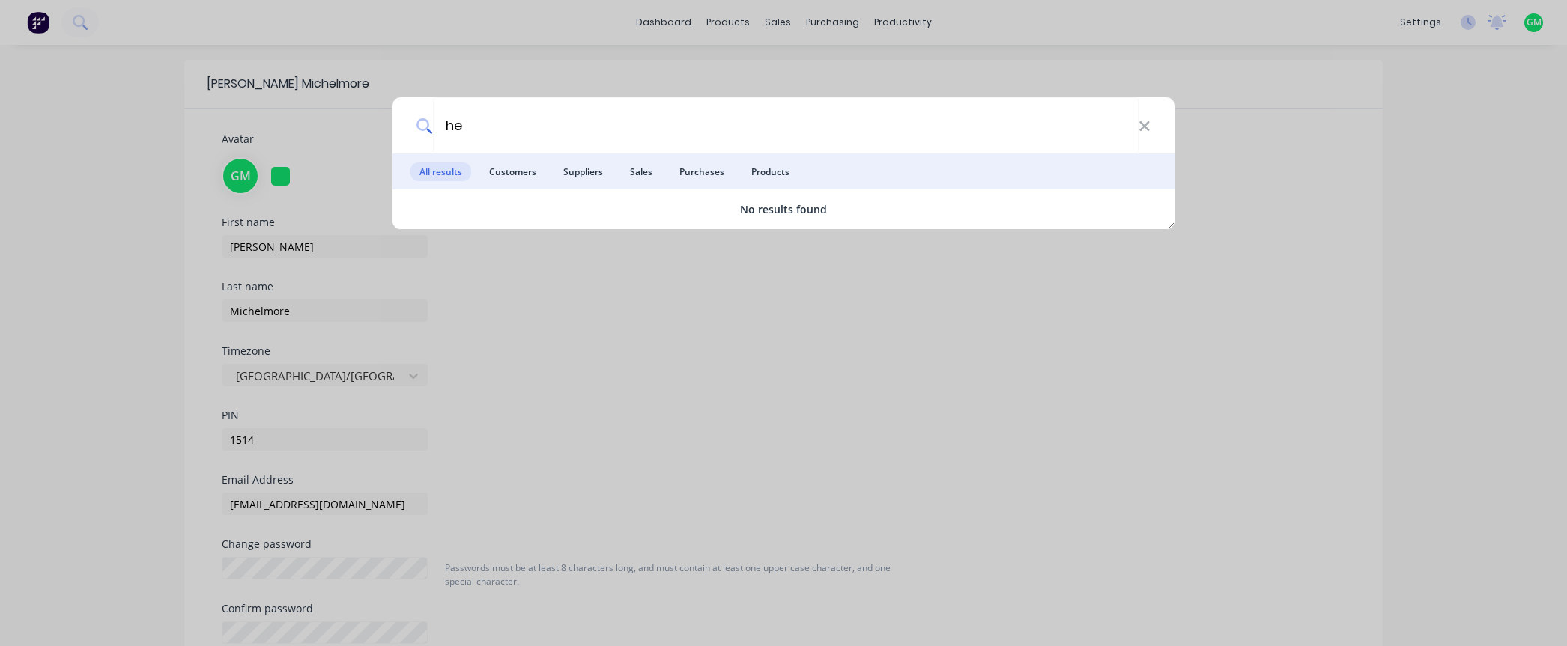
type input "h"
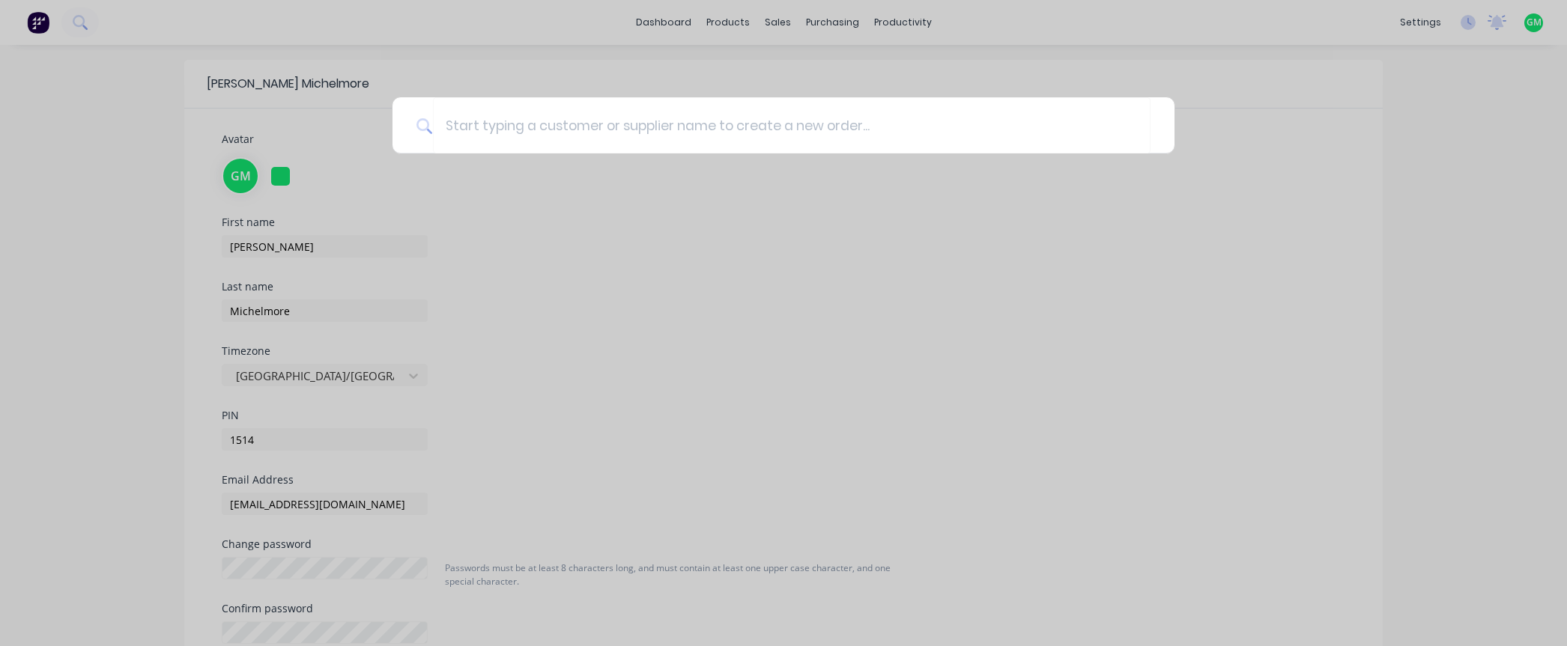
drag, startPoint x: 1355, startPoint y: 493, endPoint x: 1340, endPoint y: 490, distance: 14.5
click at [1345, 494] on div at bounding box center [783, 323] width 1567 height 646
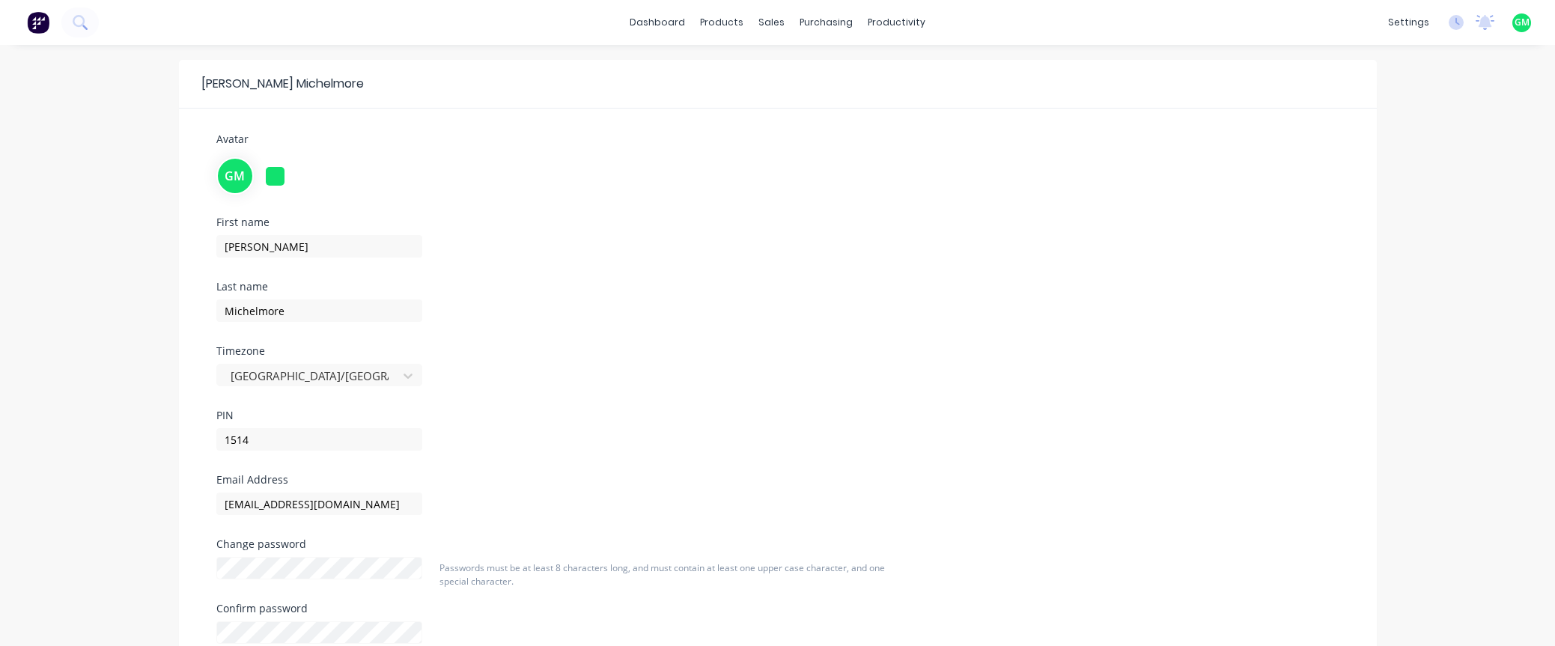
drag, startPoint x: 1337, startPoint y: 417, endPoint x: 1415, endPoint y: 329, distance: 118.3
click at [1386, 329] on div "Glenn Michelmore Avatar GM First name Glenn Last name Michelmore Timezone Austr…" at bounding box center [777, 406] width 1555 height 722
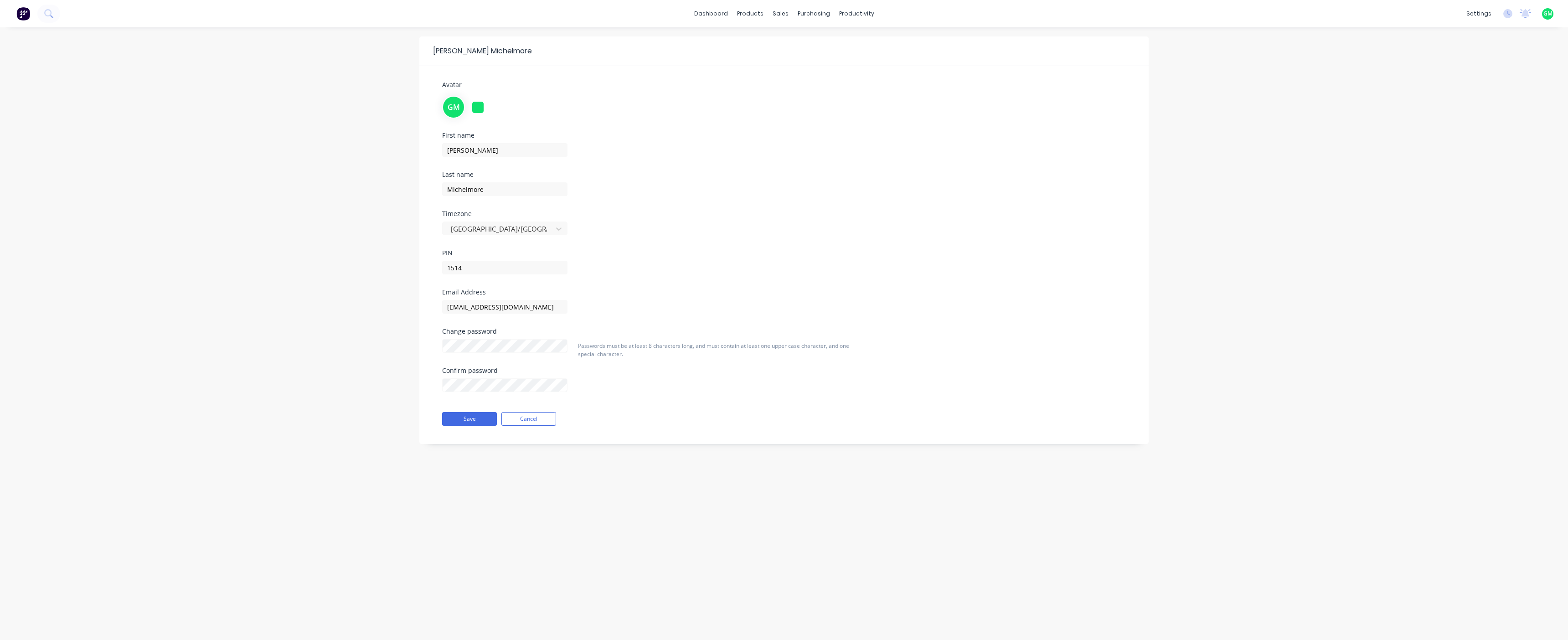
click at [201, 516] on div "Glenn Michelmore Avatar GM First name Glenn Last name Michelmore Timezone Austr…" at bounding box center [784, 334] width 1568 height 613
click at [28, 8] on img at bounding box center [23, 13] width 13 height 13
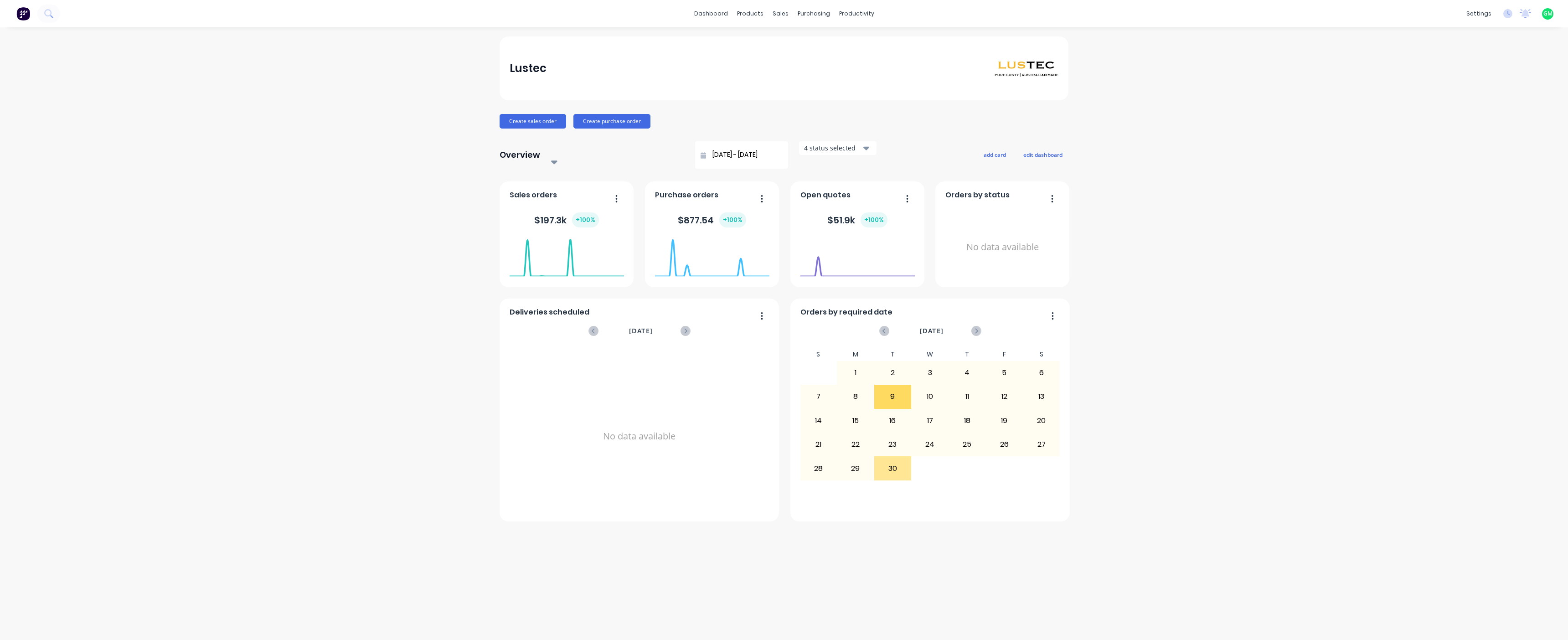
drag, startPoint x: 1469, startPoint y: 273, endPoint x: 1481, endPoint y: 174, distance: 99.7
click at [844, 189] on div "Lustec Create sales order Create purchase order Overview Select... 24/08/25 - 2…" at bounding box center [784, 334] width 1568 height 594
drag, startPoint x: 1464, startPoint y: 396, endPoint x: 1447, endPoint y: 389, distance: 18.4
click at [844, 395] on div "Lustec Create sales order Create purchase order Overview Select... 24/08/25 - 2…" at bounding box center [784, 334] width 1568 height 594
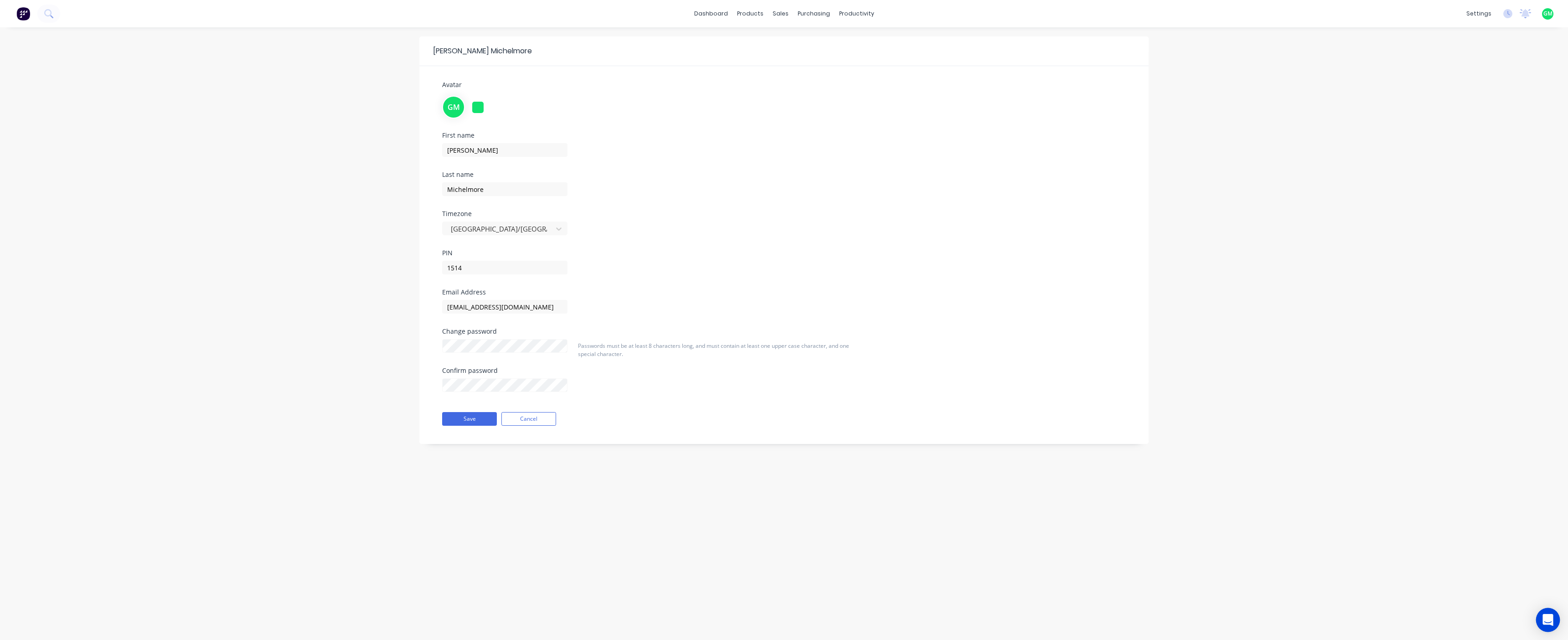
click at [1545, 616] on icon "Open Intercom Messenger" at bounding box center [1547, 620] width 10 height 12
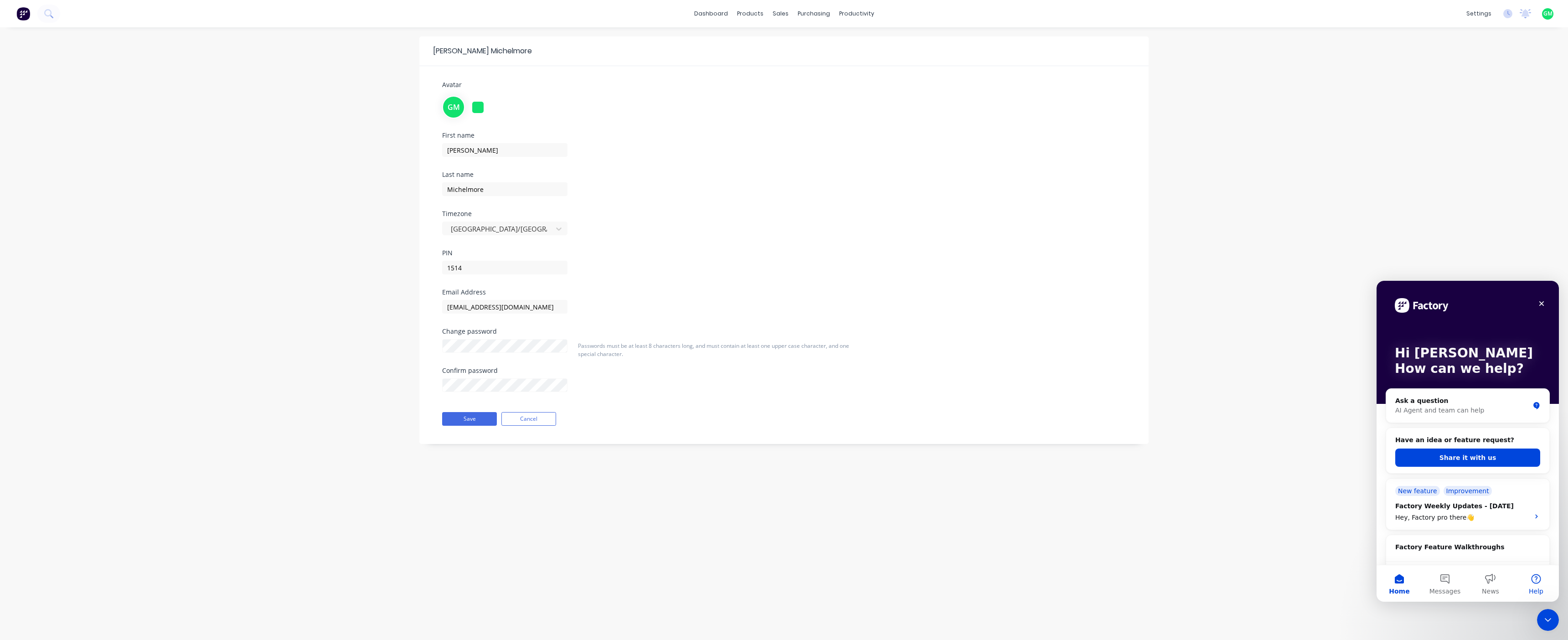
click at [1540, 578] on button "Help" at bounding box center [1536, 584] width 46 height 37
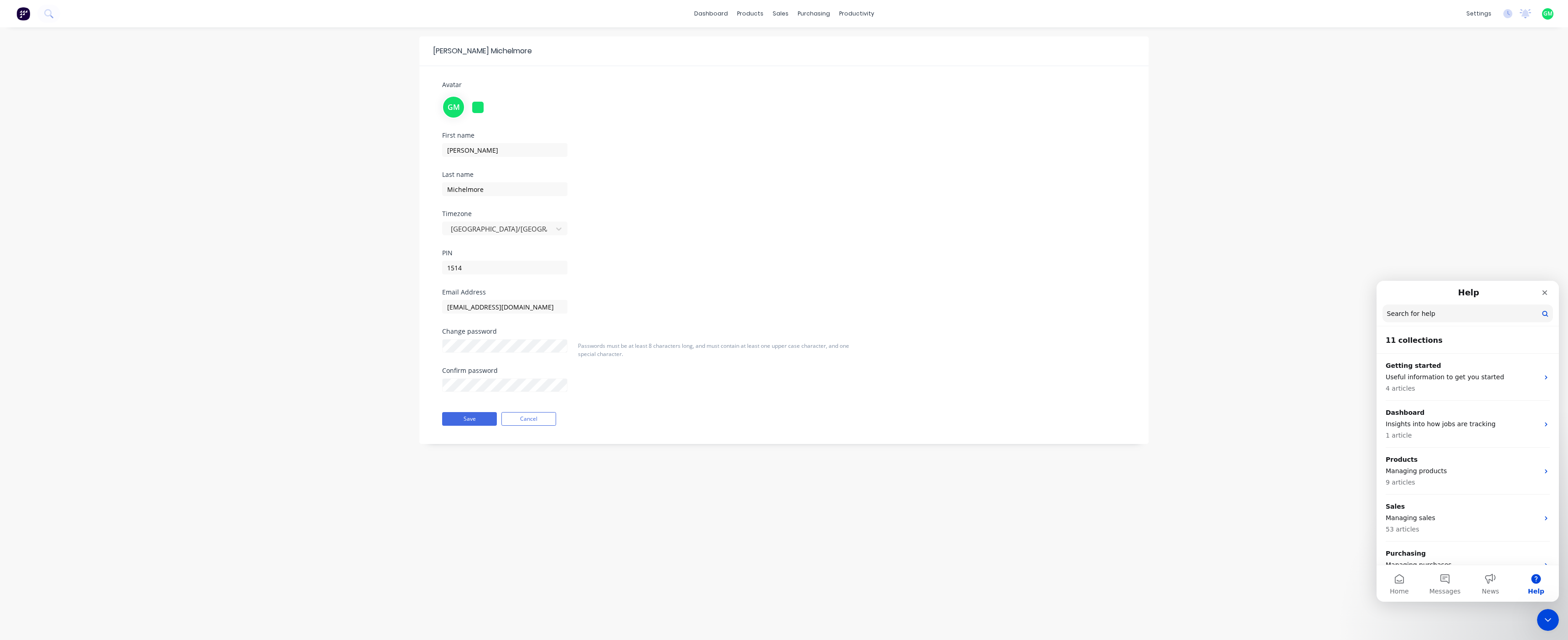
scroll to position [304, 0]
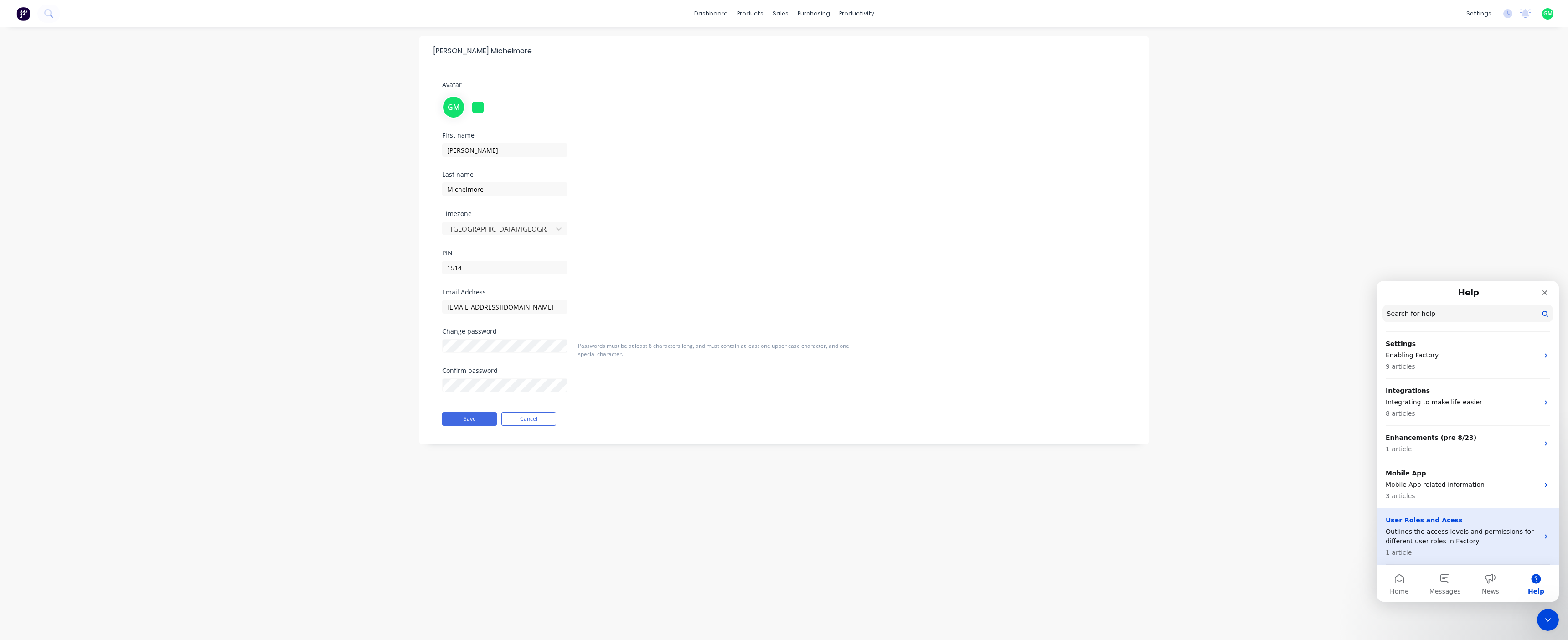
click at [1456, 524] on p "User Roles and Acess" at bounding box center [1462, 521] width 153 height 10
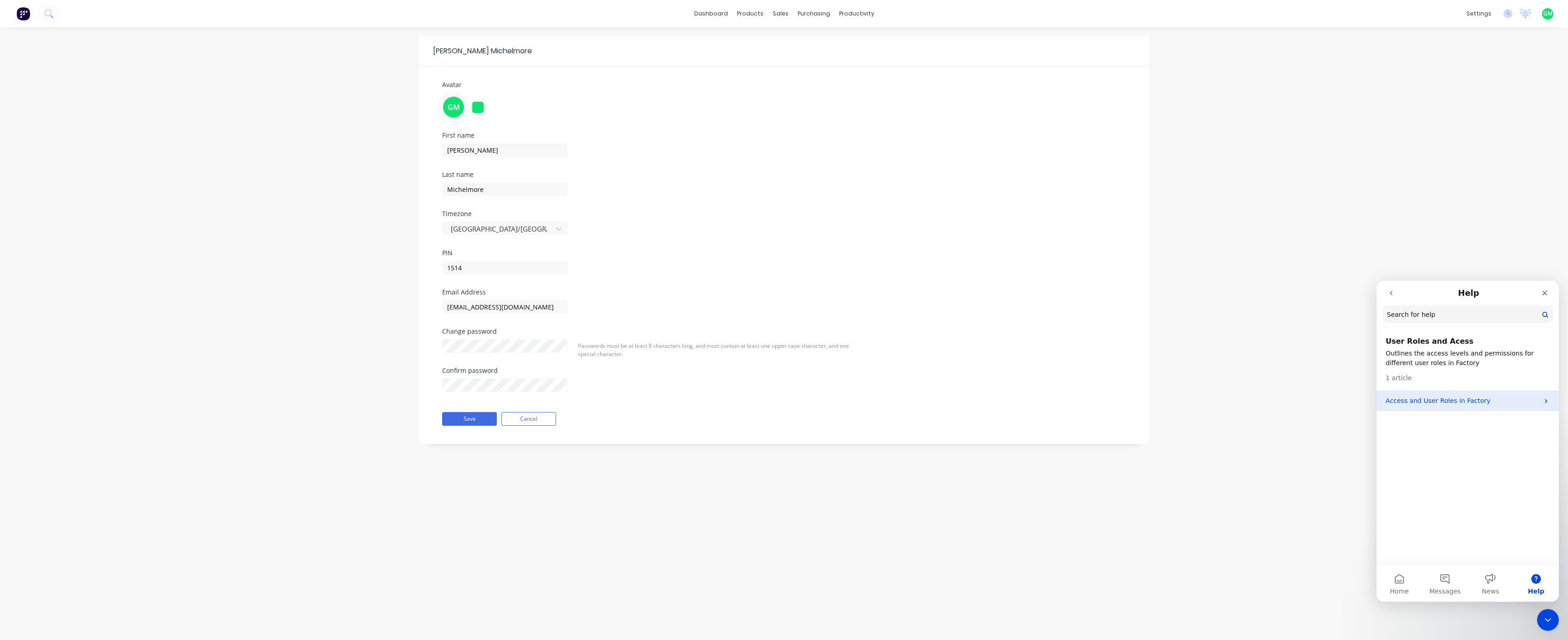
click at [1432, 402] on p "Access and User Roles in Factory" at bounding box center [1462, 401] width 153 height 10
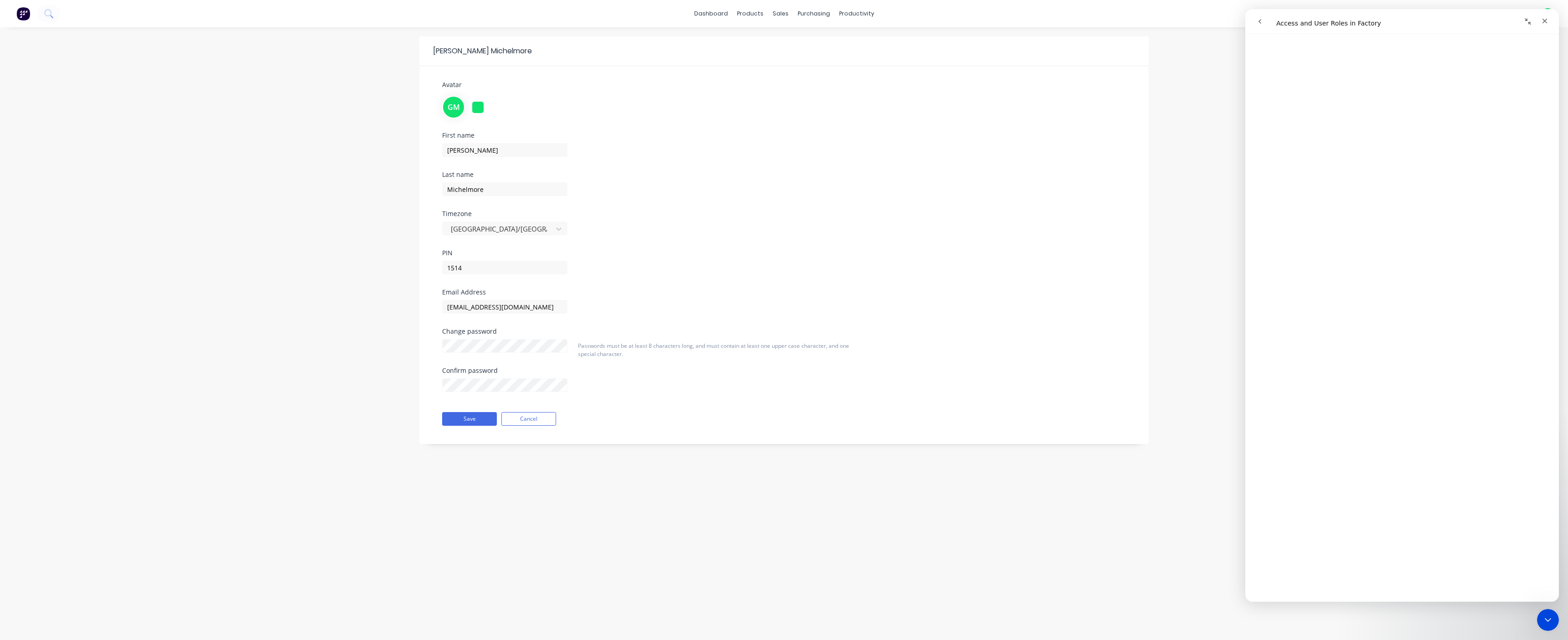
scroll to position [1767, 0]
click at [1072, 133] on div "First name [PERSON_NAME] Last name [PERSON_NAME] Timezone [GEOGRAPHIC_DATA]/[GE…" at bounding box center [784, 211] width 698 height 157
click at [1547, 22] on icon "Close" at bounding box center [1545, 21] width 7 height 7
